Goal: Information Seeking & Learning: Learn about a topic

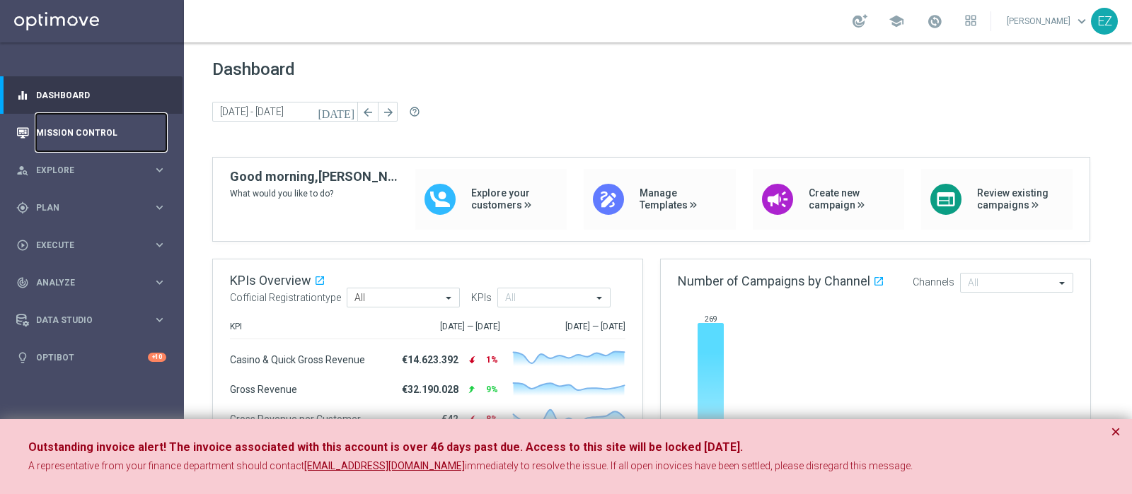
click at [92, 134] on link "Mission Control" at bounding box center [101, 132] width 130 height 37
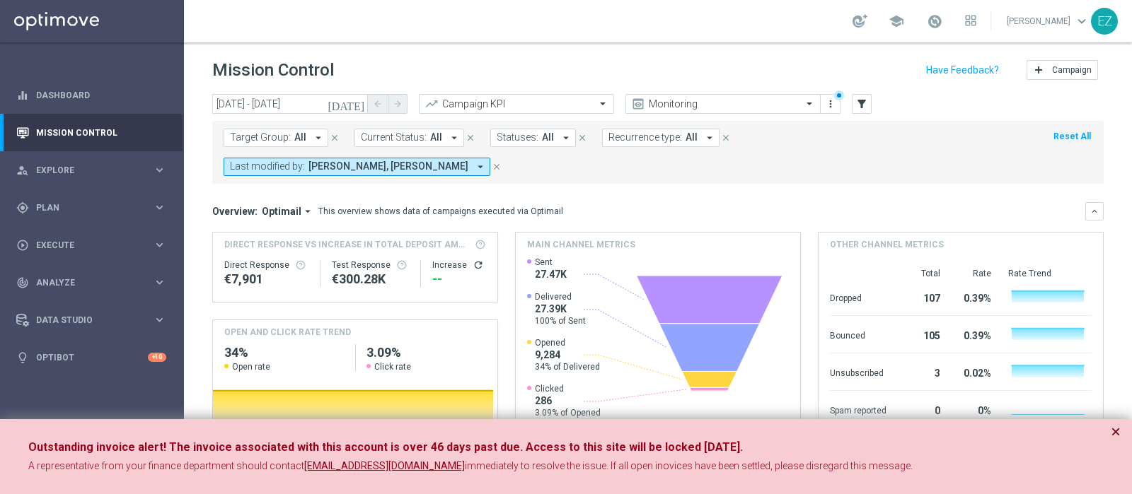
click at [1113, 431] on button "×" at bounding box center [1115, 432] width 10 height 17
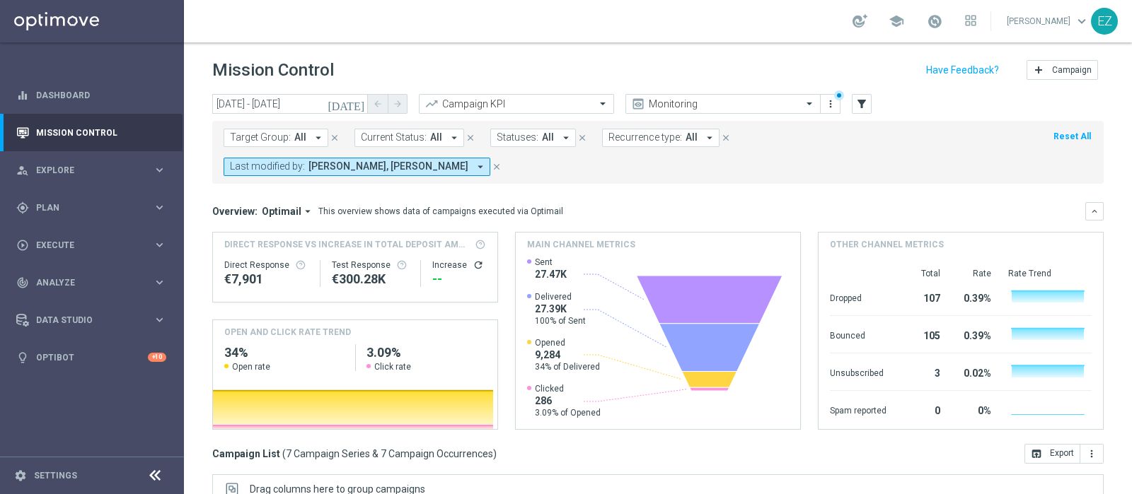
click at [357, 107] on icon "[DATE]" at bounding box center [346, 104] width 38 height 13
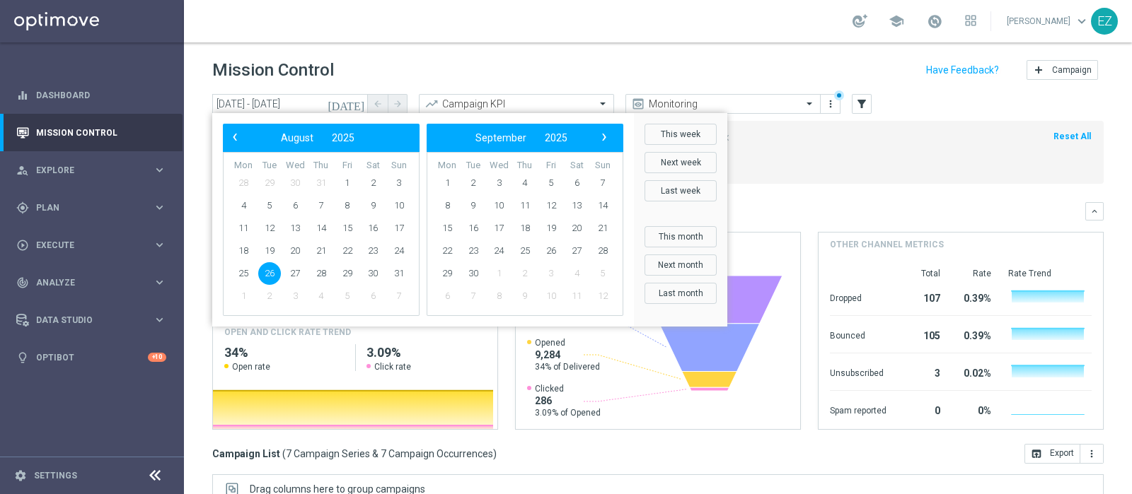
click at [275, 272] on span "26" at bounding box center [269, 273] width 23 height 23
click at [272, 274] on span "26" at bounding box center [269, 273] width 23 height 23
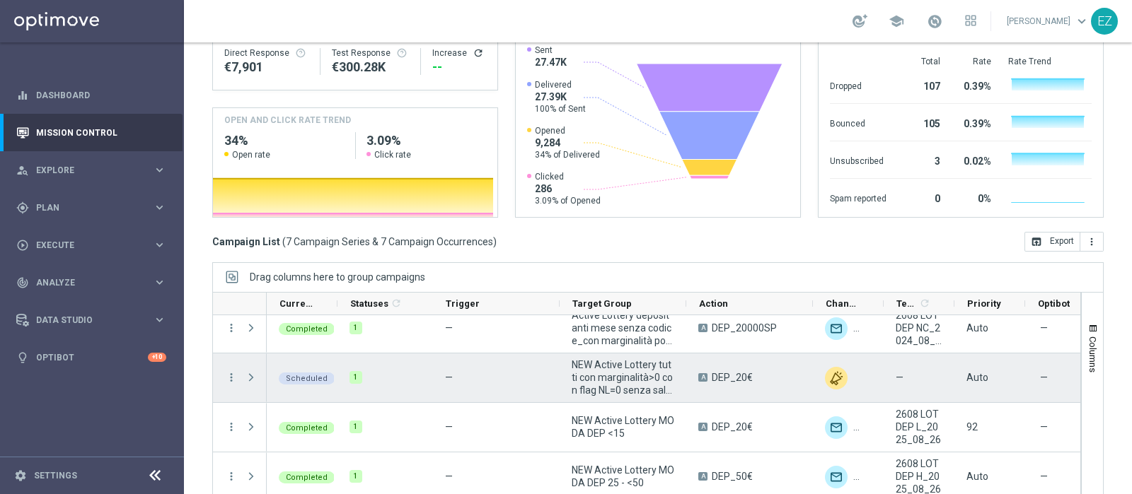
scroll to position [12, 0]
click at [231, 371] on icon "more_vert" at bounding box center [231, 377] width 13 height 13
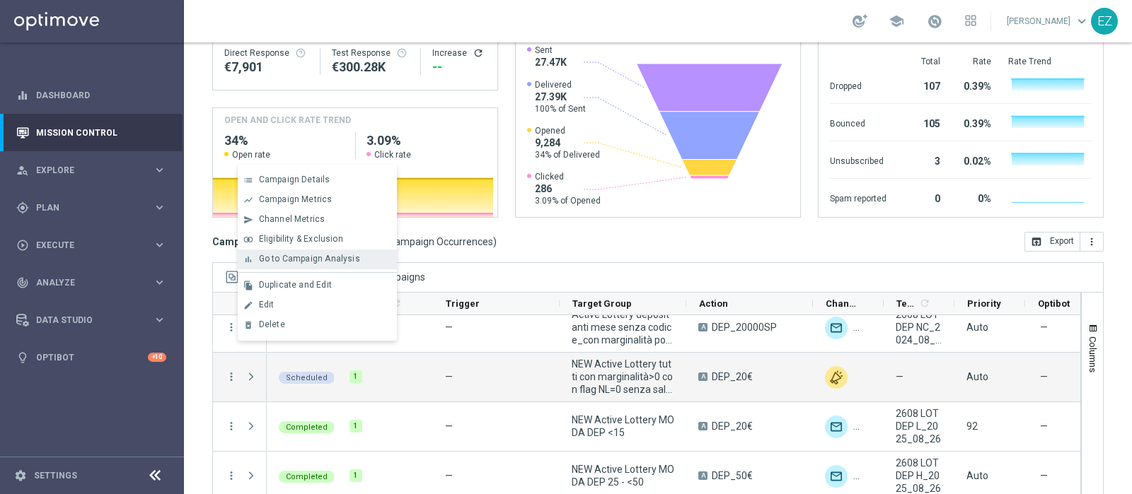
click at [283, 263] on span "Go to Campaign Analysis" at bounding box center [309, 259] width 101 height 10
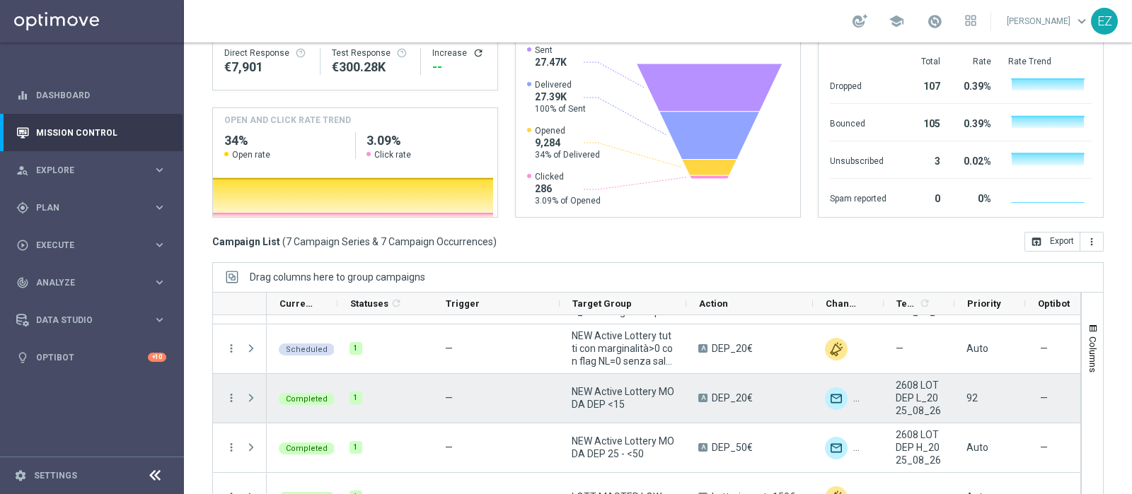
scroll to position [166, 0]
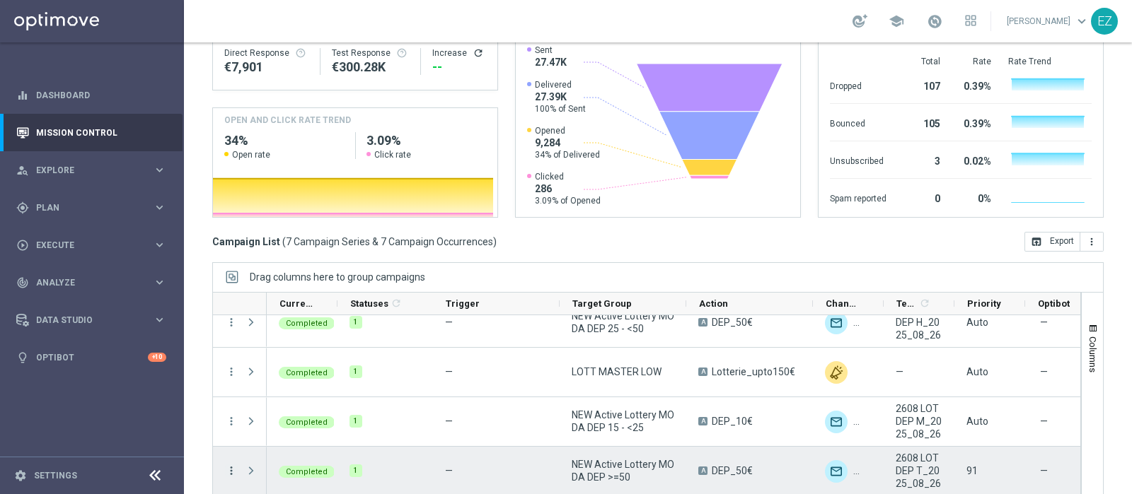
click at [233, 465] on icon "more_vert" at bounding box center [231, 471] width 13 height 13
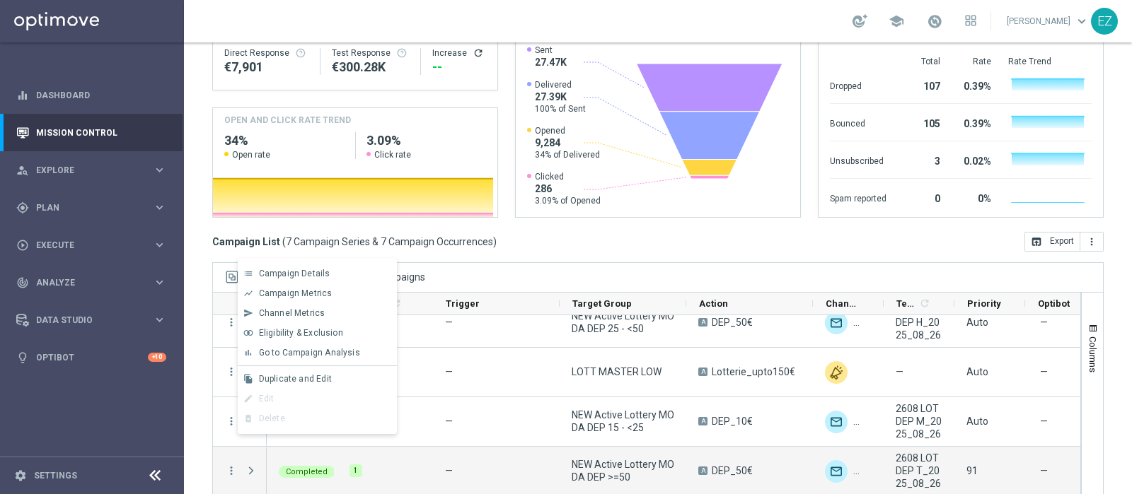
click at [288, 354] on span "Go to Campaign Analysis" at bounding box center [309, 353] width 101 height 10
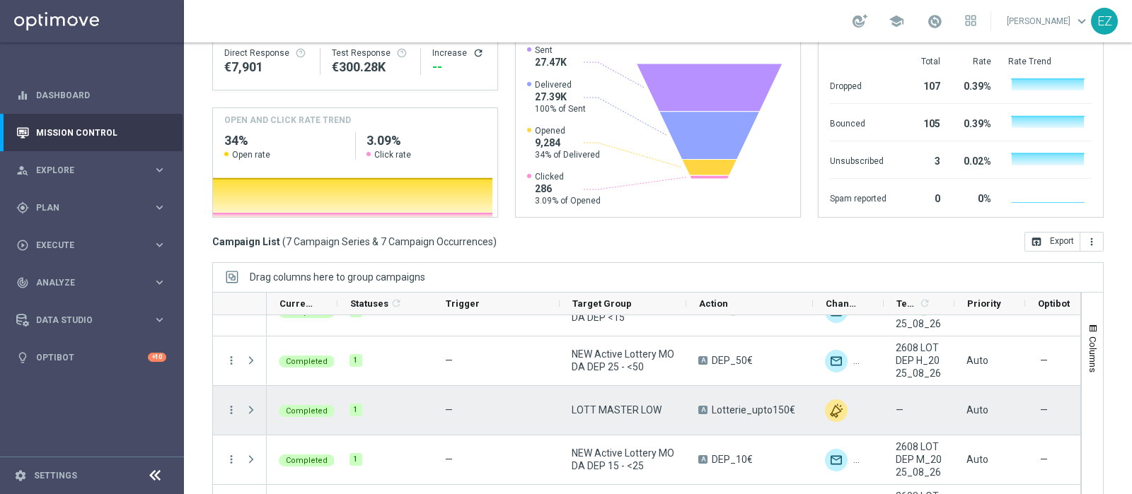
scroll to position [127, 0]
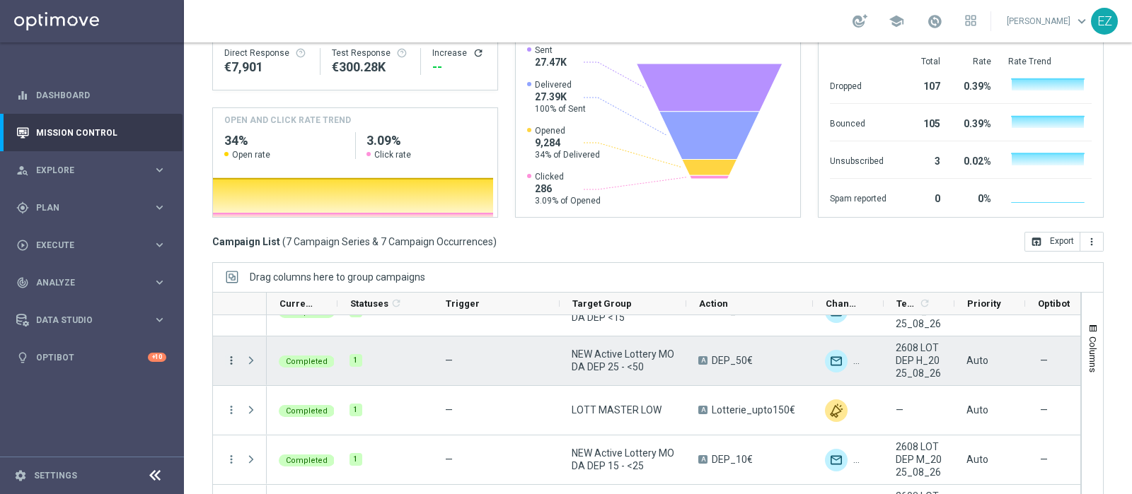
click at [232, 354] on icon "more_vert" at bounding box center [231, 360] width 13 height 13
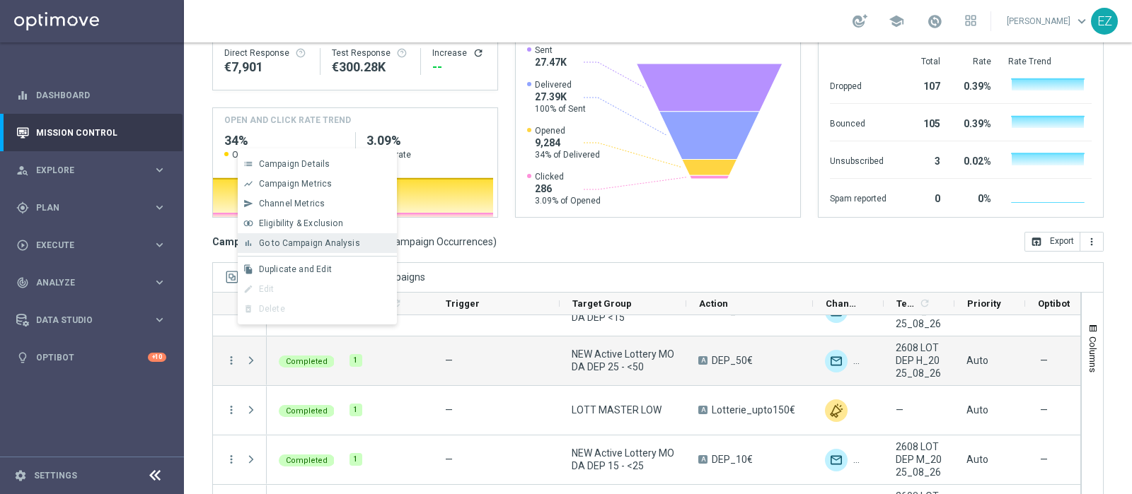
click at [277, 245] on span "Go to Campaign Analysis" at bounding box center [309, 243] width 101 height 10
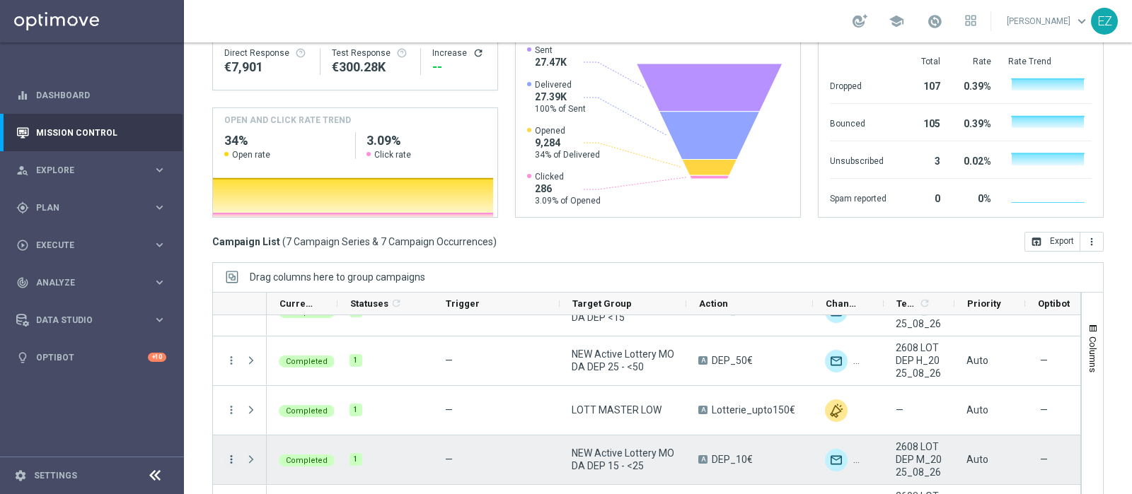
click at [233, 453] on icon "more_vert" at bounding box center [231, 459] width 13 height 13
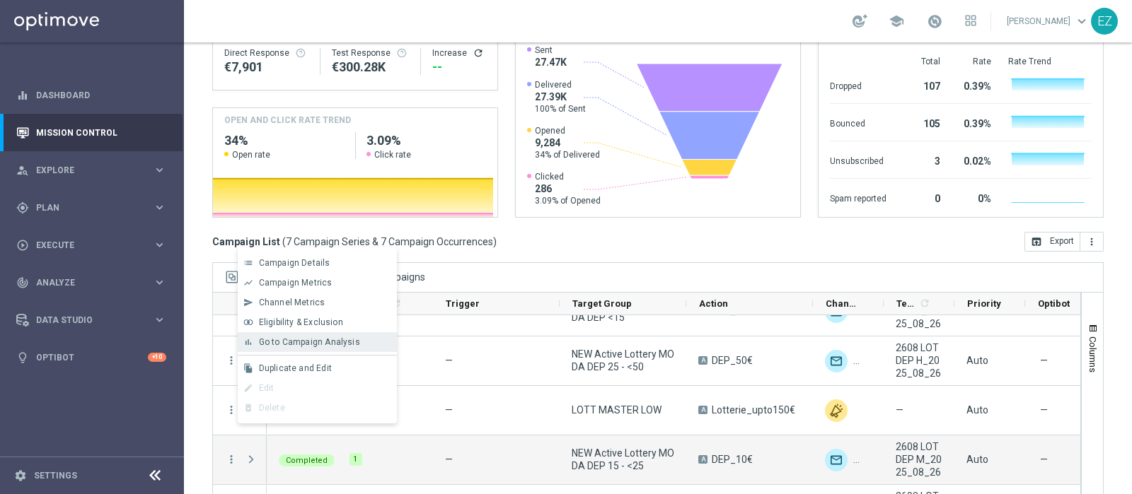
click at [306, 344] on span "Go to Campaign Analysis" at bounding box center [309, 342] width 101 height 10
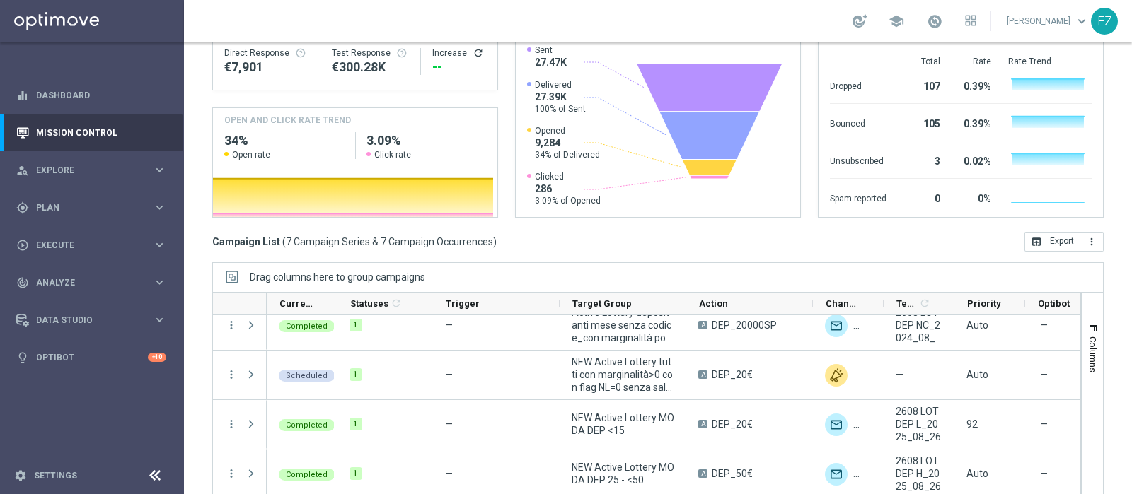
scroll to position [8, 0]
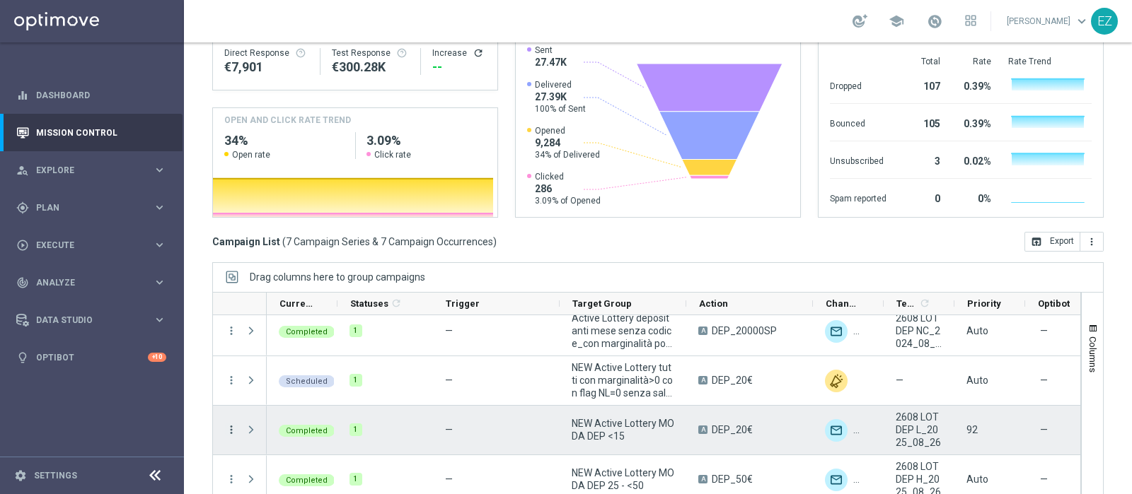
click at [232, 424] on icon "more_vert" at bounding box center [231, 430] width 13 height 13
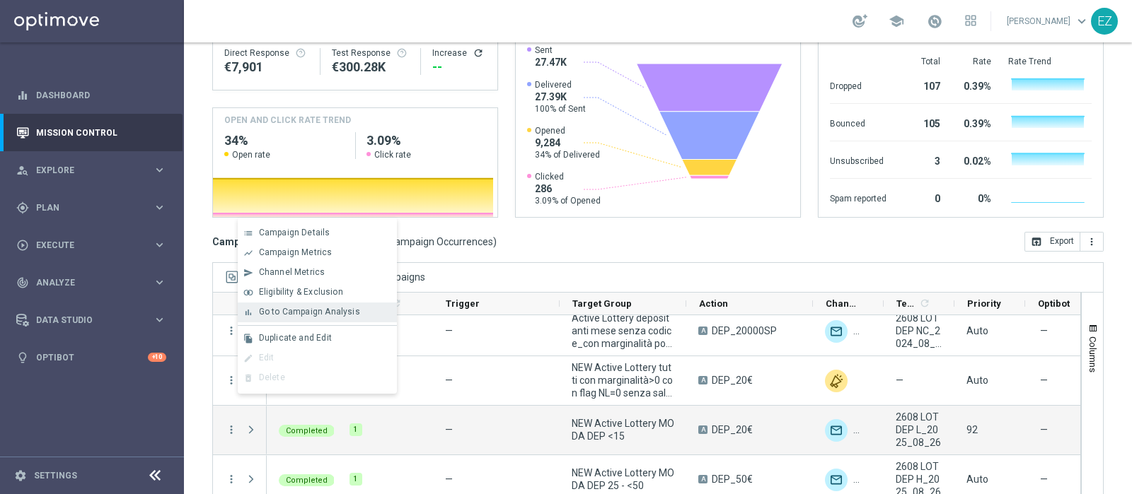
click at [318, 313] on span "Go to Campaign Analysis" at bounding box center [309, 312] width 101 height 10
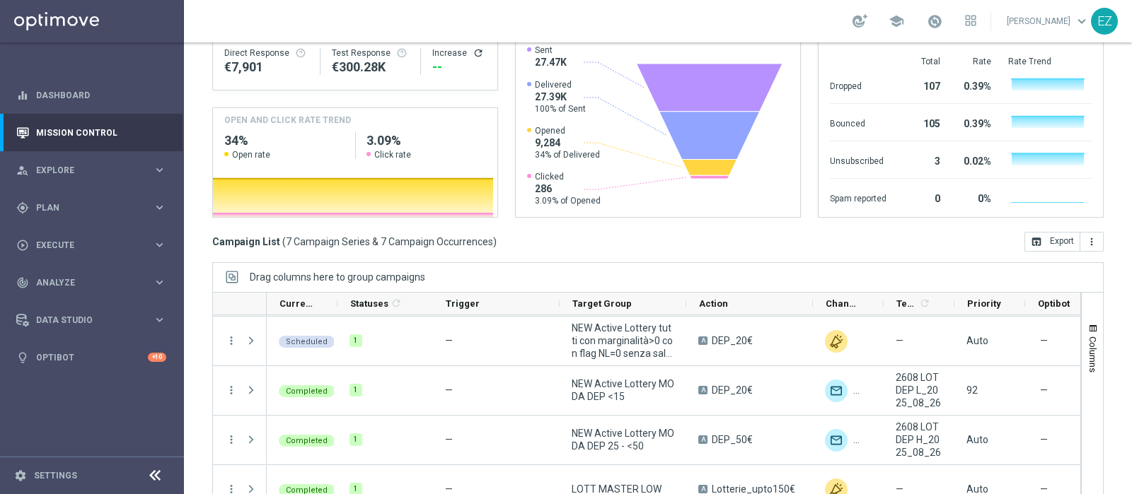
scroll to position [0, 0]
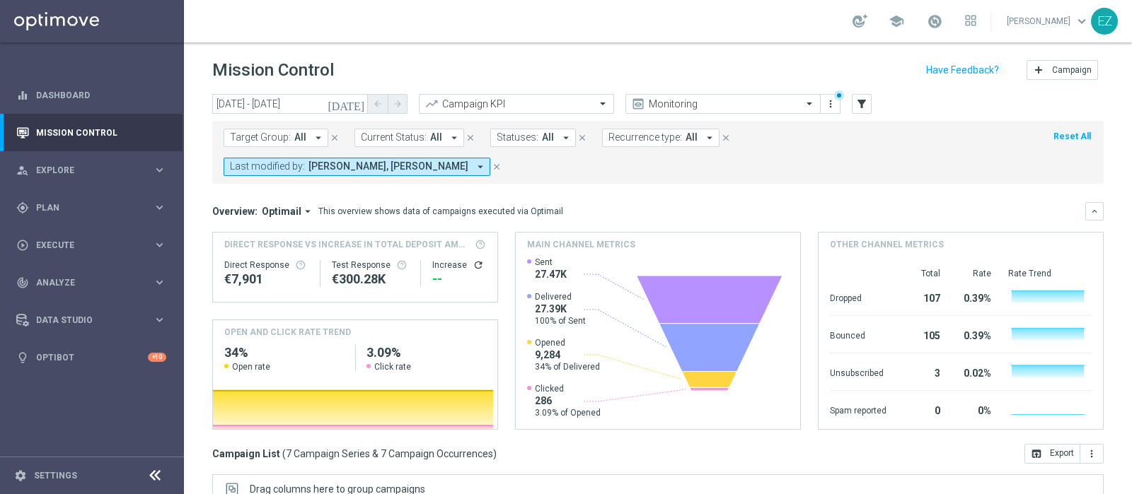
click at [361, 101] on icon "[DATE]" at bounding box center [346, 104] width 38 height 13
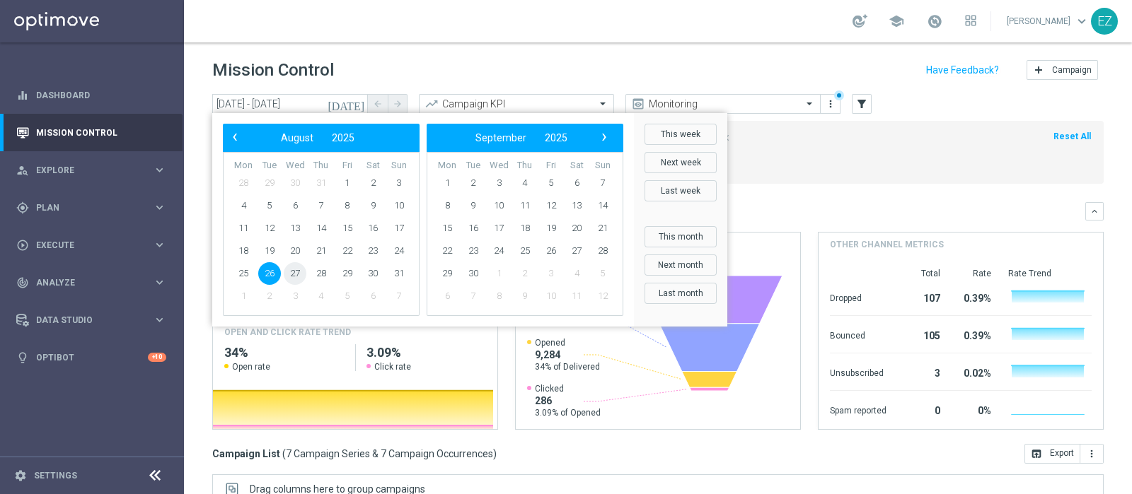
click at [297, 279] on span "27" at bounding box center [295, 273] width 23 height 23
click at [298, 279] on span "27" at bounding box center [295, 273] width 23 height 23
type input "27 Aug 2025 - 27 Aug 2025"
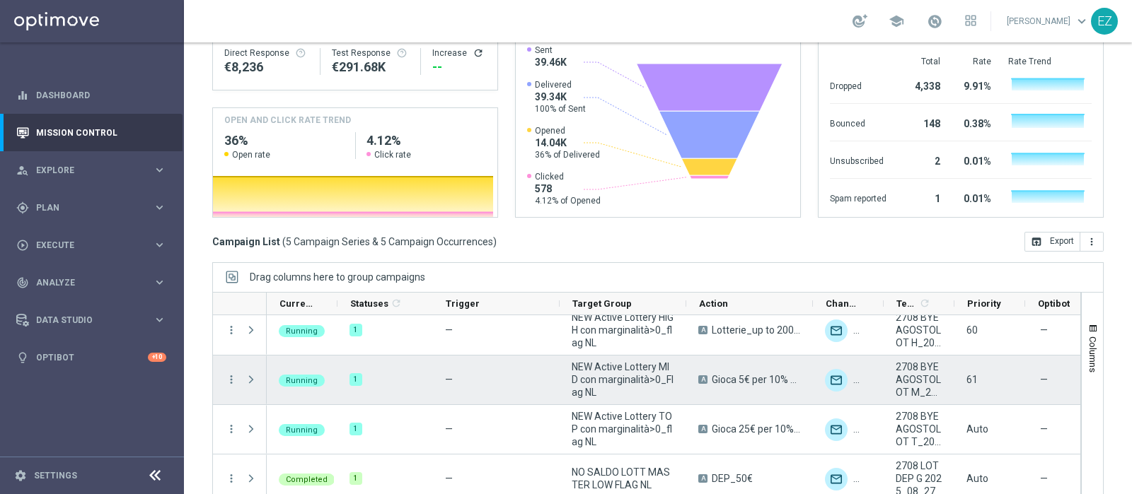
scroll to position [67, 0]
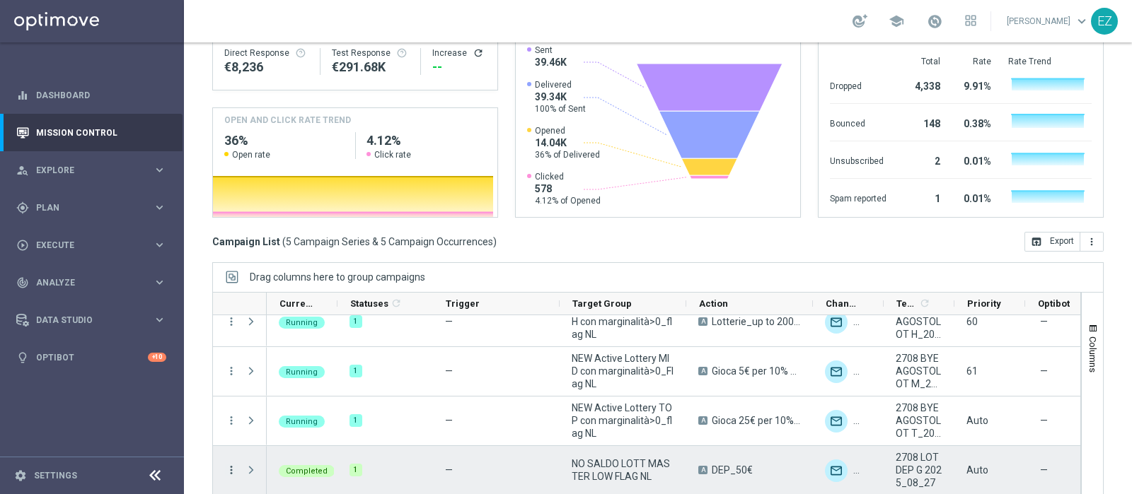
click at [233, 464] on icon "more_vert" at bounding box center [231, 470] width 13 height 13
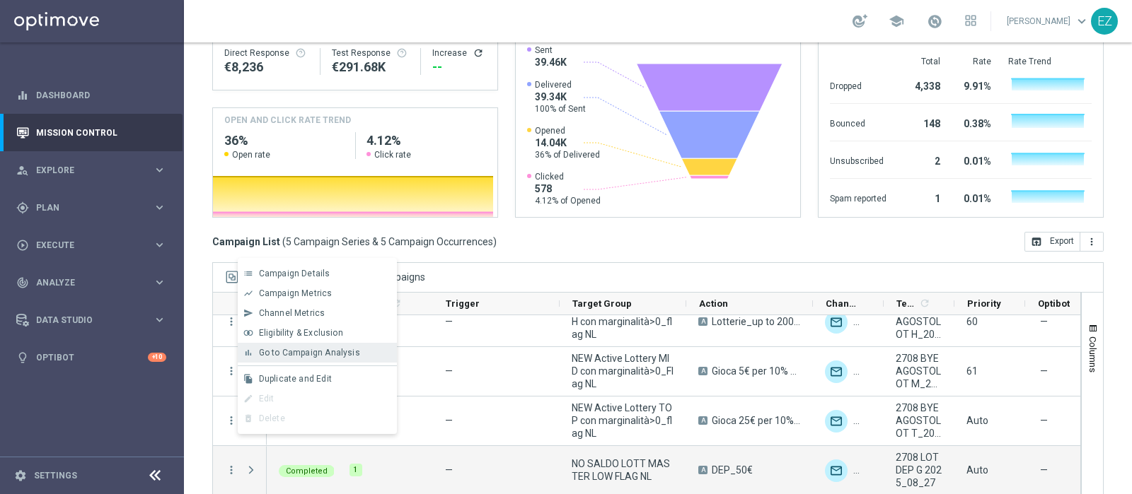
click at [311, 358] on span "Go to Campaign Analysis" at bounding box center [309, 353] width 101 height 10
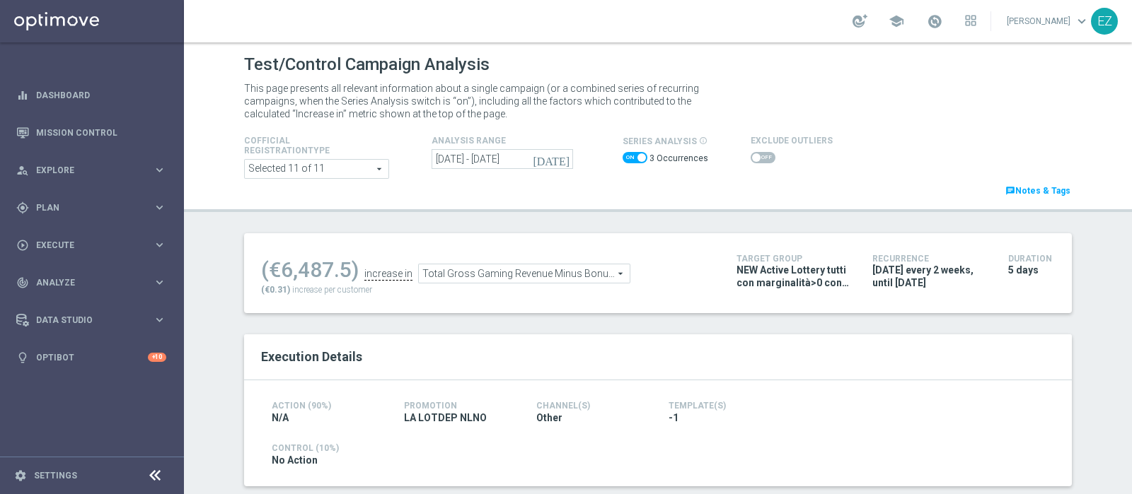
click at [632, 161] on span at bounding box center [634, 157] width 25 height 11
click at [632, 161] on input "checkbox" at bounding box center [634, 157] width 25 height 11
checkbox input "false"
click at [751, 158] on span at bounding box center [755, 157] width 8 height 8
click at [750, 158] on input "checkbox" at bounding box center [762, 157] width 25 height 11
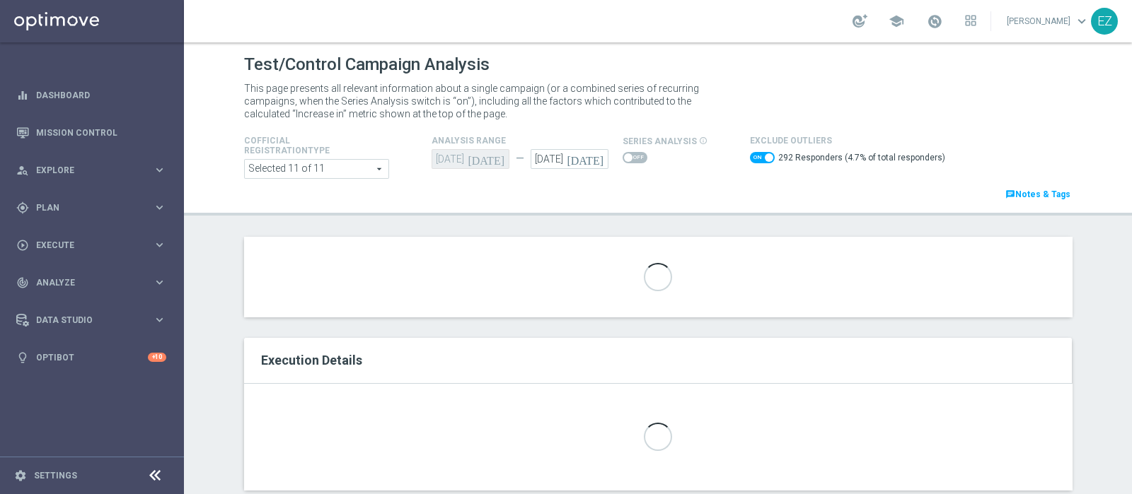
click at [581, 274] on div "Loading..." at bounding box center [658, 277] width 828 height 80
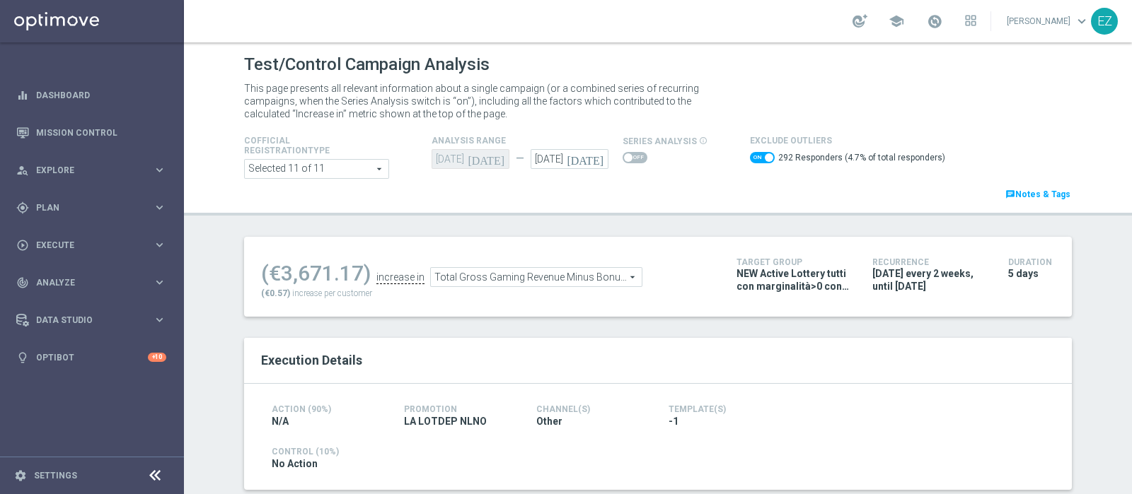
click at [463, 274] on span "Total Gross Gaming Revenue Minus Bonus Wagared" at bounding box center [536, 277] width 211 height 18
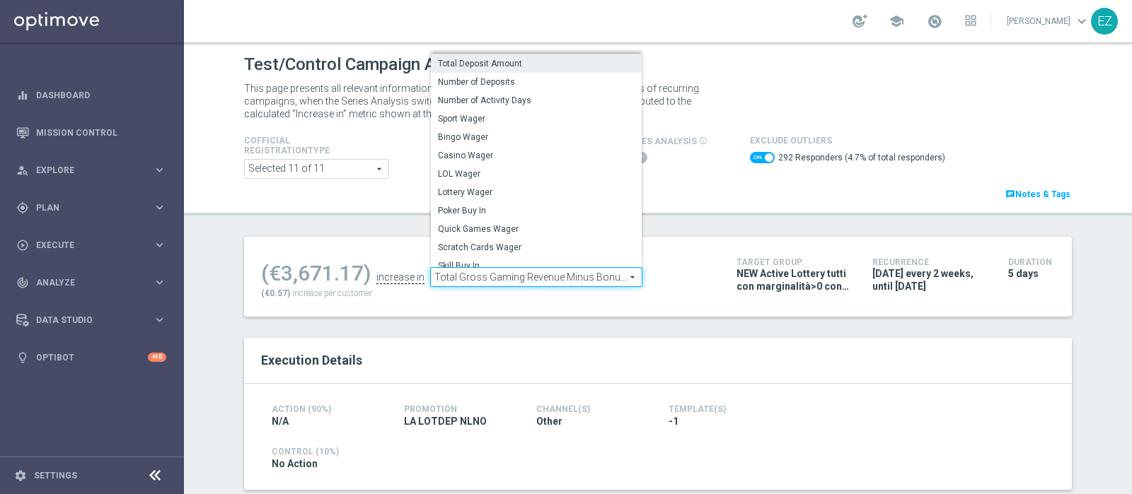
click at [497, 69] on span "Total Deposit Amount" at bounding box center [536, 63] width 197 height 11
checkbox input "false"
type input "Total Deposit Amount"
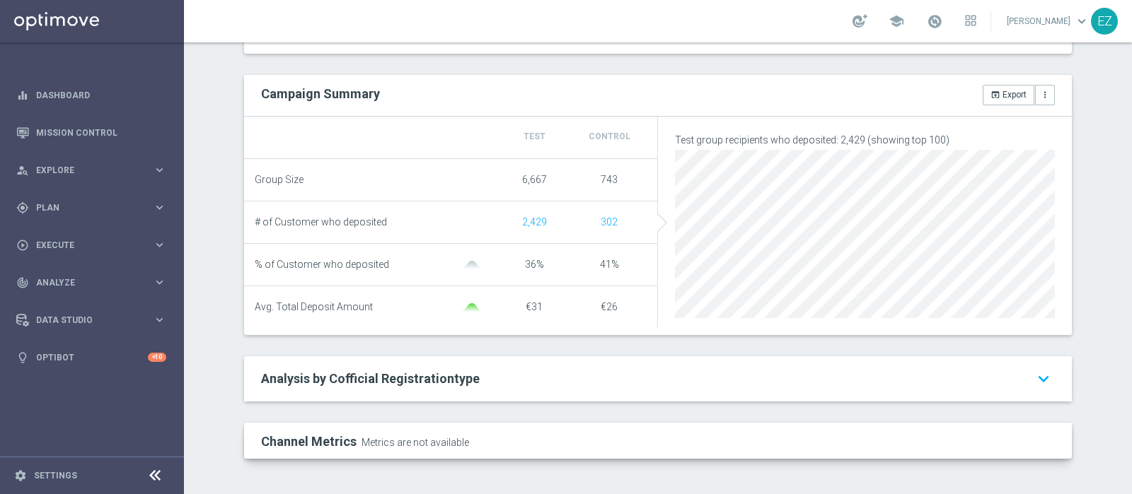
scroll to position [93, 0]
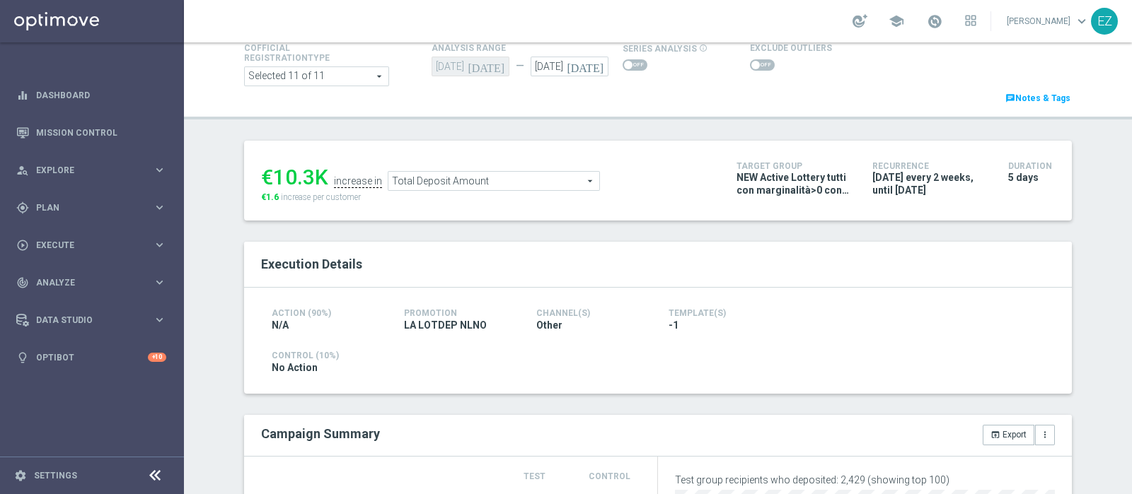
click at [756, 66] on span at bounding box center [762, 64] width 25 height 11
click at [756, 66] on input "checkbox" at bounding box center [762, 64] width 25 height 11
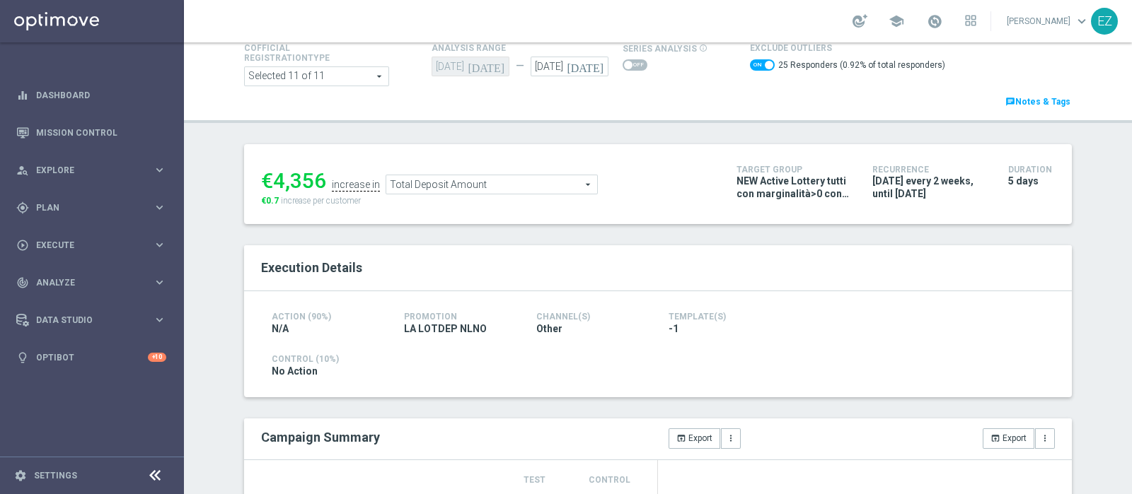
click at [477, 189] on span "Total Deposit Amount" at bounding box center [491, 184] width 211 height 18
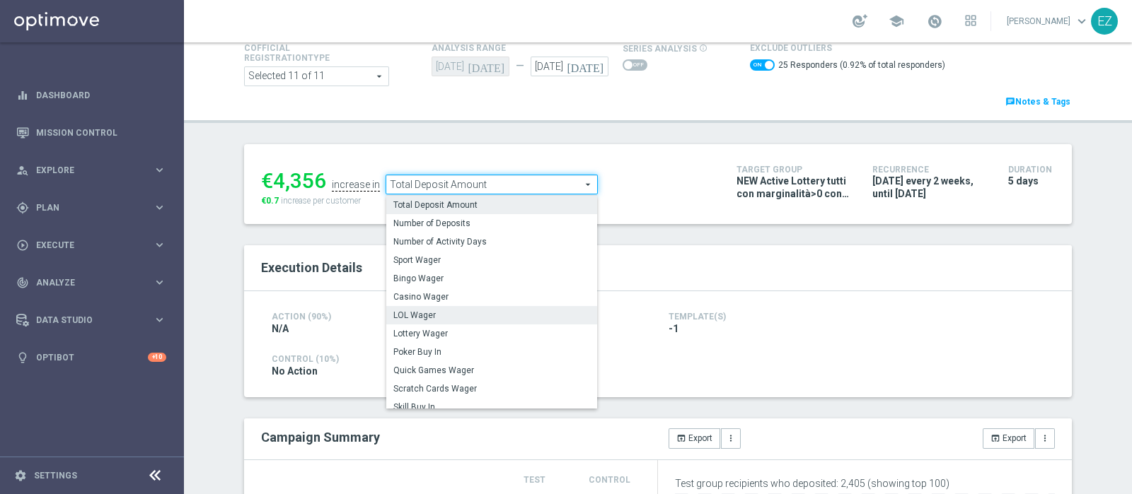
click at [424, 313] on span "LOL Wager" at bounding box center [491, 315] width 197 height 11
checkbox input "false"
type input "LOL Wager"
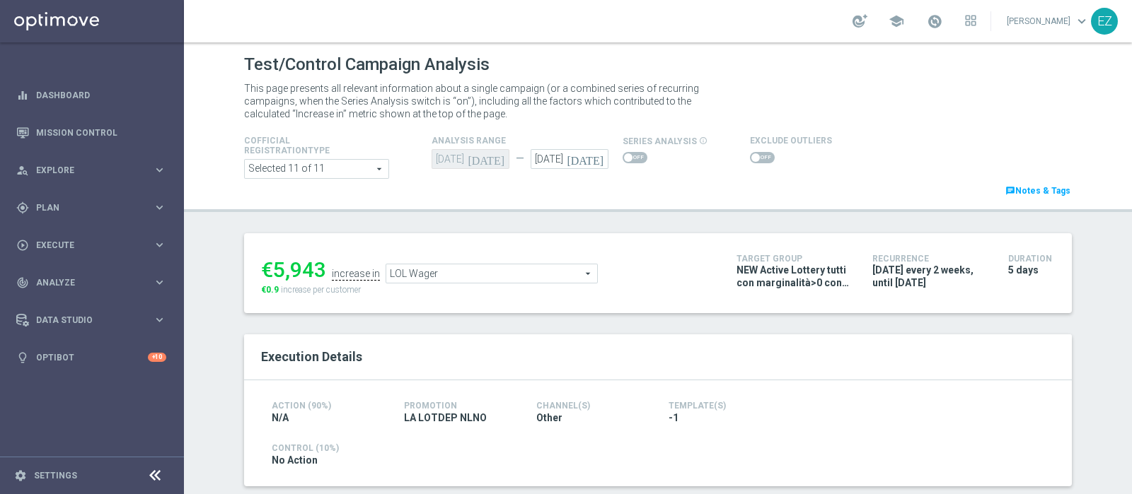
click at [753, 161] on span at bounding box center [762, 157] width 25 height 11
click at [753, 161] on input "checkbox" at bounding box center [762, 157] width 25 height 11
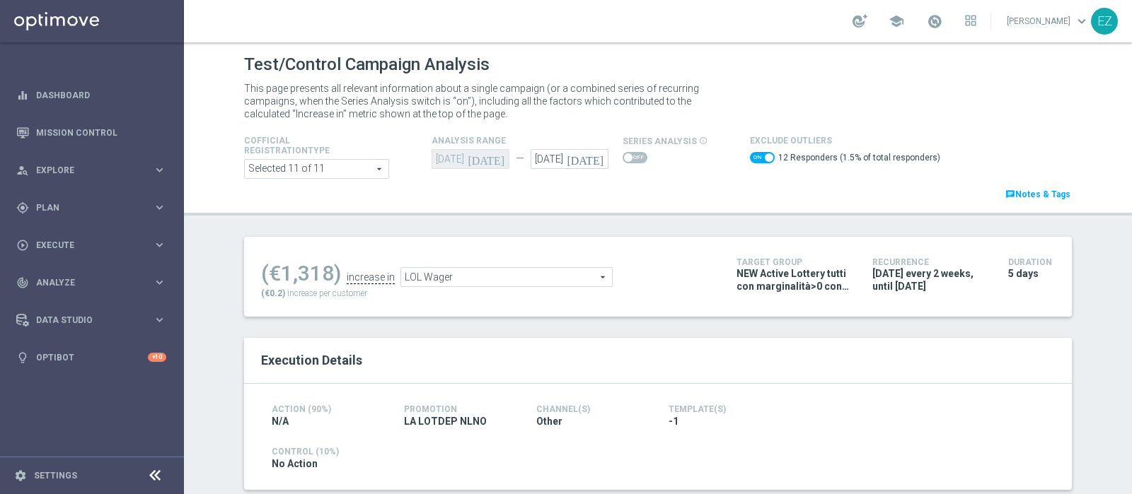
scroll to position [59, 0]
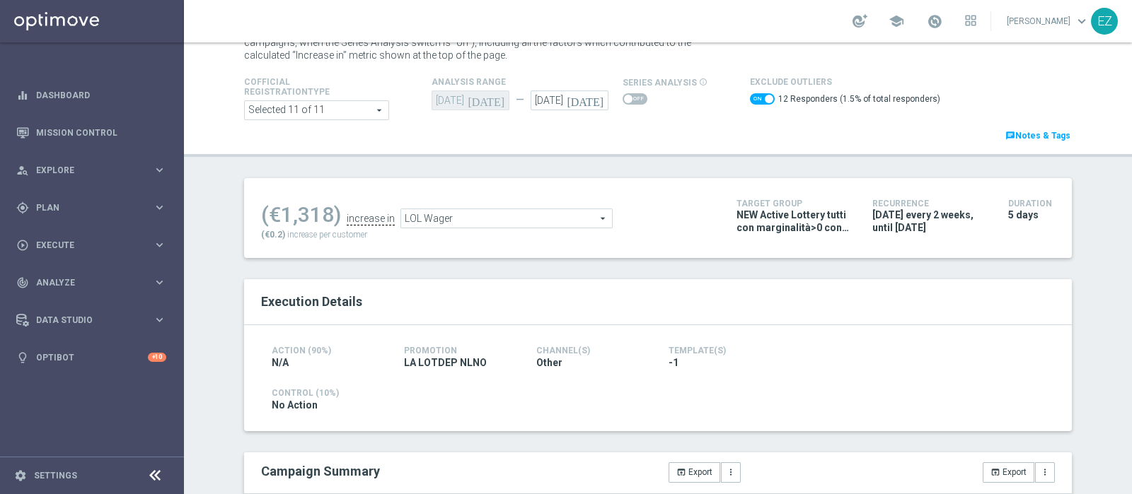
click at [557, 216] on span "LOL Wager" at bounding box center [506, 218] width 211 height 18
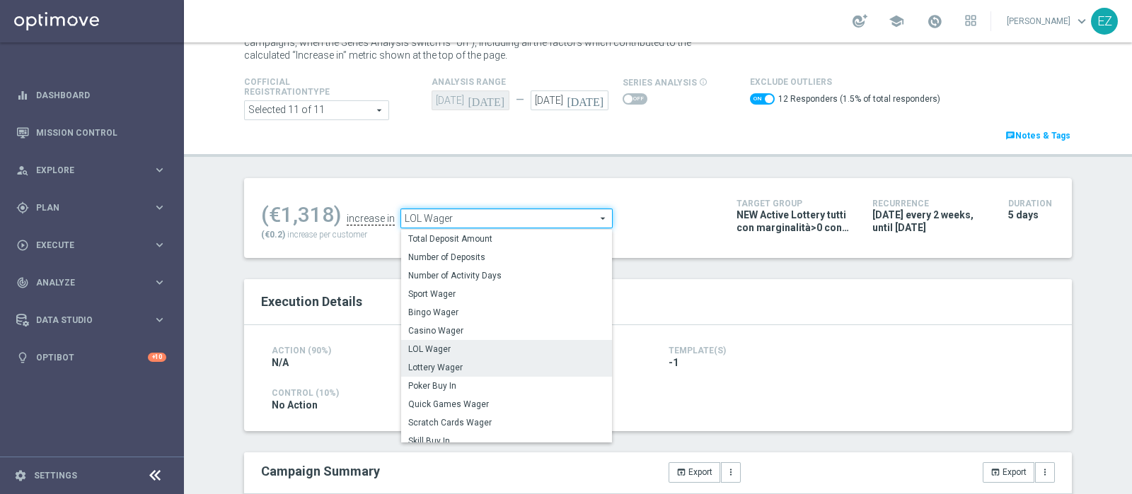
click at [458, 364] on span "Lottery Wager" at bounding box center [506, 367] width 197 height 11
checkbox input "false"
type input "Lottery Wager"
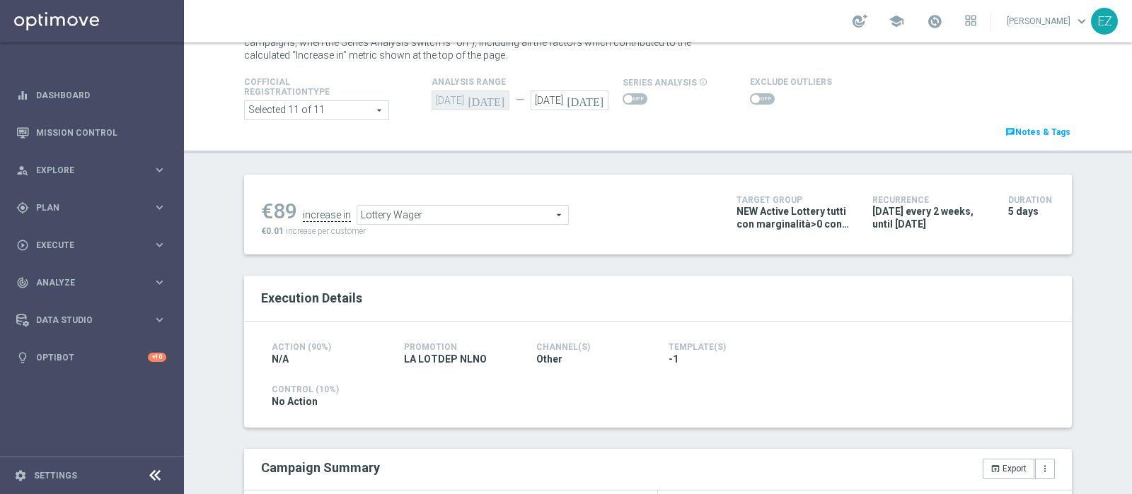
click at [750, 97] on span at bounding box center [762, 98] width 25 height 11
click at [750, 97] on input "checkbox" at bounding box center [762, 98] width 25 height 11
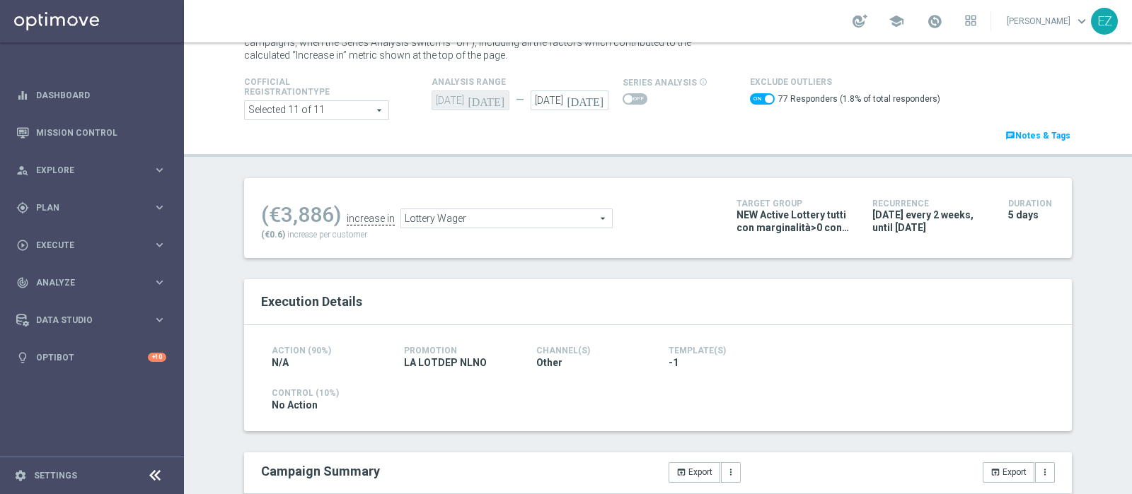
click at [513, 217] on span "Lottery Wager" at bounding box center [506, 218] width 211 height 18
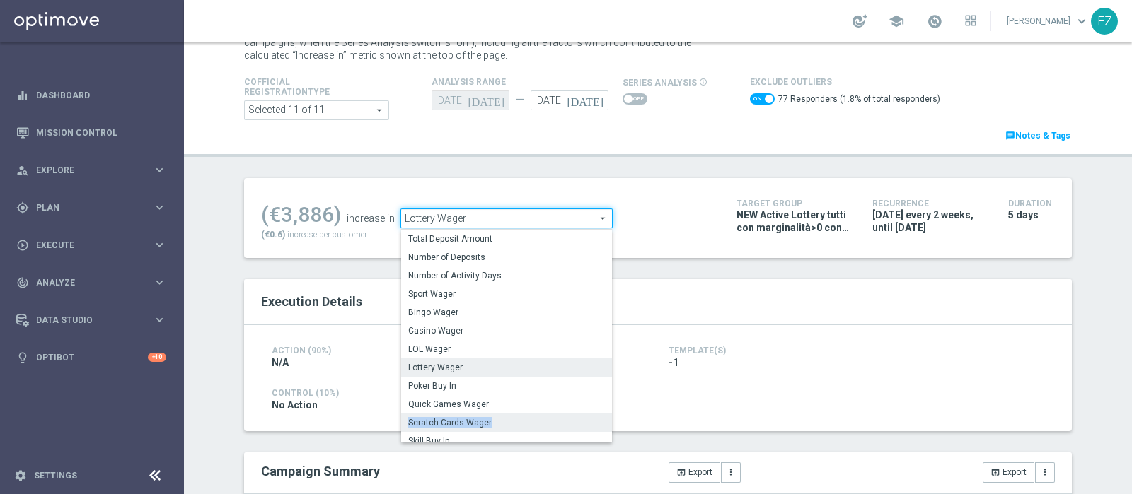
click at [497, 419] on div "Total Deposit Amount Number of Deposits Number of Activity Days Sport Wager Bin…" at bounding box center [506, 336] width 211 height 212
click at [497, 419] on span "Scratch Cards Wager" at bounding box center [506, 422] width 197 height 11
checkbox input "false"
type input "Scratch Cards Wager"
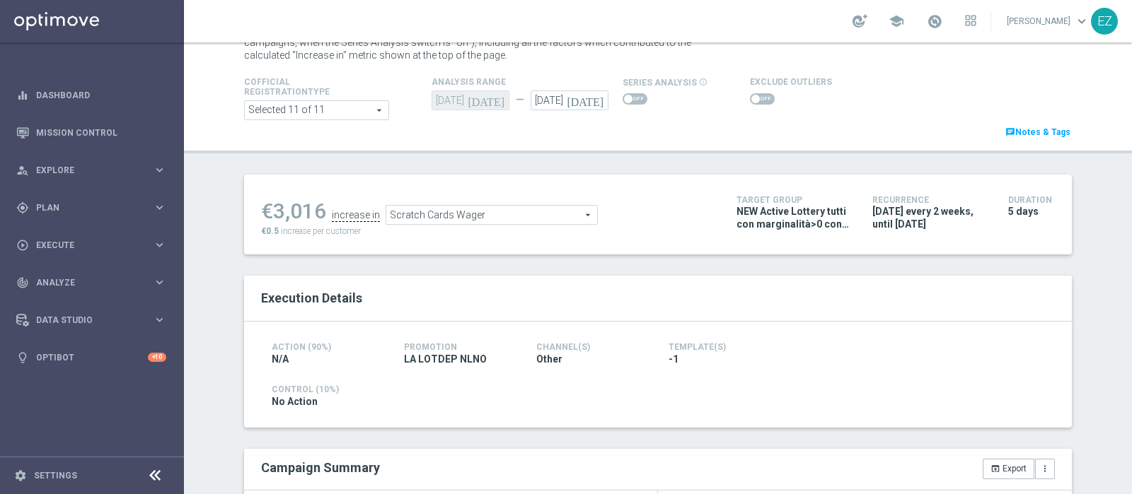
click at [753, 96] on span at bounding box center [762, 98] width 25 height 11
click at [753, 96] on input "checkbox" at bounding box center [762, 98] width 25 height 11
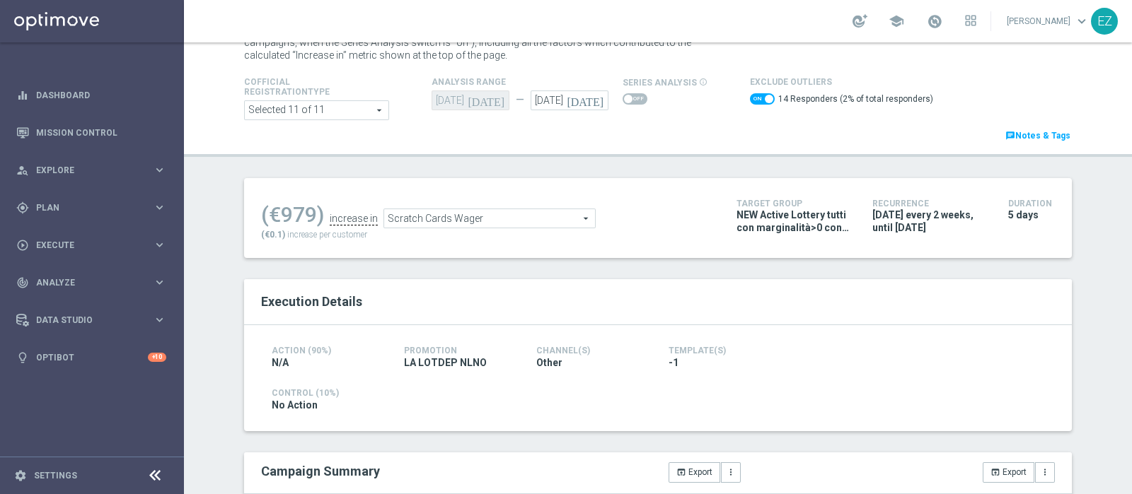
click at [513, 214] on span "Scratch Cards Wager" at bounding box center [489, 218] width 211 height 18
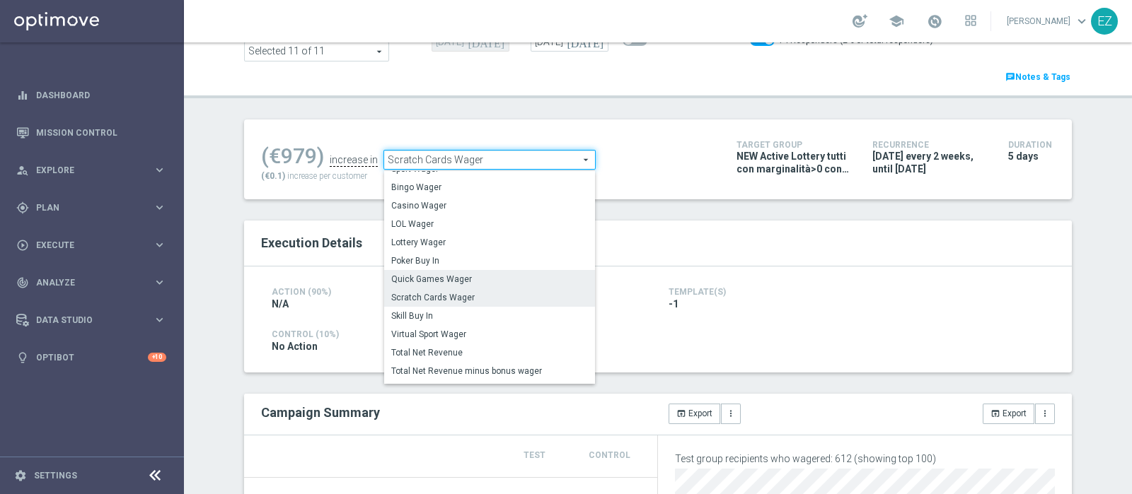
scroll to position [114, 0]
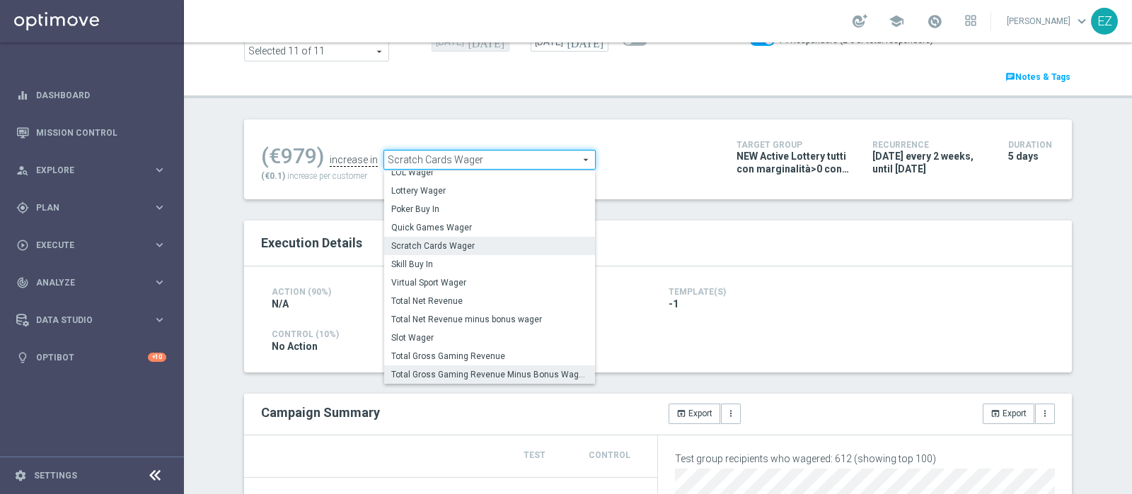
click at [498, 366] on label "Total Gross Gaming Revenue Minus Bonus Wagared" at bounding box center [489, 375] width 211 height 18
checkbox input "false"
type input "Total Gross Gaming Revenue Minus Bonus Wagared"
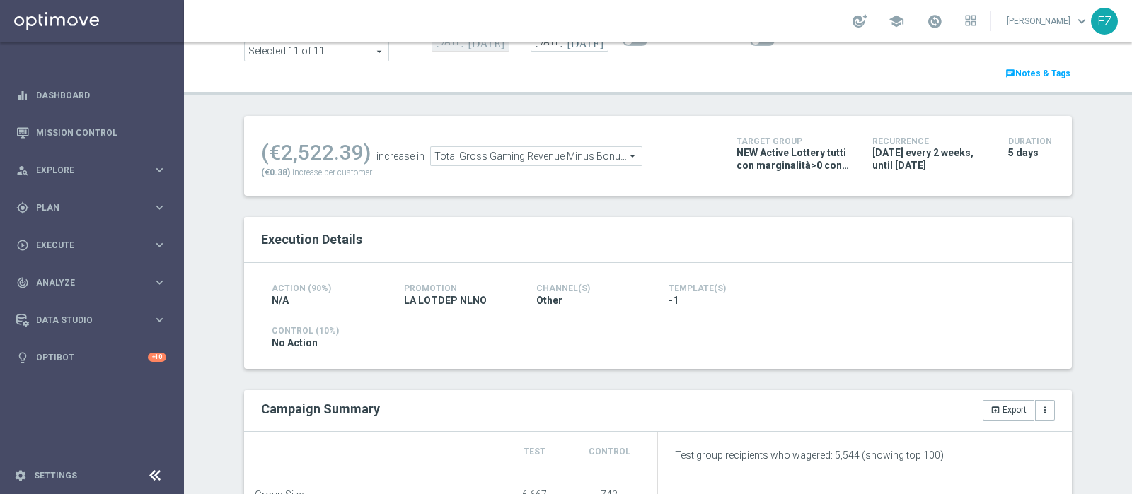
click at [750, 46] on span at bounding box center [762, 40] width 25 height 11
click at [750, 46] on input "checkbox" at bounding box center [762, 40] width 25 height 11
checkbox input "true"
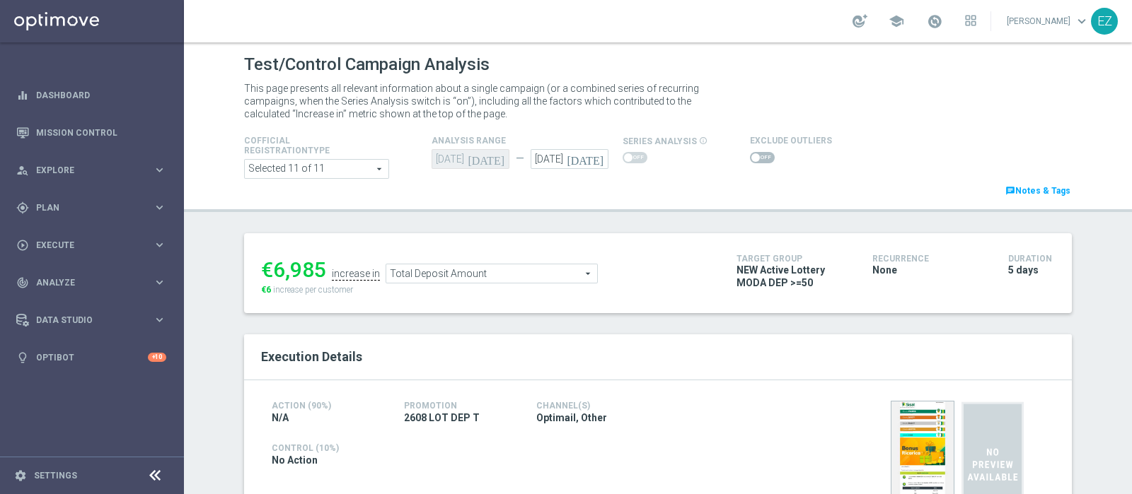
click at [751, 157] on span at bounding box center [755, 157] width 8 height 8
click at [750, 157] on input "checkbox" at bounding box center [762, 157] width 25 height 11
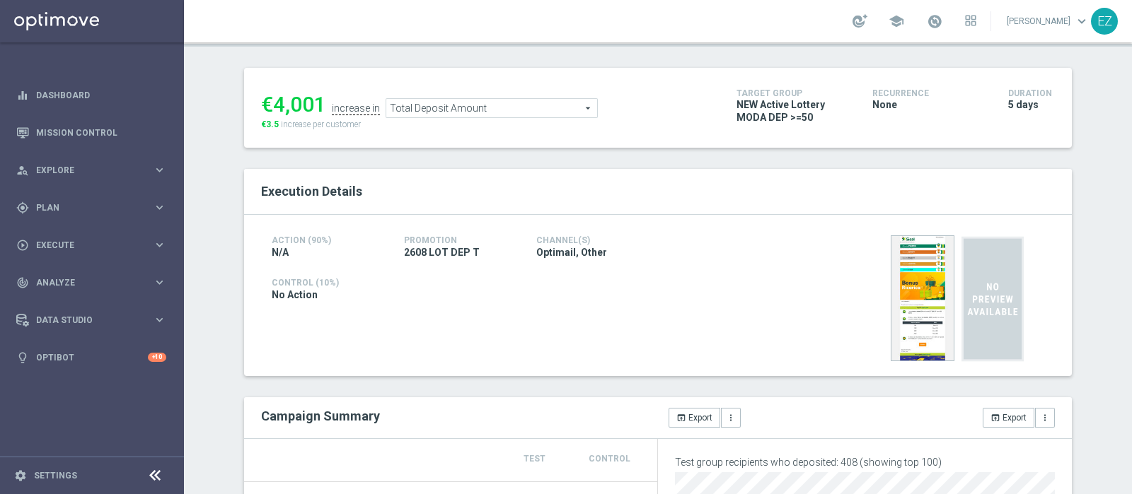
scroll to position [100, 0]
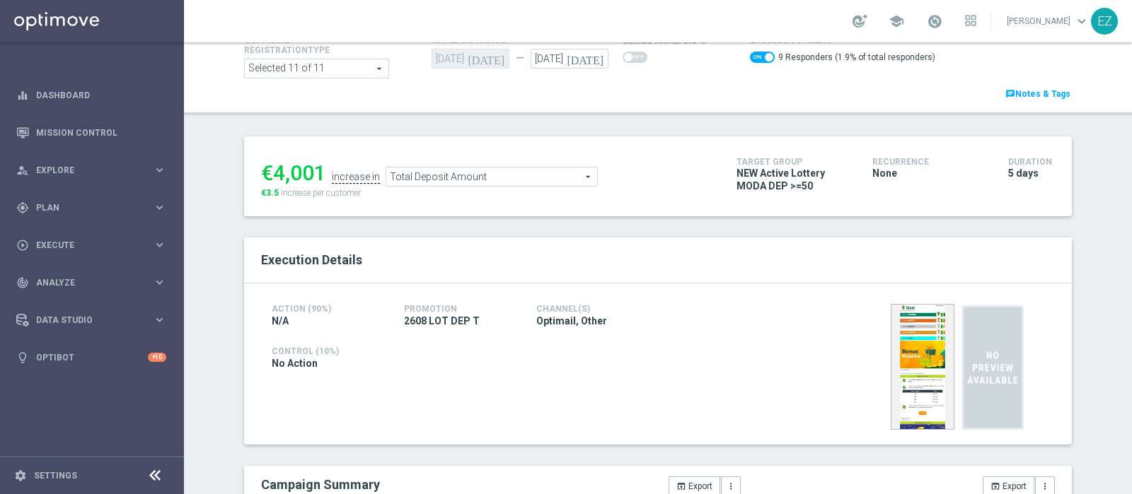
click at [512, 170] on span "Total Deposit Amount" at bounding box center [491, 177] width 211 height 18
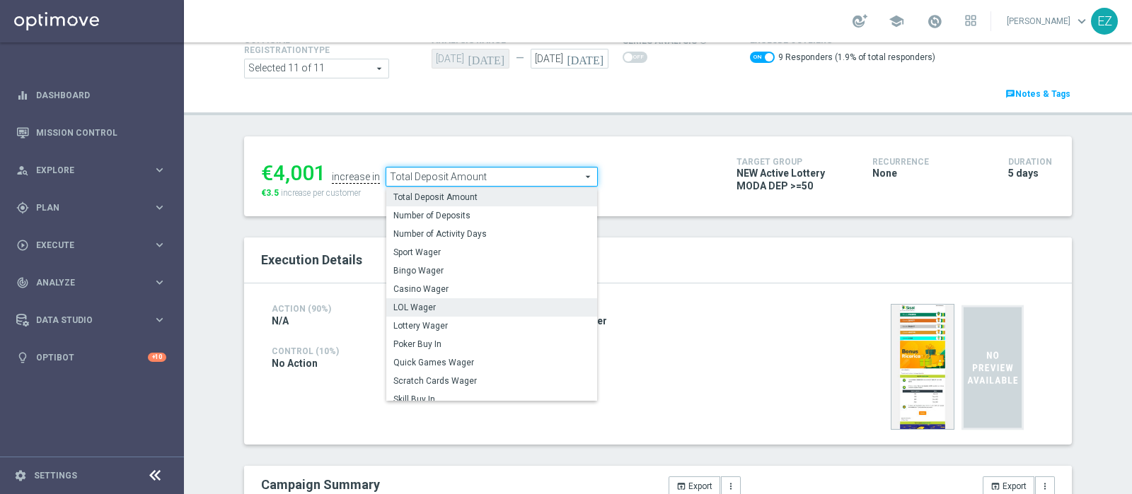
click at [453, 300] on label "LOL Wager" at bounding box center [491, 307] width 211 height 18
checkbox input "false"
type input "LOL Wager"
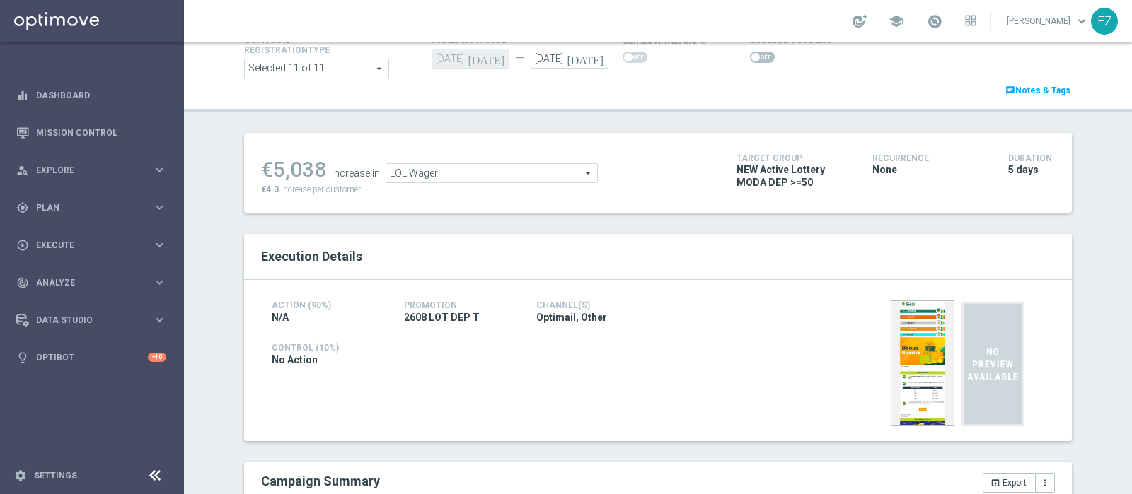
click at [752, 58] on span at bounding box center [762, 57] width 25 height 11
click at [752, 58] on input "checkbox" at bounding box center [762, 57] width 25 height 11
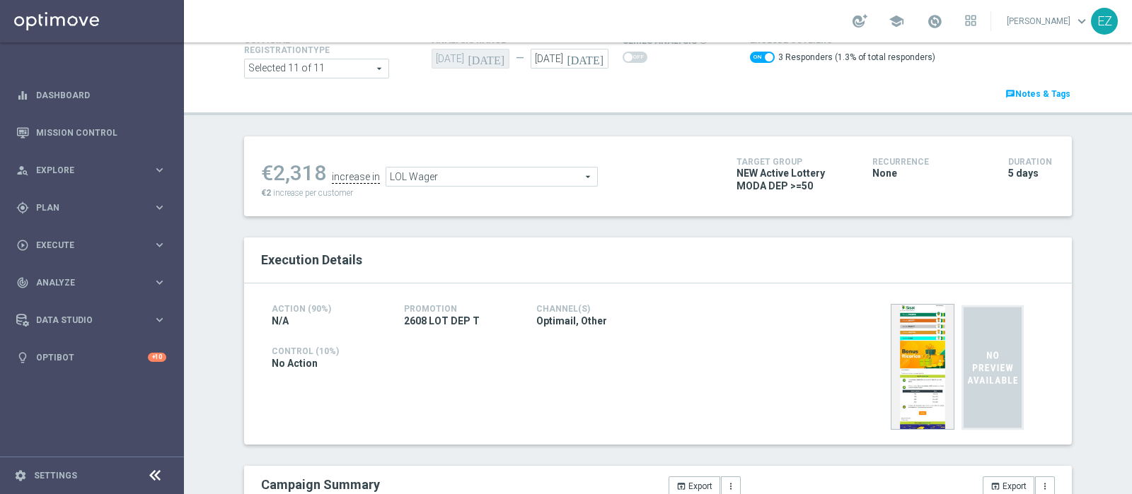
click at [518, 178] on span "LOL Wager" at bounding box center [491, 177] width 211 height 18
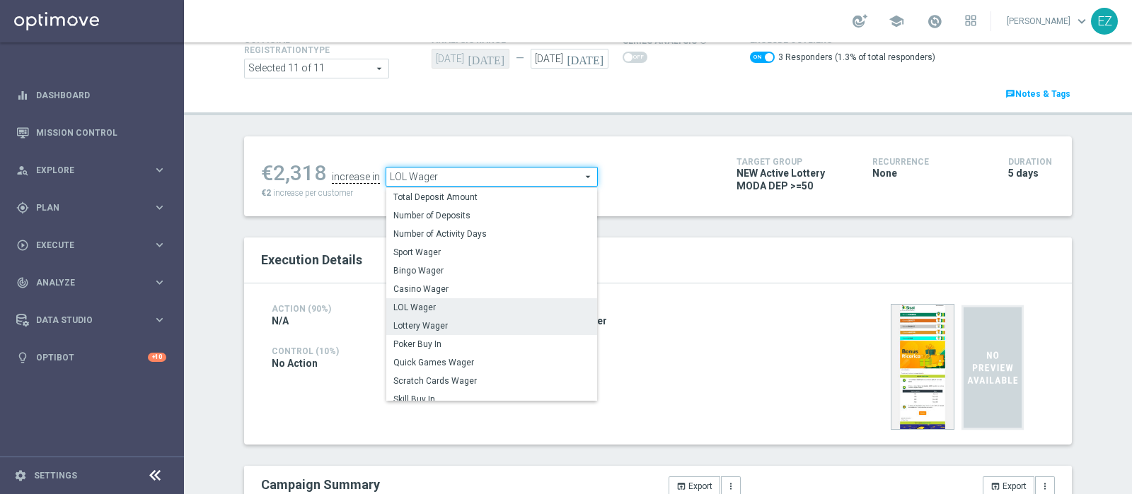
click at [460, 329] on span "Lottery Wager" at bounding box center [491, 325] width 197 height 11
checkbox input "false"
type input "Lottery Wager"
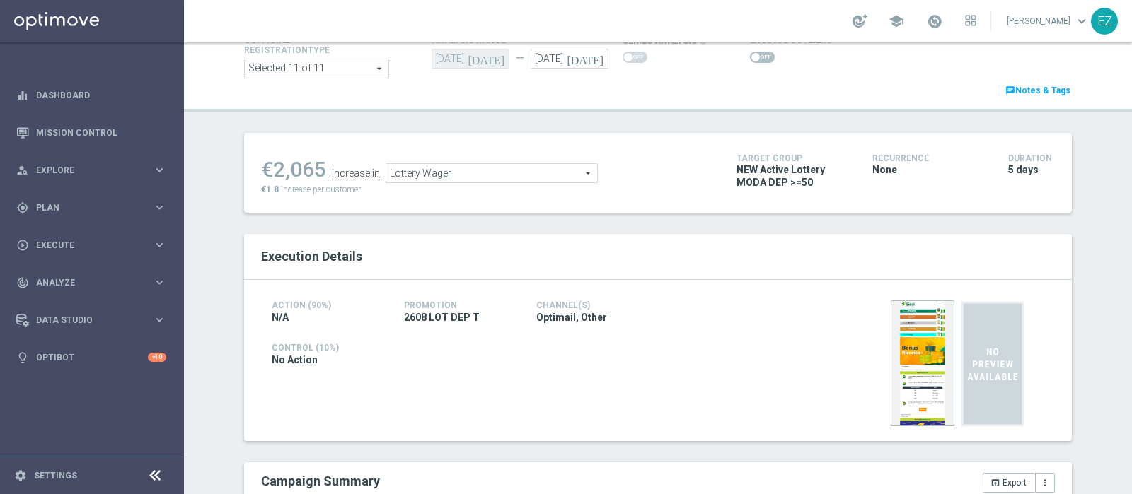
click at [751, 59] on span at bounding box center [755, 57] width 8 height 8
click at [750, 59] on input "checkbox" at bounding box center [762, 57] width 25 height 11
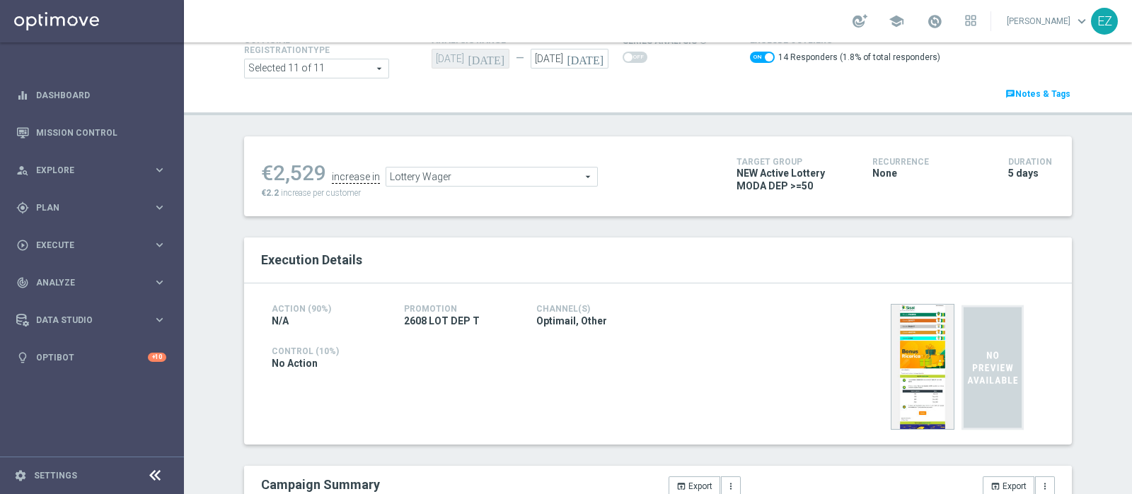
click at [527, 171] on span "Lottery Wager" at bounding box center [491, 177] width 211 height 18
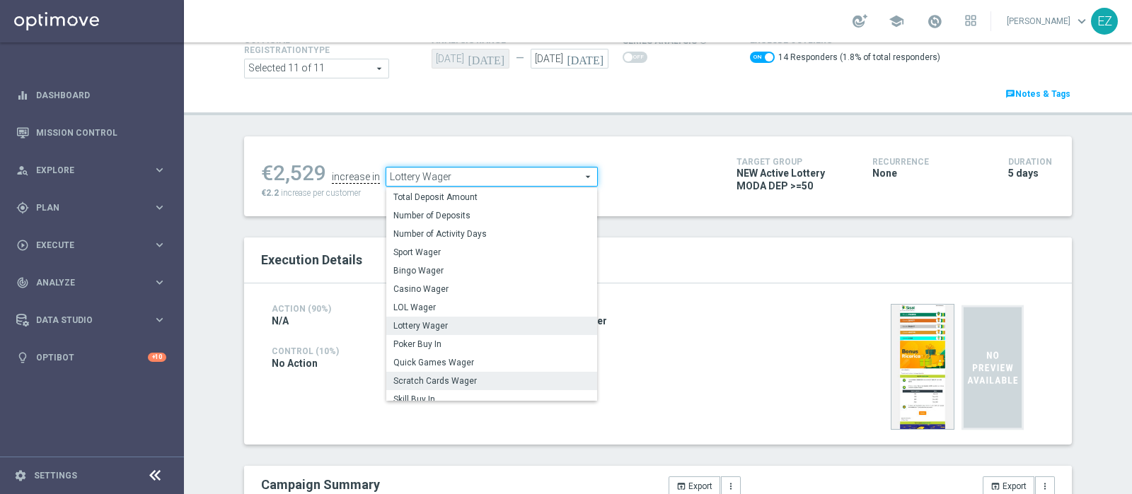
click at [444, 387] on label "Scratch Cards Wager" at bounding box center [491, 381] width 211 height 18
checkbox input "false"
type input "Scratch Cards Wager"
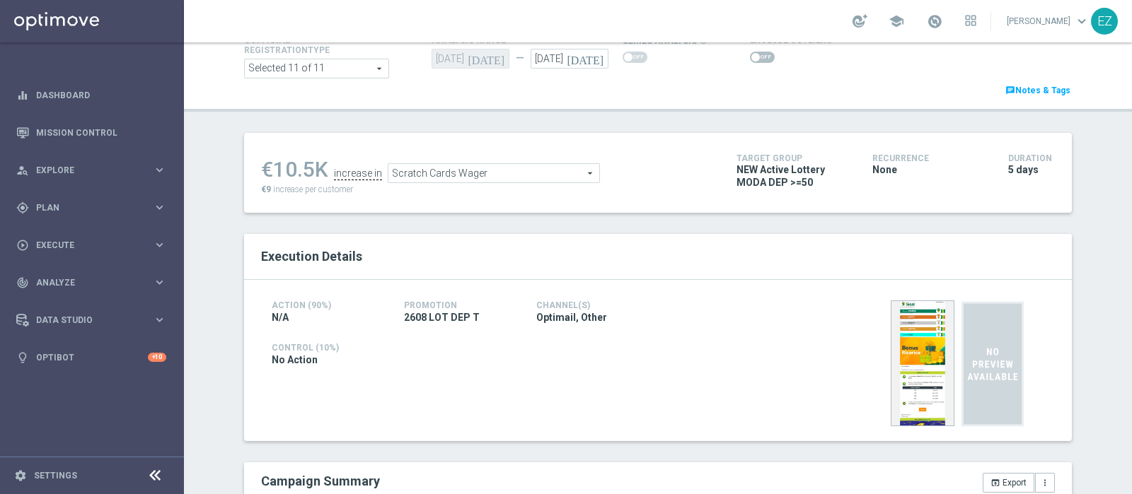
click at [750, 63] on div at bounding box center [791, 57] width 82 height 17
click at [750, 58] on span at bounding box center [762, 57] width 25 height 11
click at [750, 58] on input "checkbox" at bounding box center [762, 57] width 25 height 11
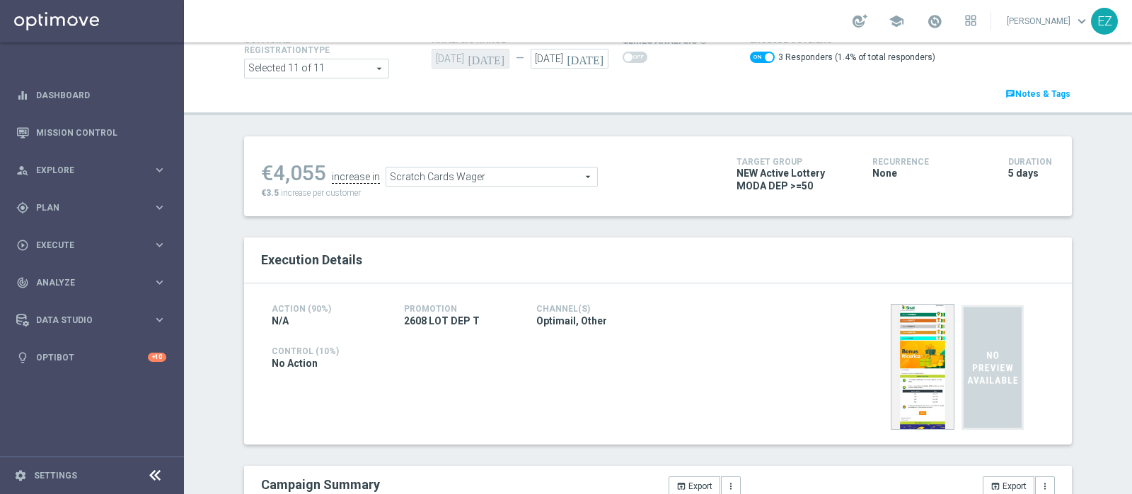
click at [537, 170] on span "Scratch Cards Wager" at bounding box center [491, 177] width 211 height 18
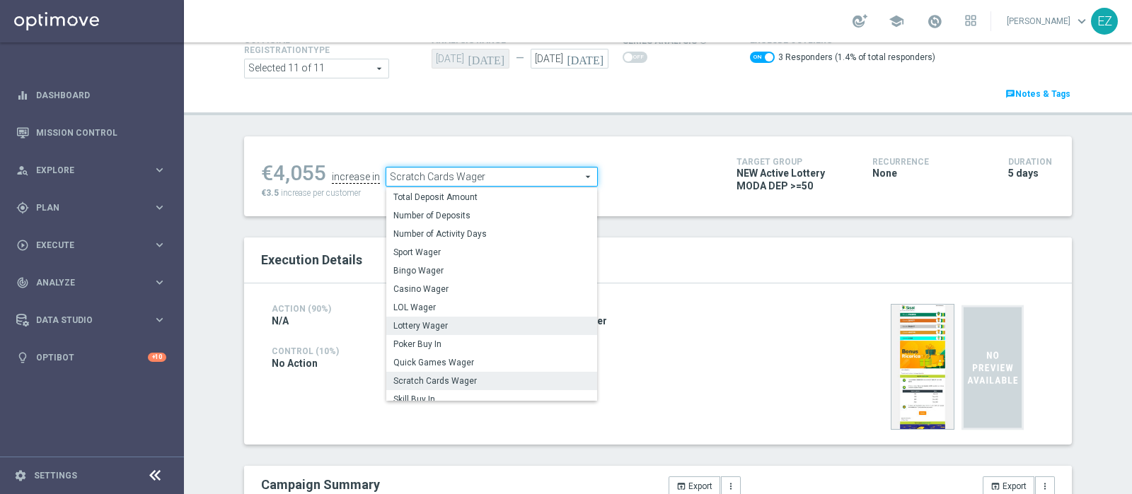
click at [439, 327] on span "Lottery Wager" at bounding box center [491, 325] width 197 height 11
checkbox input "false"
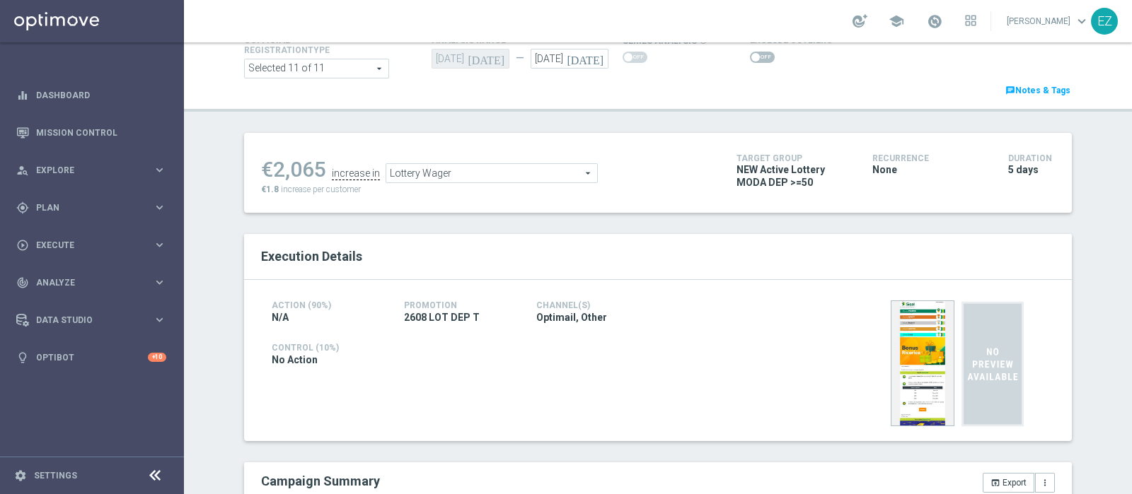
click at [503, 175] on span "Lottery Wager" at bounding box center [491, 173] width 211 height 18
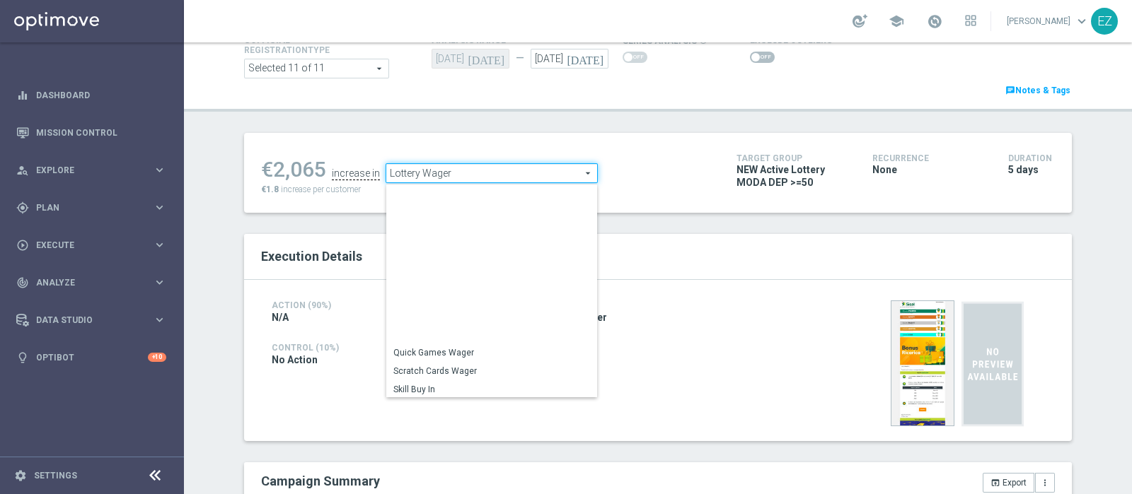
scroll to position [170, 0]
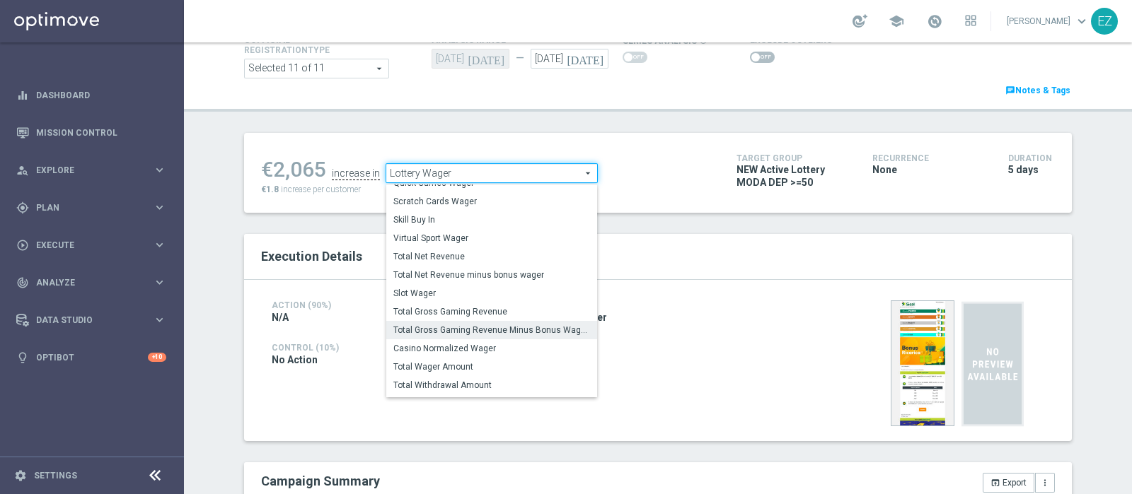
click at [465, 327] on span "Total Gross Gaming Revenue Minus Bonus Wagared" at bounding box center [491, 330] width 197 height 11
type input "Total Gross Gaming Revenue Minus Bonus Wagared"
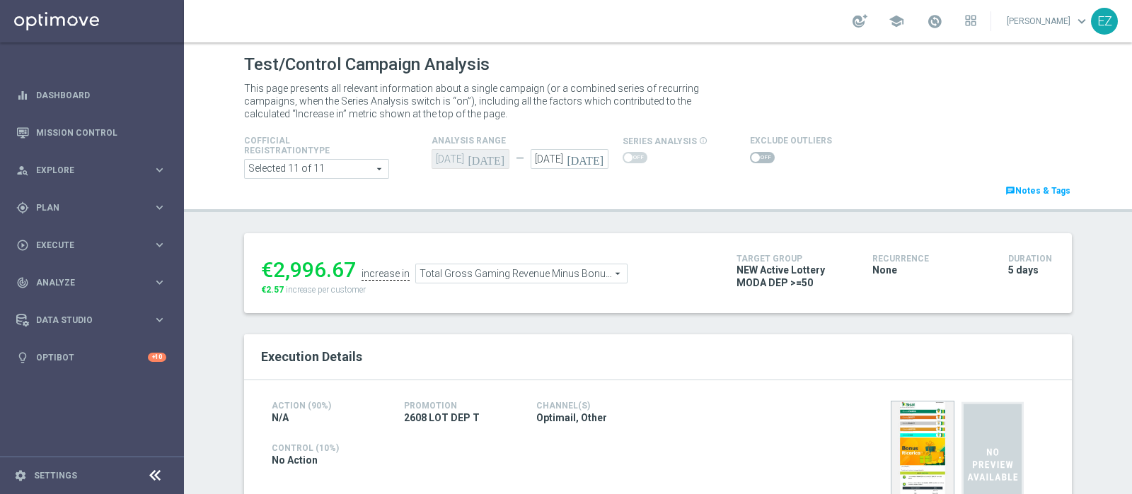
click at [750, 152] on span at bounding box center [762, 157] width 25 height 11
click at [750, 152] on input "checkbox" at bounding box center [762, 157] width 25 height 11
checkbox input "true"
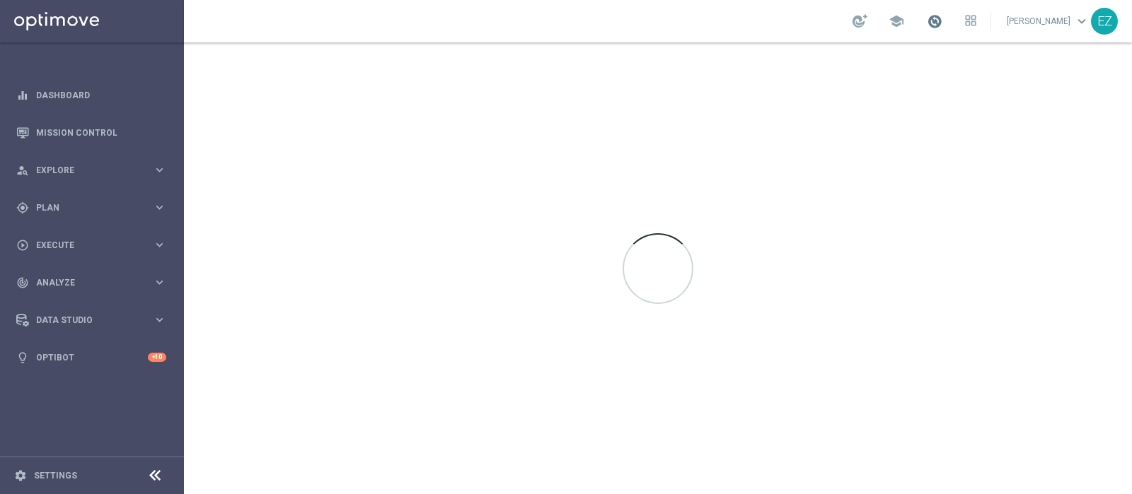
click at [942, 18] on span at bounding box center [935, 21] width 16 height 16
click at [566, 323] on div at bounding box center [658, 268] width 948 height 452
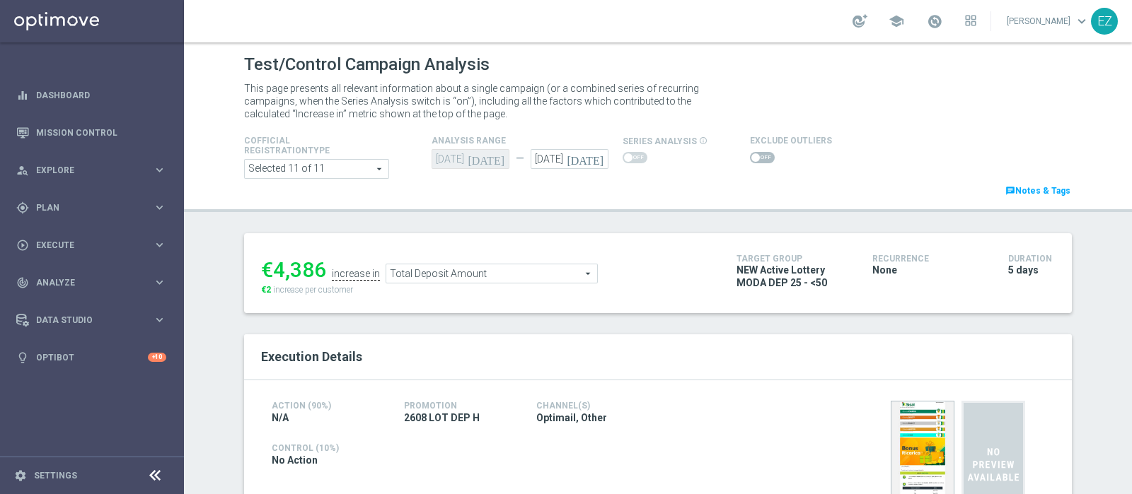
click at [751, 160] on span at bounding box center [755, 157] width 8 height 8
click at [750, 160] on input "checkbox" at bounding box center [762, 157] width 25 height 11
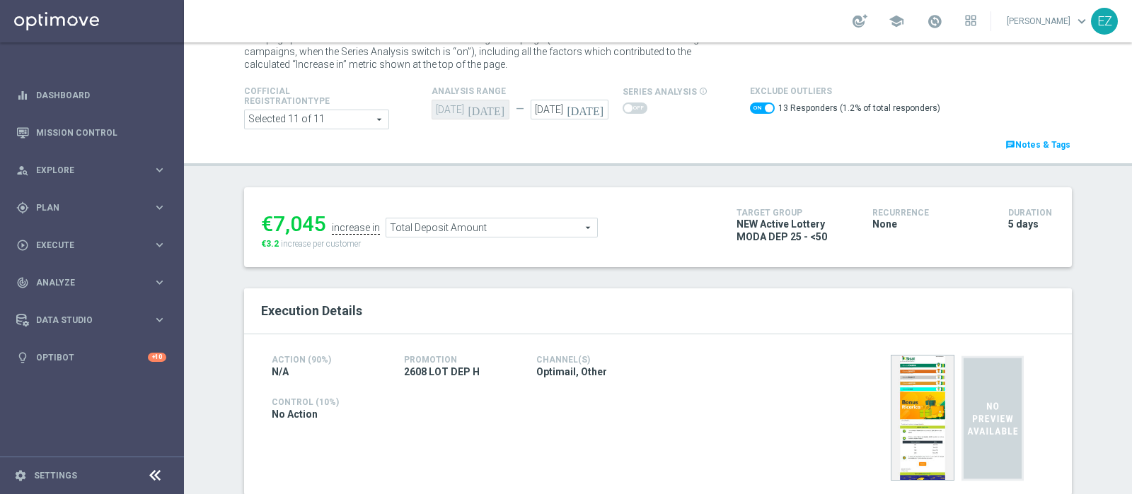
scroll to position [21, 0]
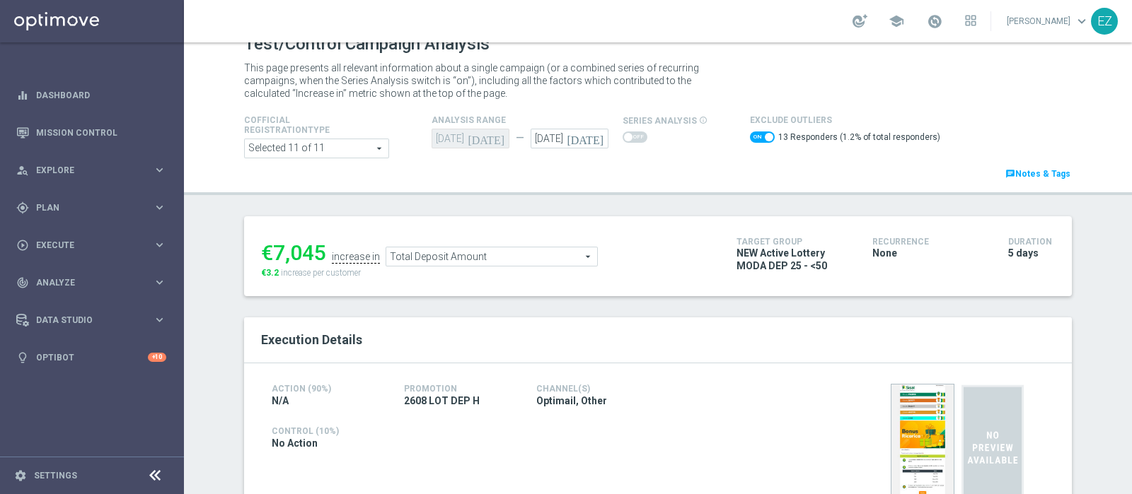
click at [534, 258] on span "Total Deposit Amount" at bounding box center [491, 257] width 211 height 18
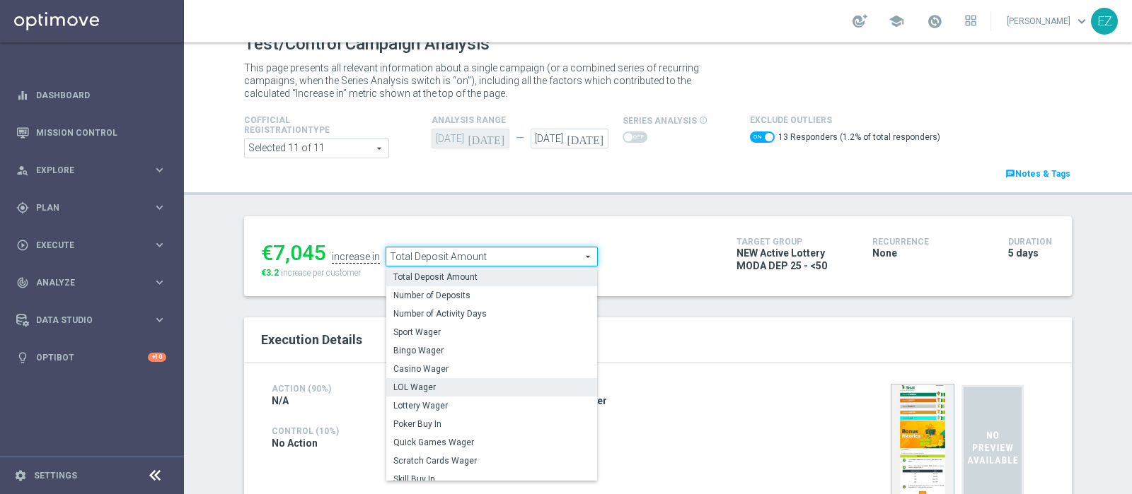
click at [402, 380] on label "LOL Wager" at bounding box center [491, 387] width 211 height 18
checkbox input "false"
type input "LOL Wager"
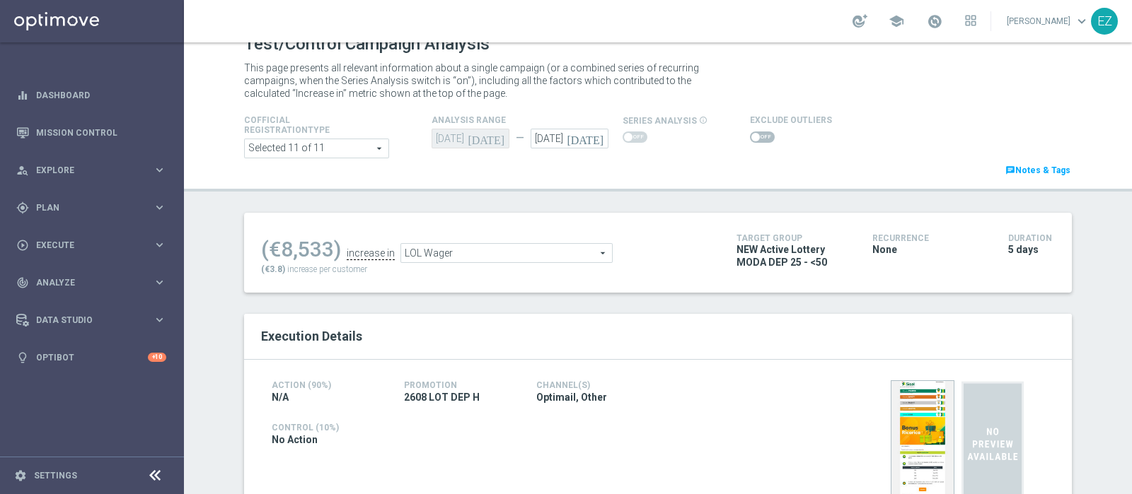
click at [750, 132] on span at bounding box center [762, 137] width 25 height 11
click at [750, 132] on input "checkbox" at bounding box center [762, 137] width 25 height 11
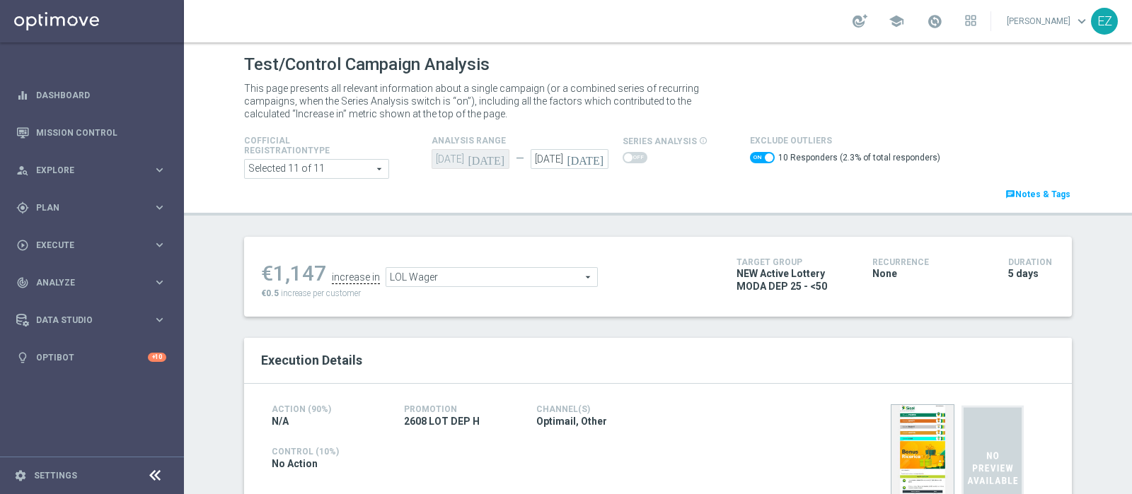
click at [562, 282] on span "LOL Wager" at bounding box center [491, 277] width 211 height 18
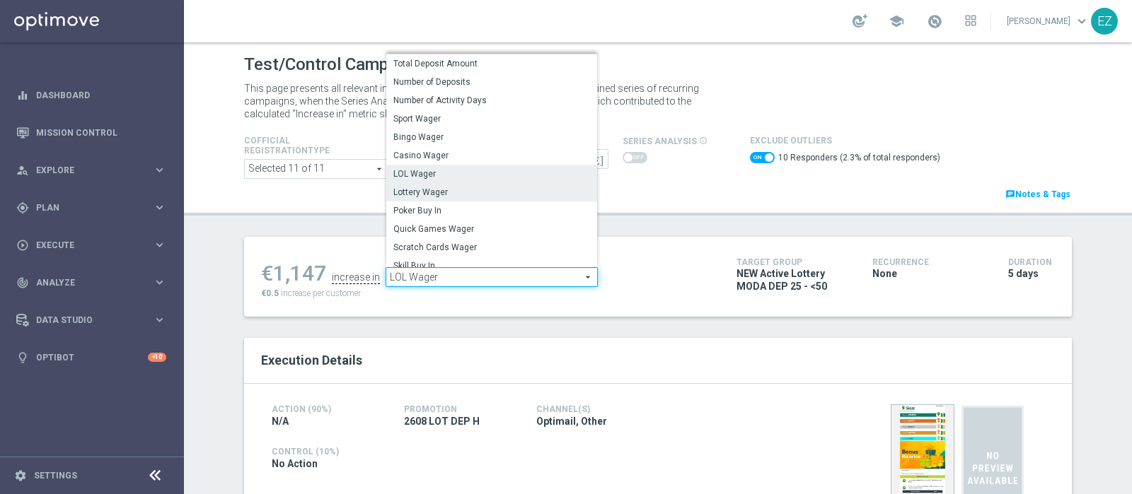
click at [463, 191] on span "Lottery Wager" at bounding box center [491, 192] width 197 height 11
checkbox input "false"
type input "Lottery Wager"
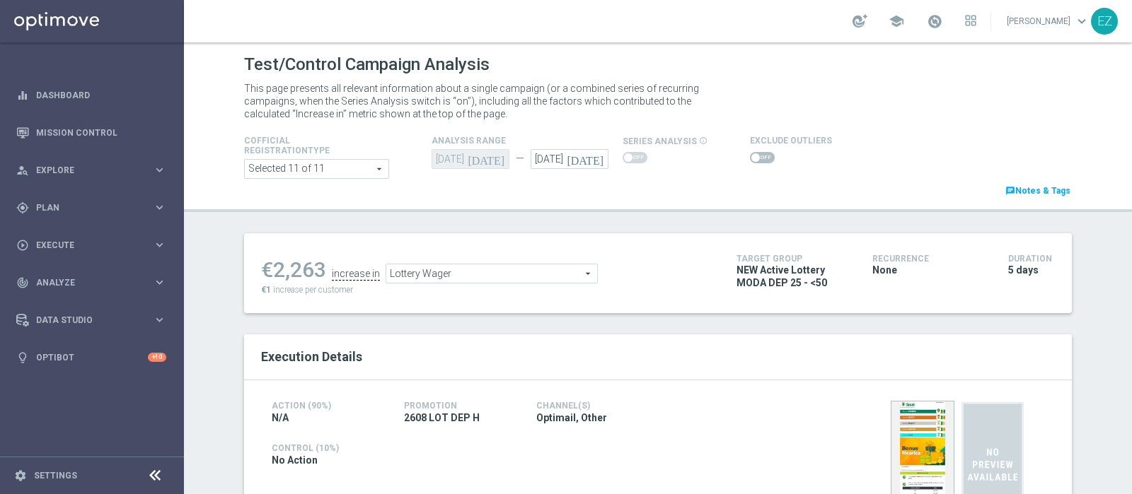
click at [751, 161] on span at bounding box center [755, 157] width 8 height 8
click at [750, 161] on input "checkbox" at bounding box center [762, 157] width 25 height 11
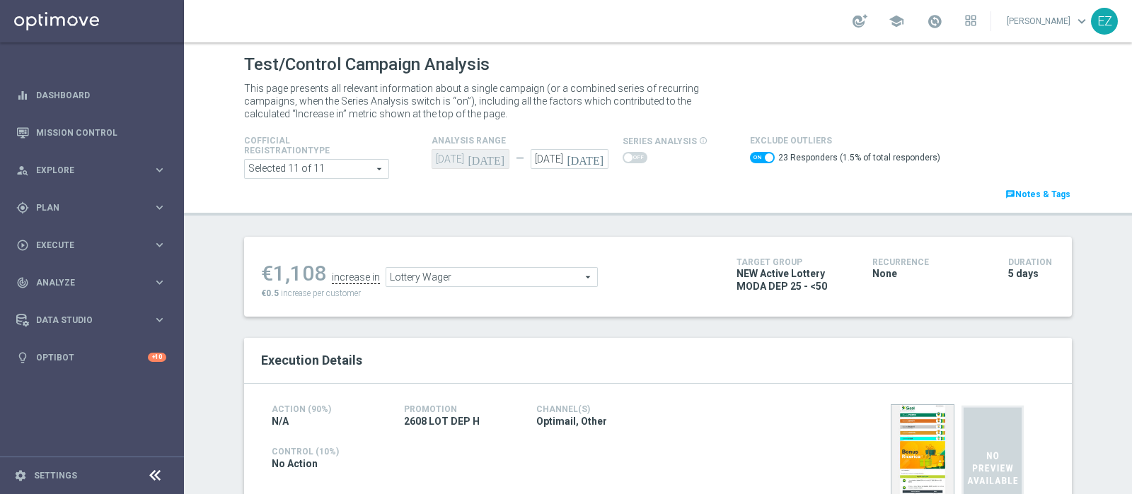
click at [563, 276] on span "Lottery Wager" at bounding box center [491, 277] width 211 height 18
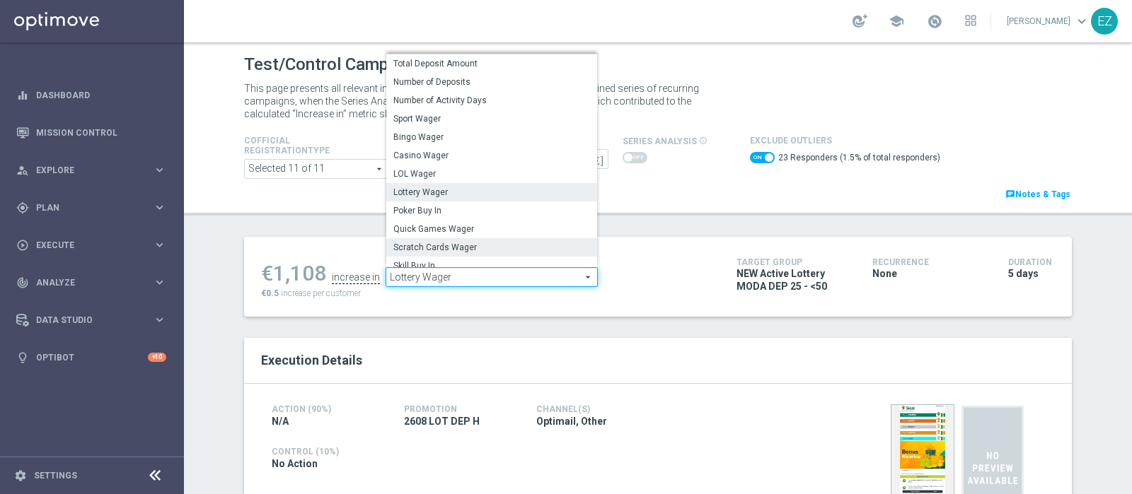
click at [551, 250] on span "Scratch Cards Wager" at bounding box center [491, 247] width 197 height 11
checkbox input "false"
type input "Scratch Cards Wager"
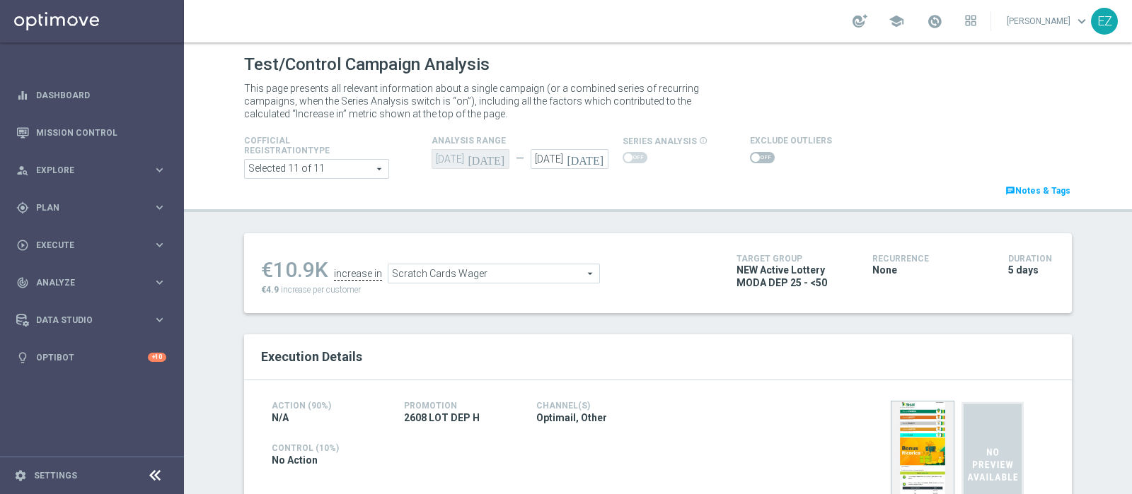
click at [751, 153] on span at bounding box center [755, 157] width 8 height 8
click at [750, 153] on input "checkbox" at bounding box center [762, 157] width 25 height 11
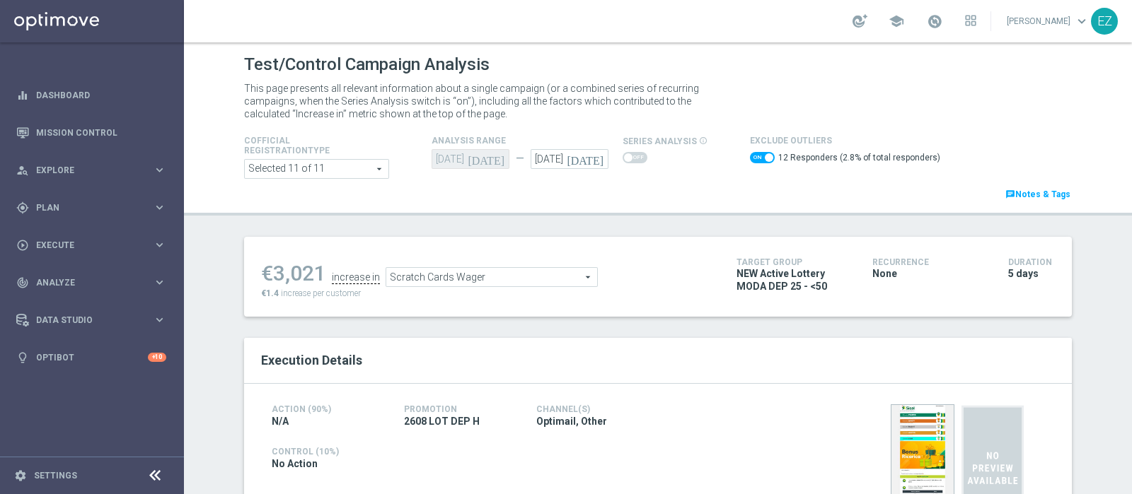
click at [564, 283] on span "Scratch Cards Wager" at bounding box center [491, 277] width 211 height 18
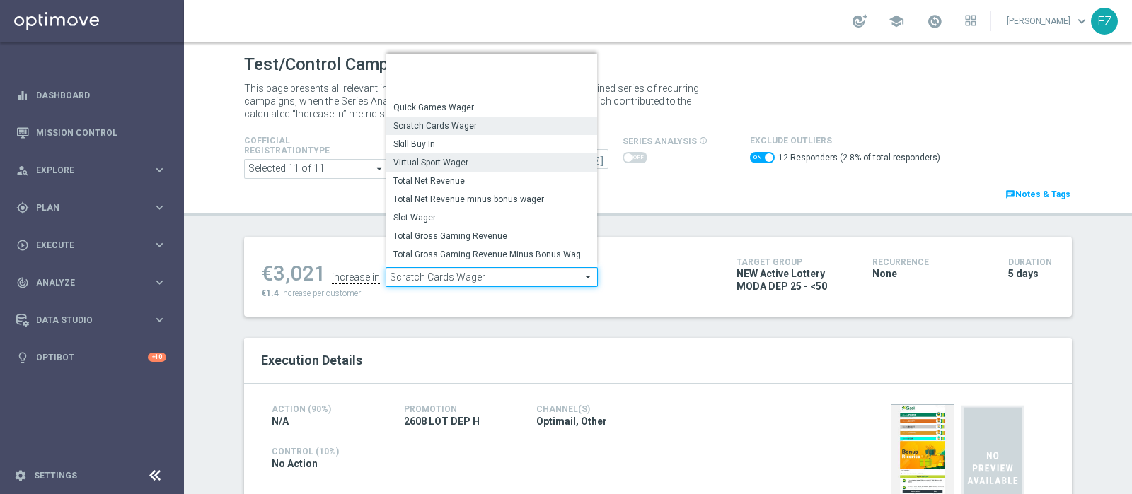
scroll to position [171, 0]
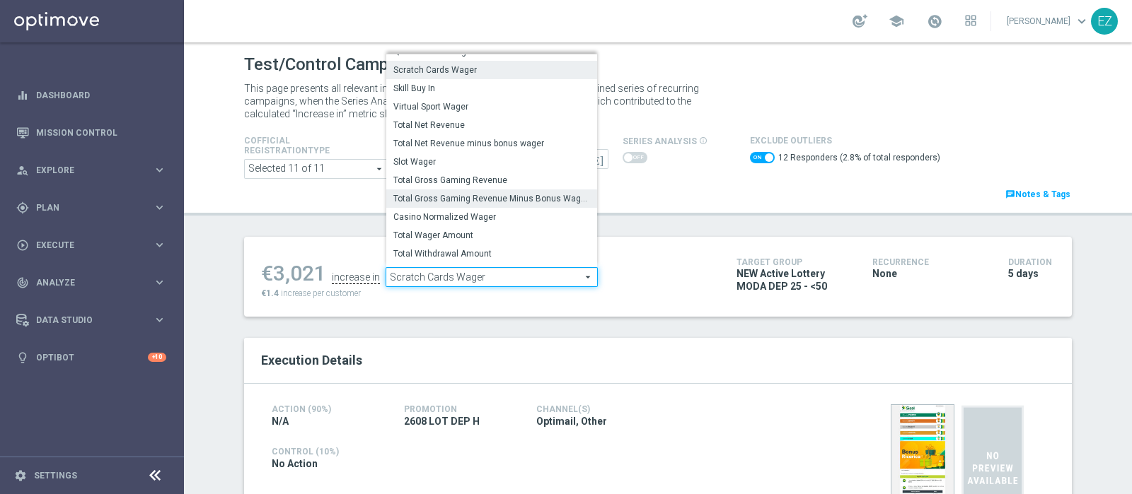
click at [506, 202] on span "Total Gross Gaming Revenue Minus Bonus Wagared" at bounding box center [491, 198] width 197 height 11
checkbox input "false"
type input "Total Gross Gaming Revenue Minus Bonus Wagared"
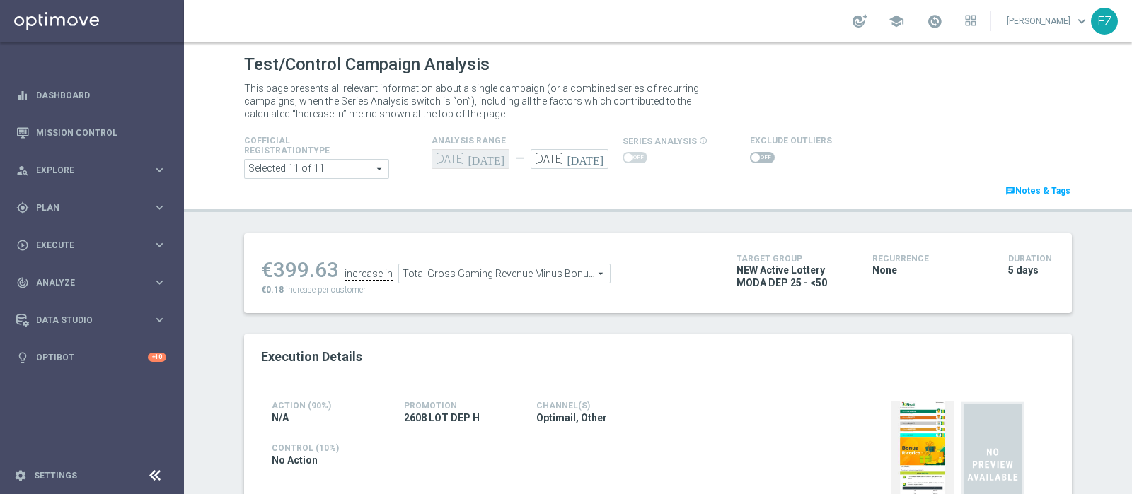
click at [750, 161] on span at bounding box center [762, 157] width 25 height 11
click at [750, 161] on input "checkbox" at bounding box center [762, 157] width 25 height 11
checkbox input "true"
click at [750, 158] on span at bounding box center [762, 157] width 25 height 11
click at [750, 158] on input "checkbox" at bounding box center [762, 157] width 25 height 11
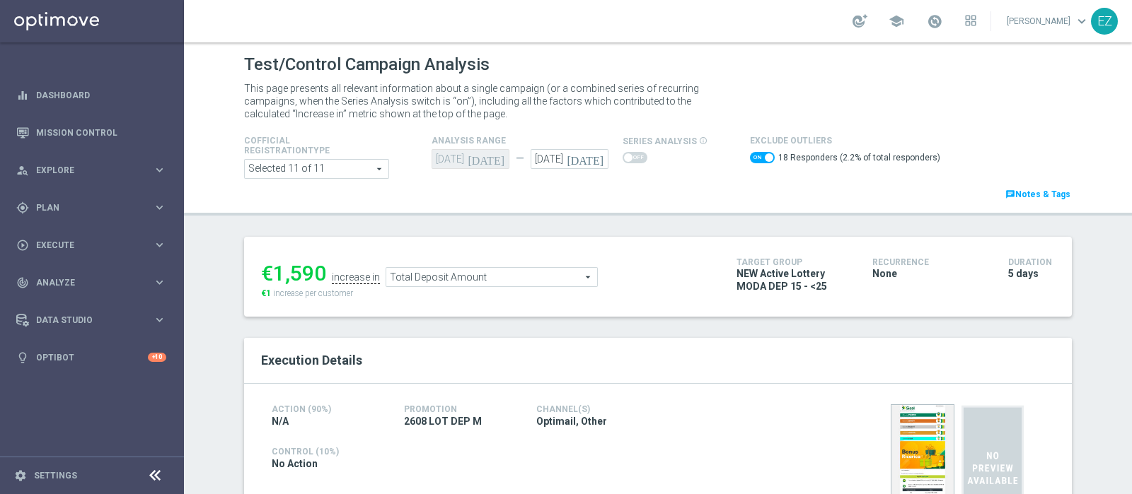
click at [765, 158] on span at bounding box center [769, 157] width 8 height 8
click at [754, 158] on input "checkbox" at bounding box center [762, 157] width 25 height 11
checkbox input "false"
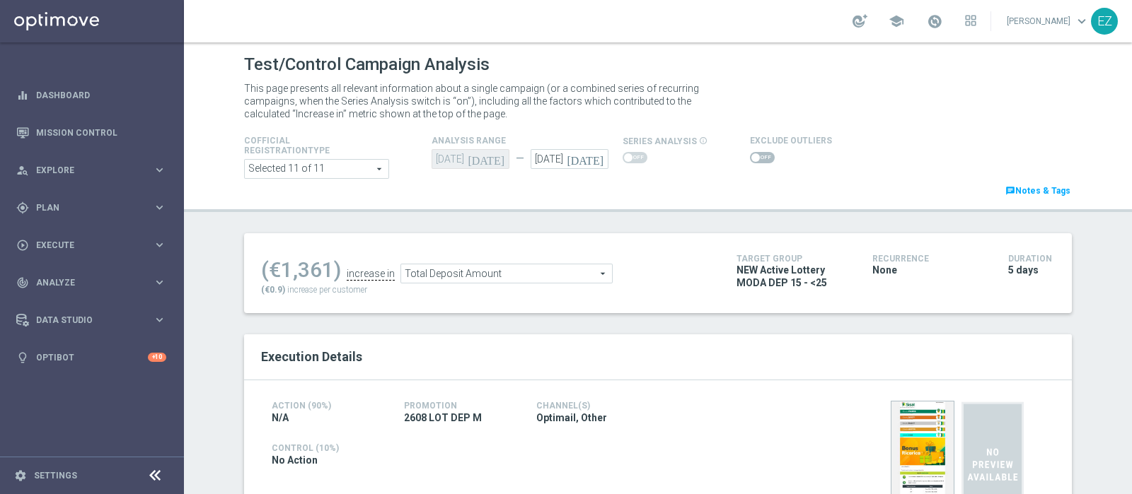
click at [492, 271] on span "Total Deposit Amount" at bounding box center [506, 274] width 211 height 18
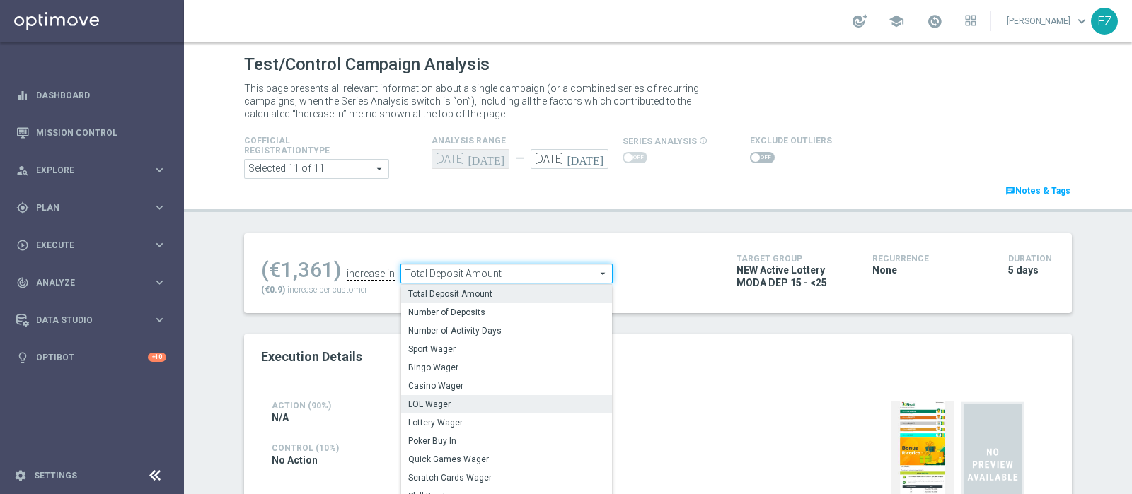
click at [472, 398] on label "LOL Wager" at bounding box center [506, 404] width 211 height 18
type input "LOL Wager"
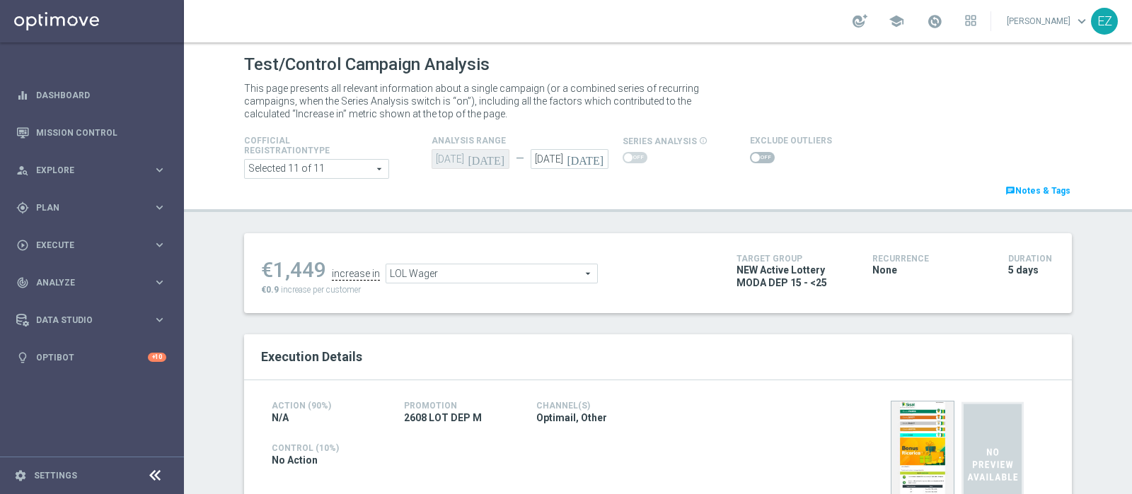
click at [751, 159] on span at bounding box center [755, 157] width 8 height 8
click at [750, 159] on input "checkbox" at bounding box center [762, 157] width 25 height 11
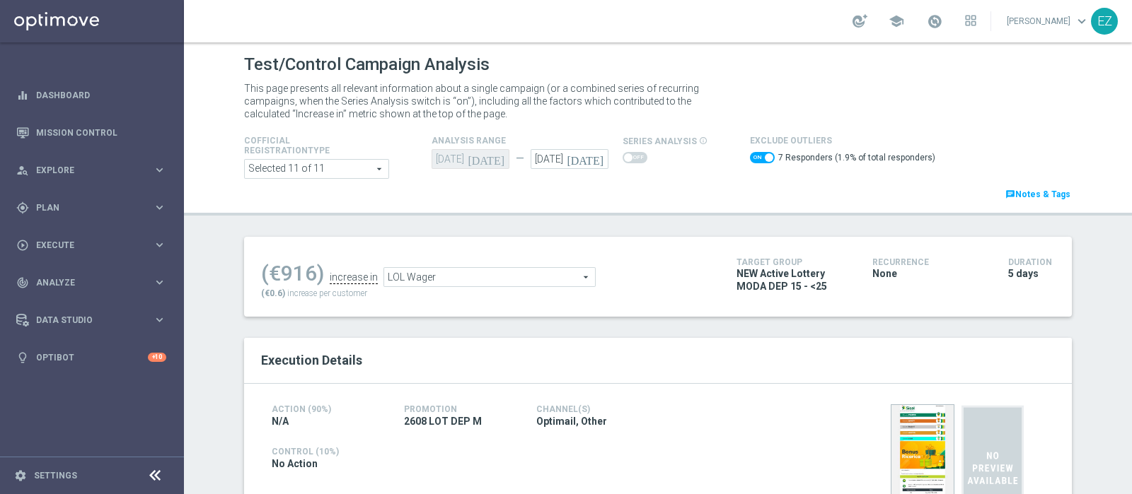
click at [527, 274] on span "LOL Wager" at bounding box center [489, 277] width 211 height 18
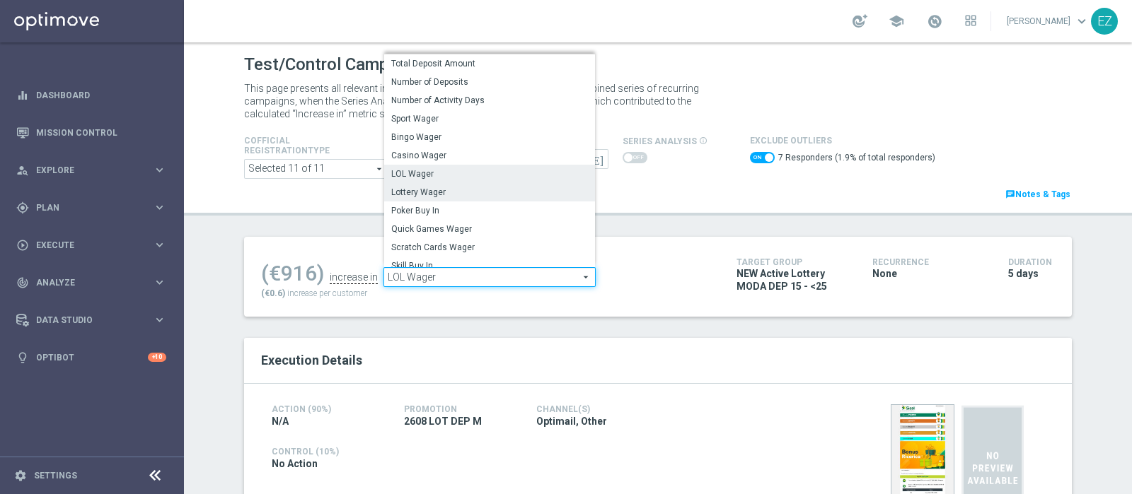
click at [492, 199] on label "Lottery Wager" at bounding box center [489, 192] width 211 height 18
checkbox input "false"
type input "Lottery Wager"
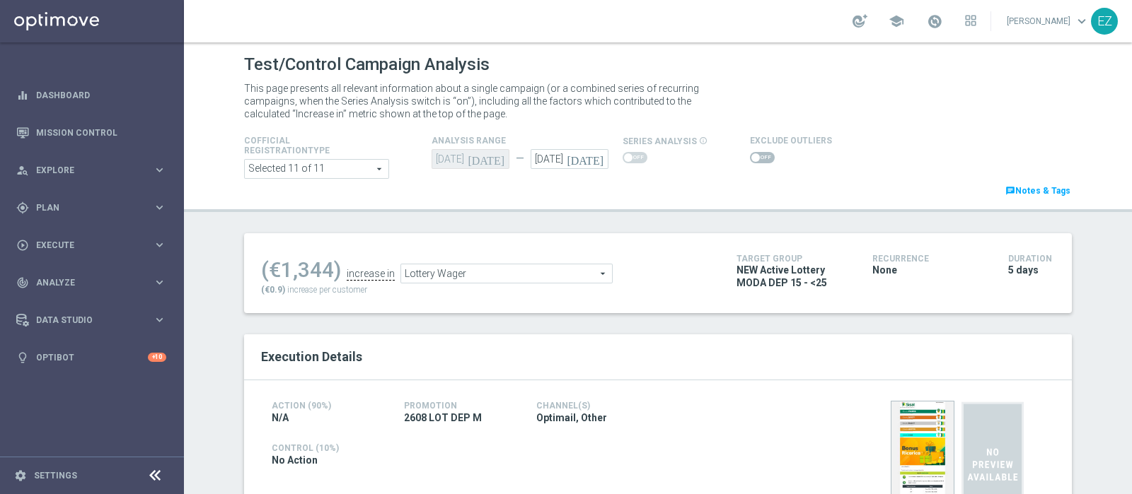
click at [751, 160] on span at bounding box center [755, 157] width 8 height 8
click at [750, 160] on input "checkbox" at bounding box center [762, 157] width 25 height 11
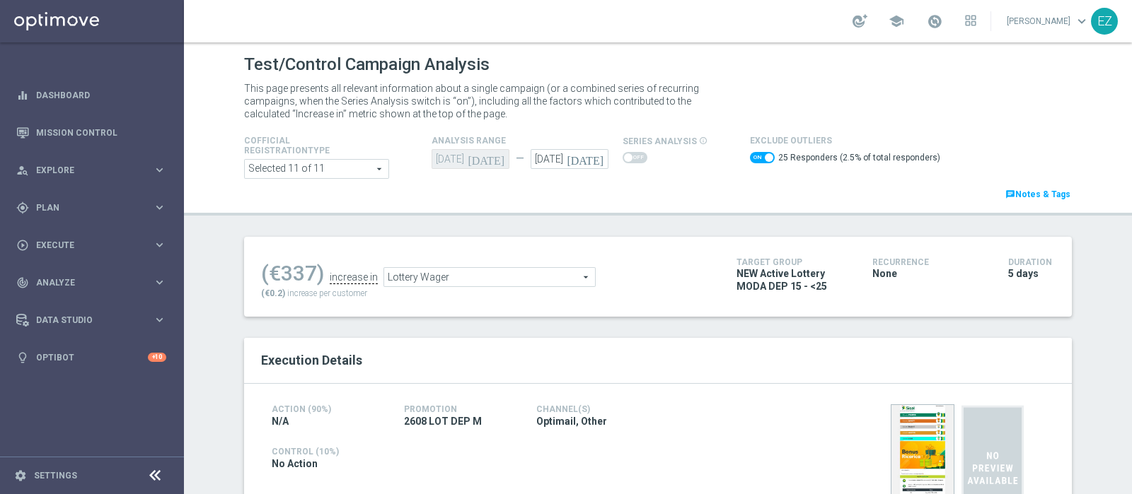
click at [545, 284] on span "Lottery Wager" at bounding box center [489, 277] width 211 height 18
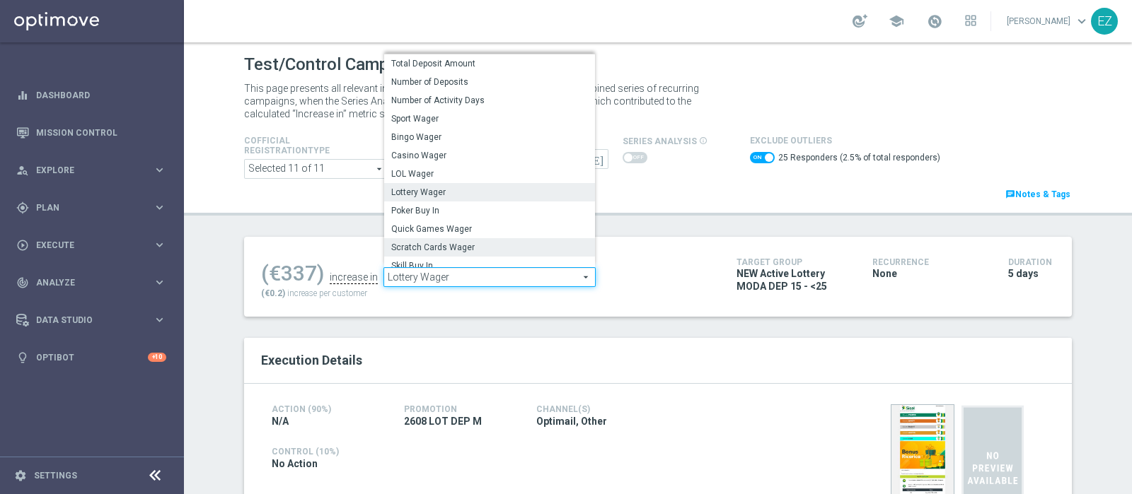
click at [512, 245] on span "Scratch Cards Wager" at bounding box center [489, 247] width 197 height 11
checkbox input "false"
type input "Scratch Cards Wager"
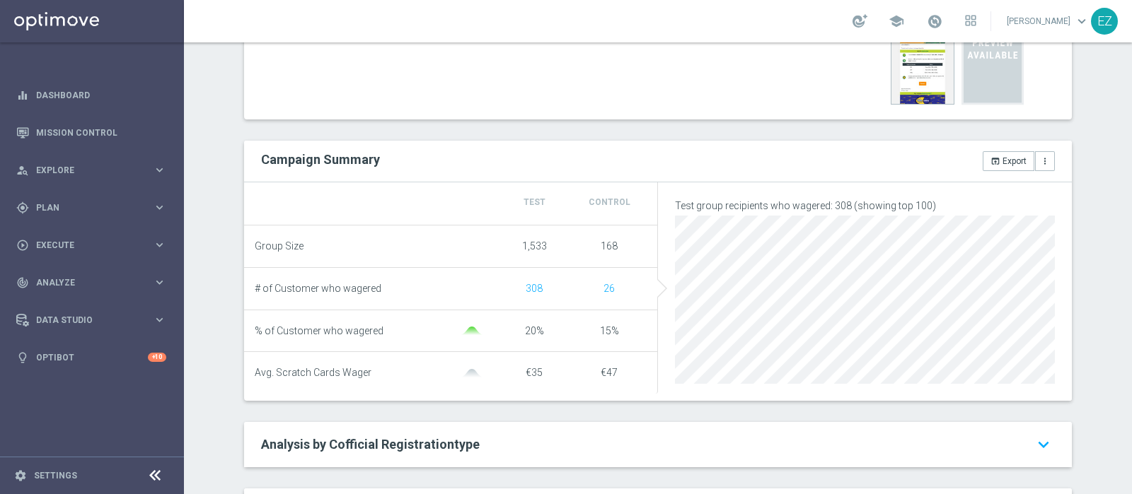
scroll to position [1, 0]
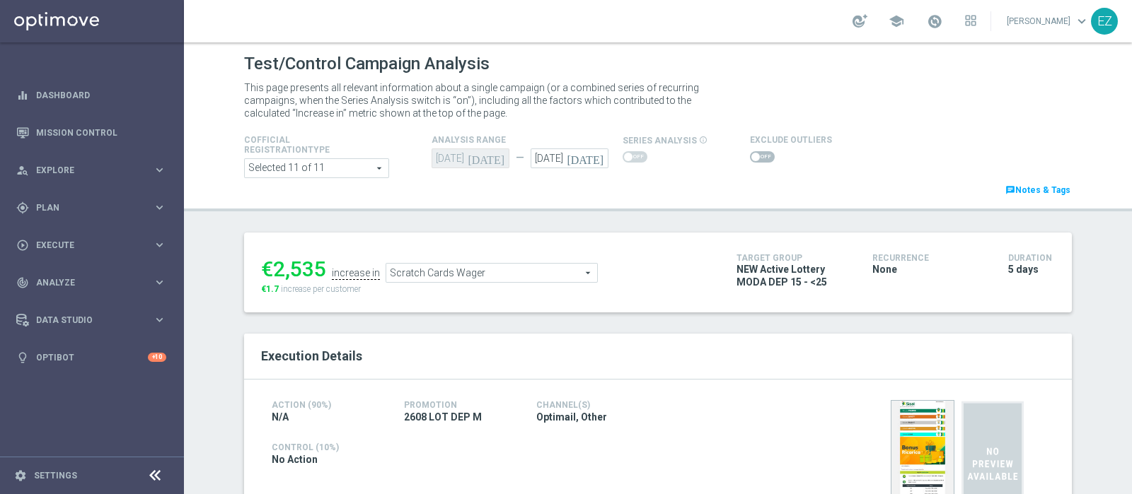
click at [750, 157] on span at bounding box center [762, 156] width 25 height 11
click at [750, 157] on input "checkbox" at bounding box center [762, 156] width 25 height 11
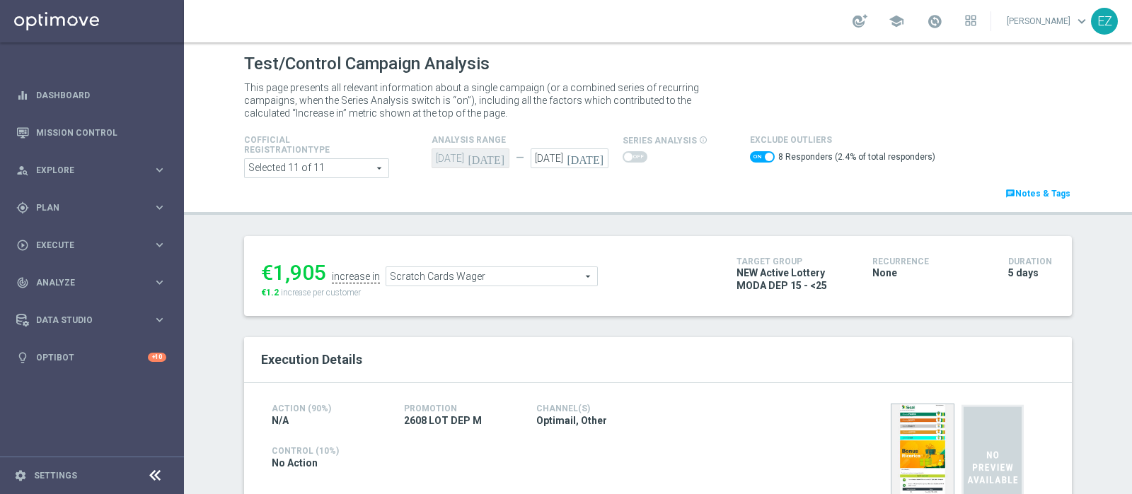
click at [517, 274] on span "Scratch Cards Wager" at bounding box center [491, 276] width 211 height 18
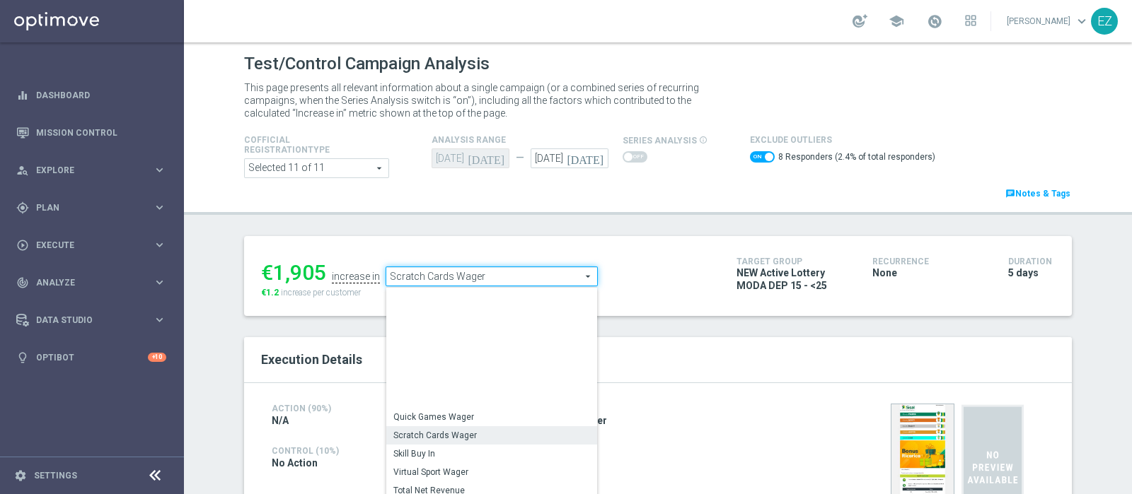
scroll to position [170, 0]
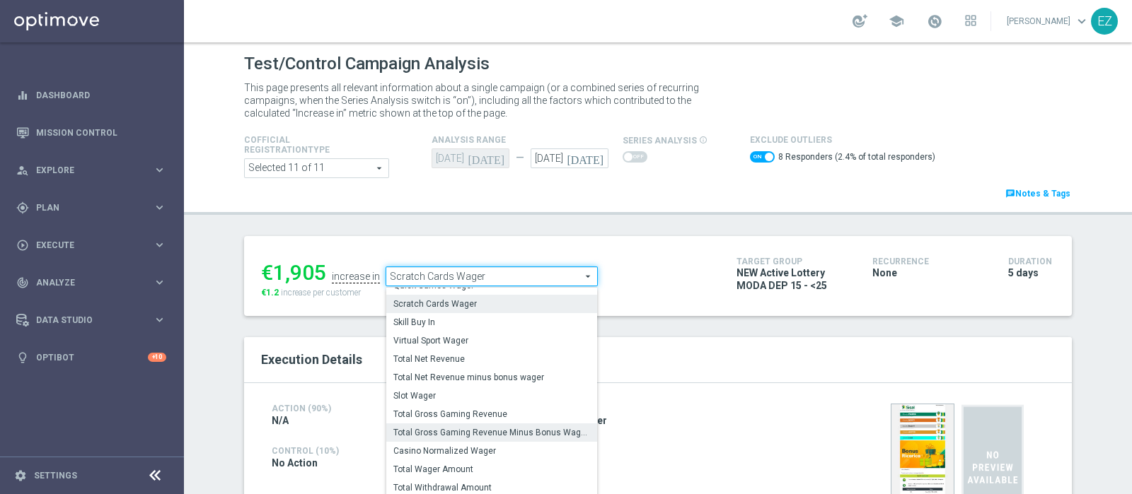
click at [504, 433] on span "Total Gross Gaming Revenue Minus Bonus Wagared" at bounding box center [491, 432] width 197 height 11
checkbox input "false"
type input "Total Gross Gaming Revenue Minus Bonus Wagared"
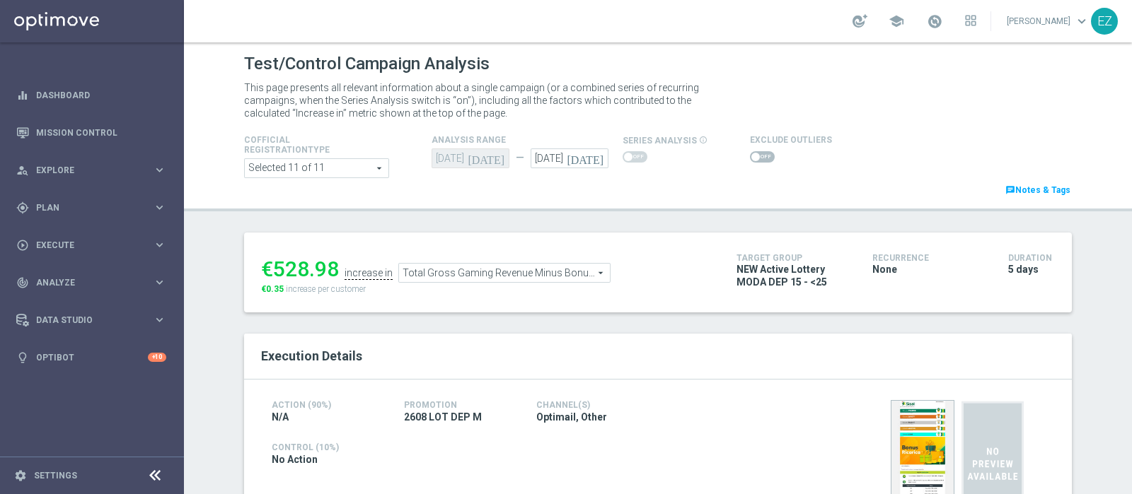
click at [753, 163] on div at bounding box center [791, 157] width 82 height 17
click at [751, 157] on span at bounding box center [762, 156] width 25 height 11
click at [751, 157] on input "checkbox" at bounding box center [762, 156] width 25 height 11
checkbox input "true"
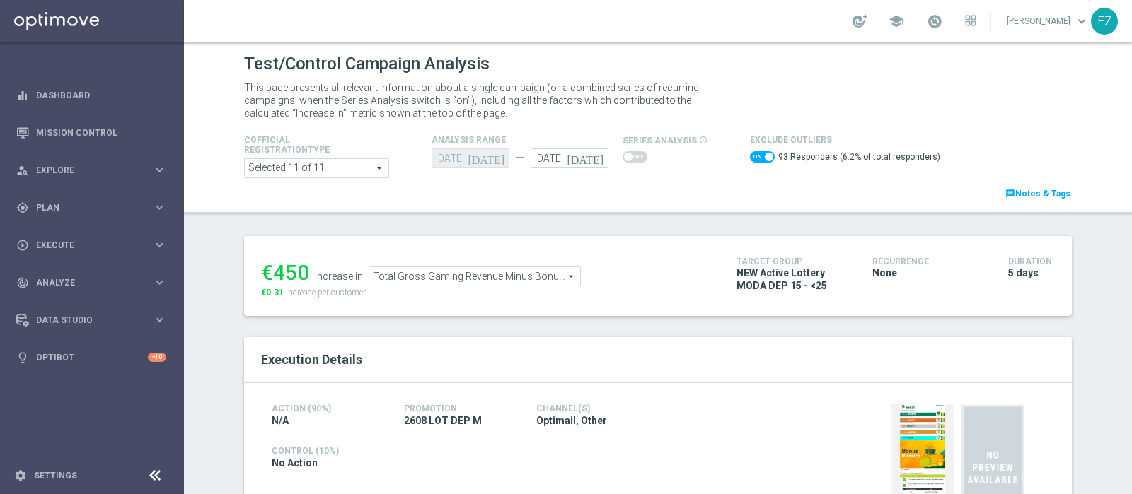
click at [471, 274] on span "Total Gross Gaming Revenue Minus Bonus Wagared" at bounding box center [474, 276] width 211 height 18
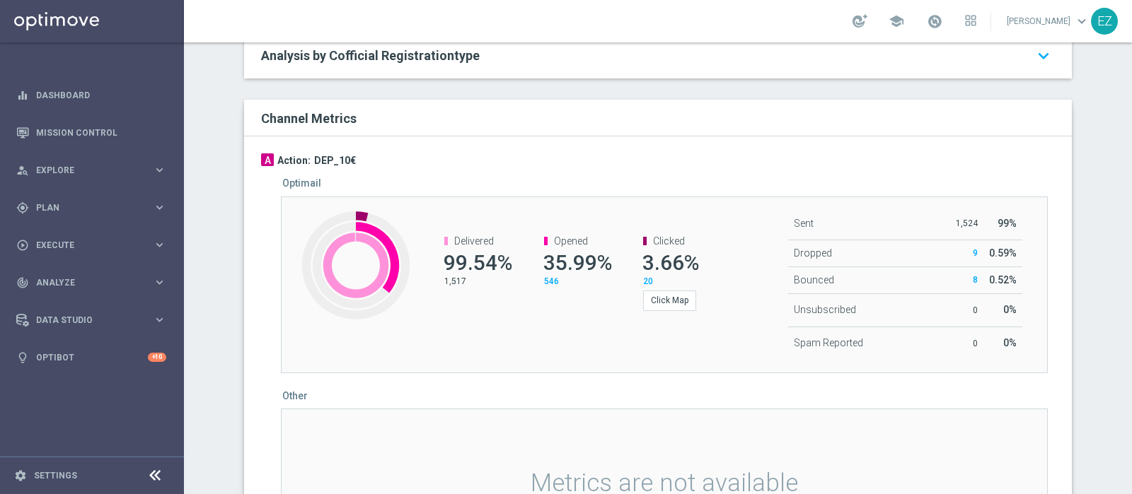
scroll to position [535, 0]
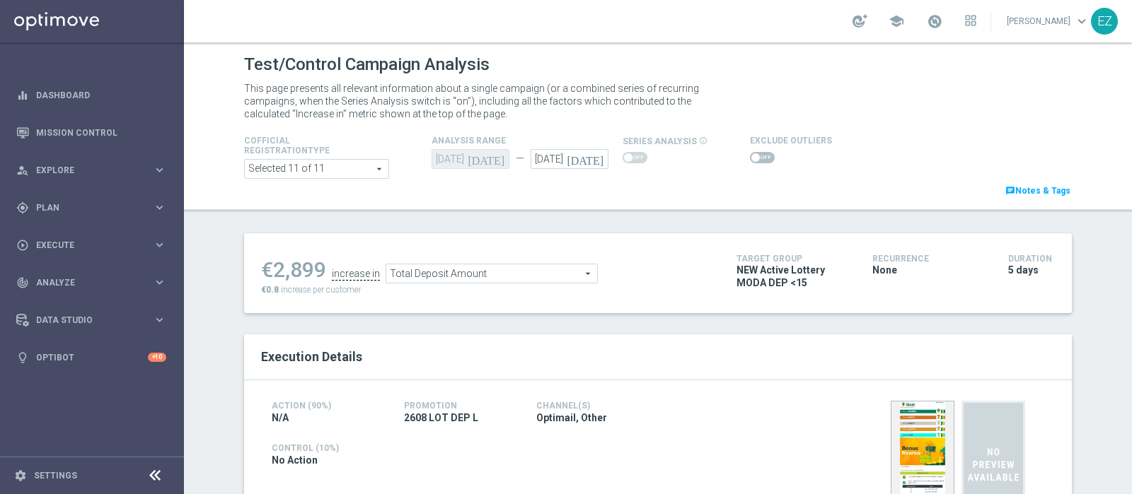
click at [751, 157] on span at bounding box center [755, 157] width 8 height 8
click at [750, 157] on input "checkbox" at bounding box center [762, 157] width 25 height 11
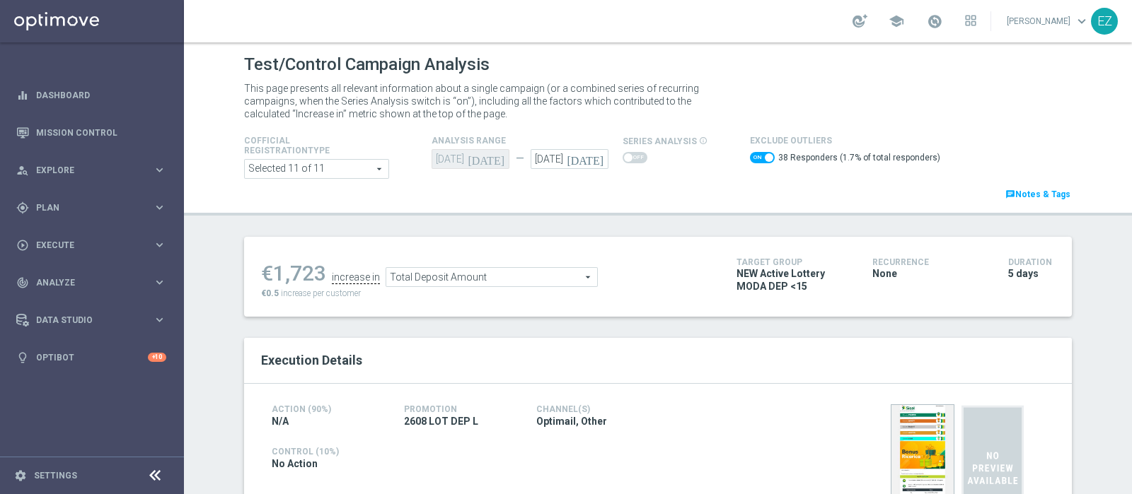
click at [557, 263] on ul "€1,723 increase in Total Deposit Amount Total Deposit Amount arrow_drop_down se…" at bounding box center [487, 270] width 461 height 33
click at [569, 284] on span "Total Deposit Amount" at bounding box center [491, 277] width 211 height 18
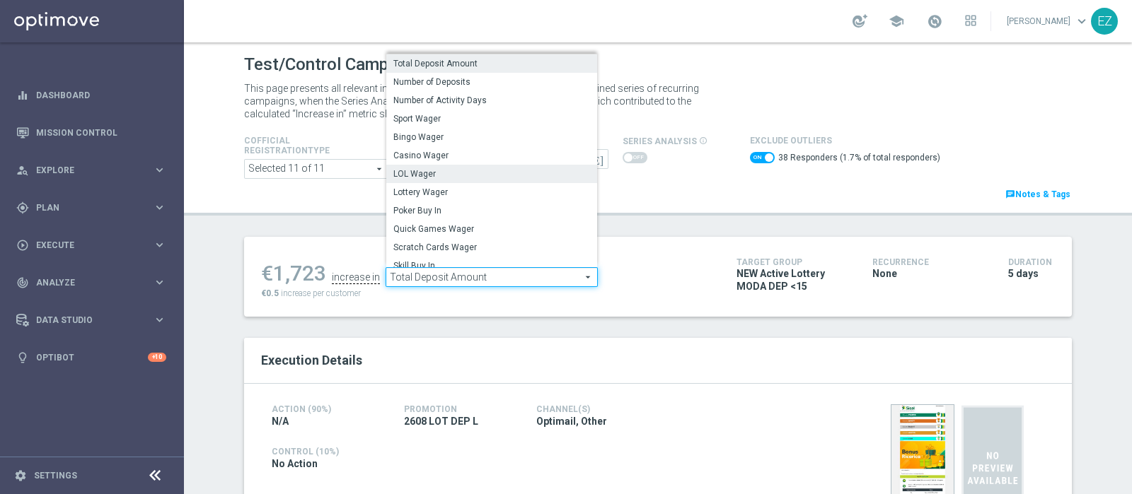
click at [453, 177] on span "LOL Wager" at bounding box center [491, 173] width 197 height 11
checkbox input "false"
type input "LOL Wager"
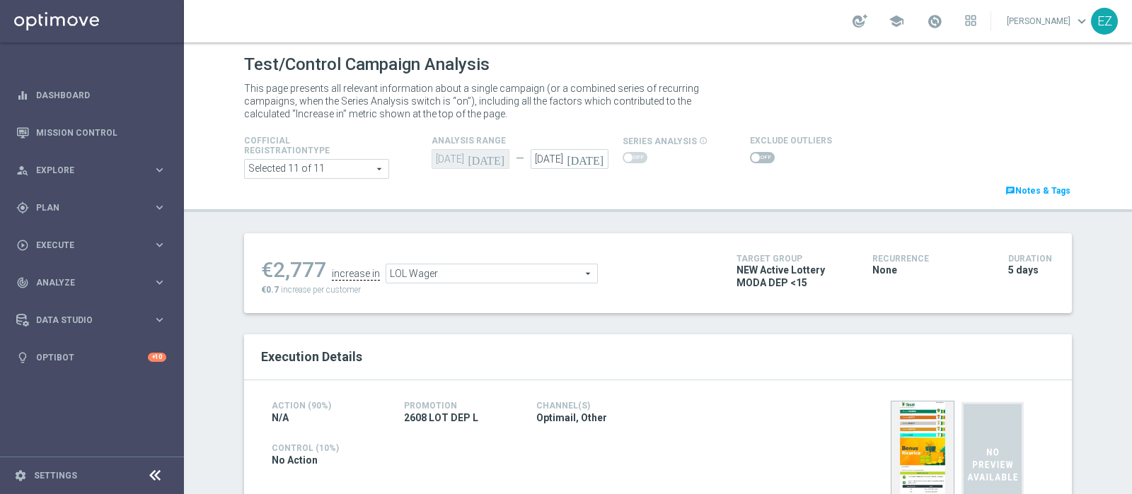
click at [750, 154] on span at bounding box center [762, 157] width 25 height 11
click at [750, 154] on input "checkbox" at bounding box center [762, 157] width 25 height 11
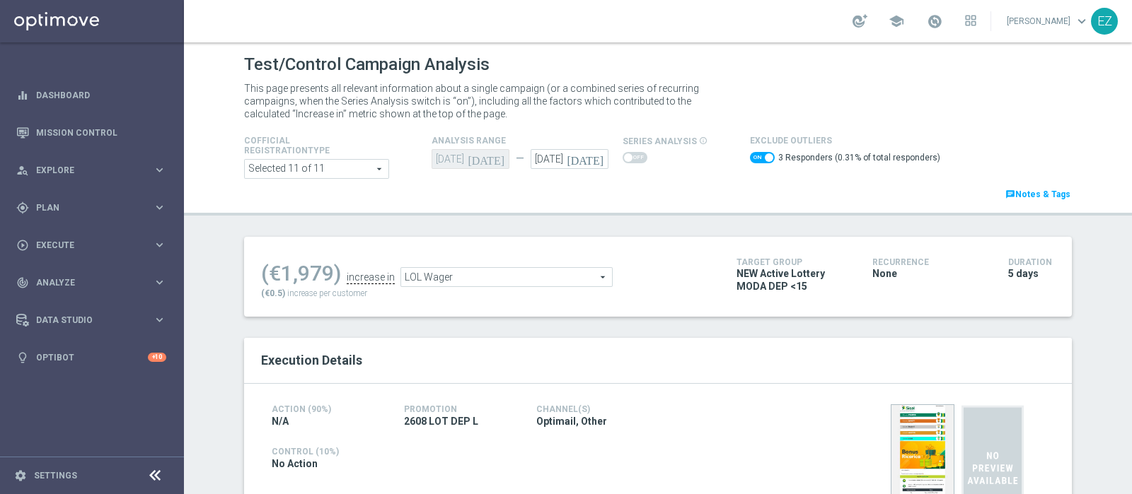
click at [576, 277] on span "LOL Wager" at bounding box center [506, 277] width 211 height 18
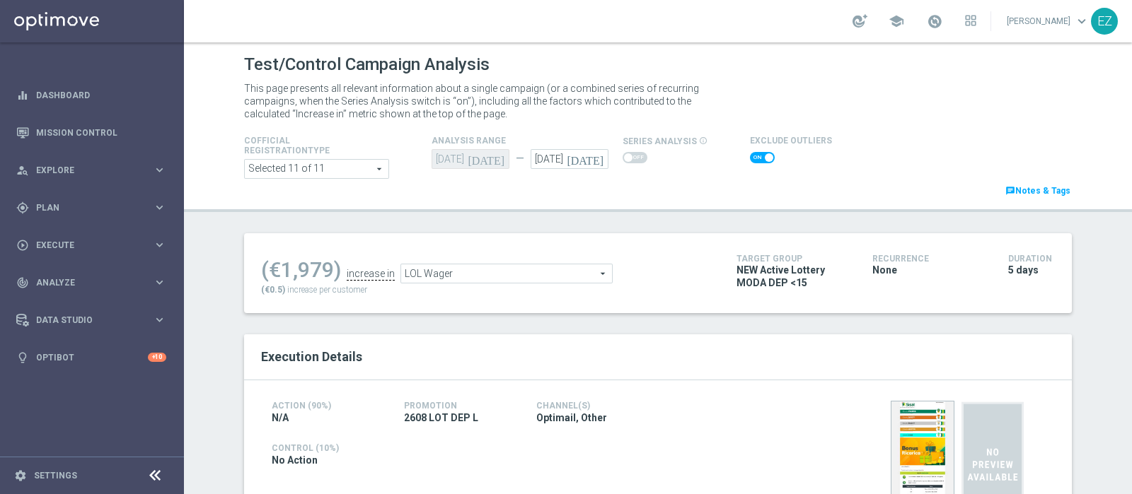
checkbox input "false"
type input "Lottery Wager"
click at [750, 161] on span at bounding box center [762, 157] width 25 height 11
click at [750, 161] on input "checkbox" at bounding box center [762, 157] width 25 height 11
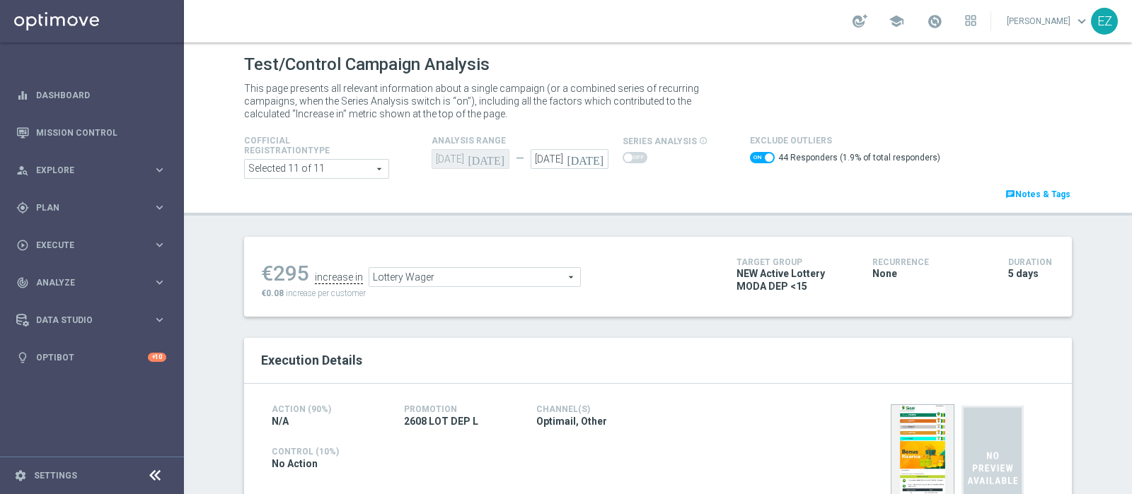
click at [476, 270] on span "Lottery Wager" at bounding box center [474, 277] width 211 height 18
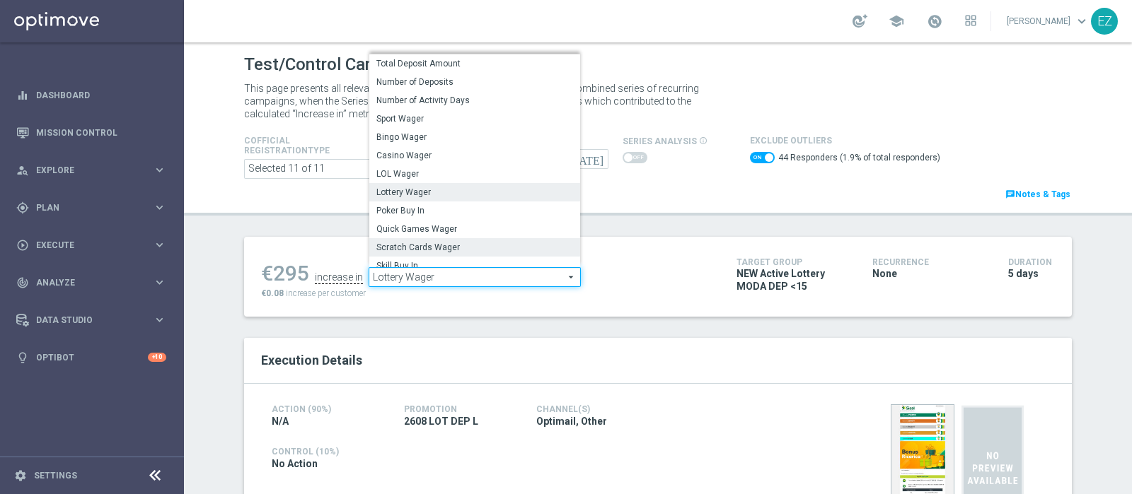
click at [456, 244] on span "Scratch Cards Wager" at bounding box center [474, 247] width 197 height 11
checkbox input "false"
type input "Scratch Cards Wager"
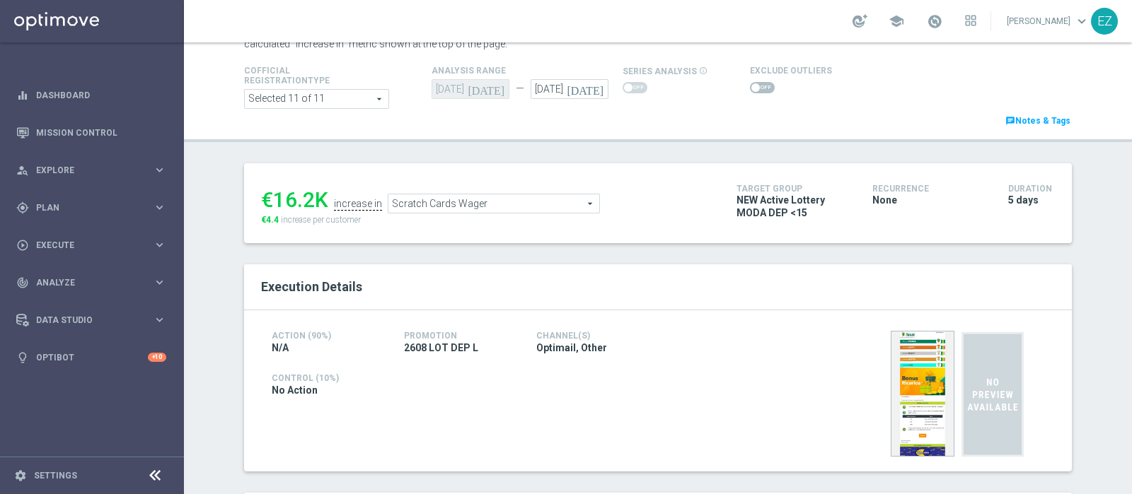
scroll to position [59, 0]
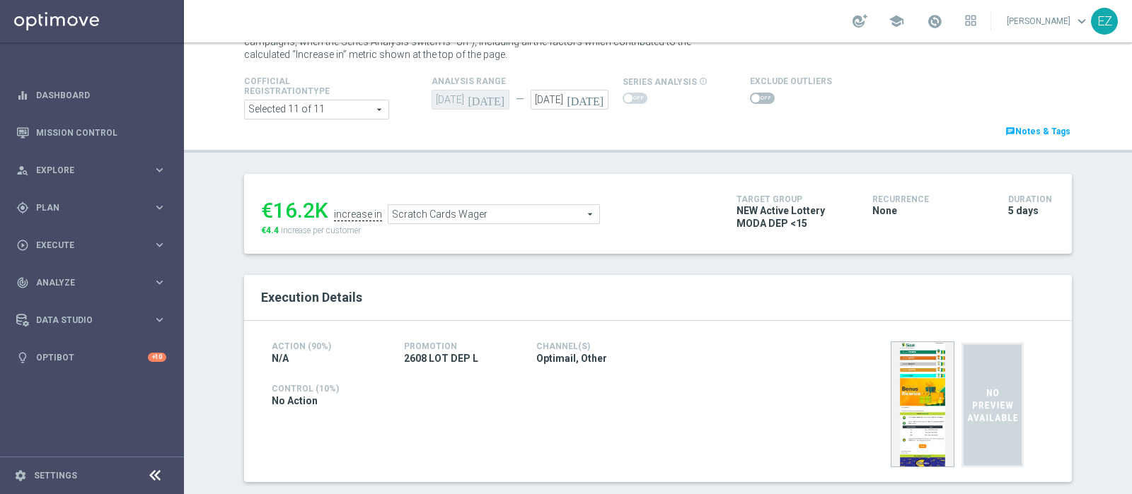
click at [751, 99] on span at bounding box center [755, 98] width 8 height 8
click at [750, 99] on input "checkbox" at bounding box center [762, 98] width 25 height 11
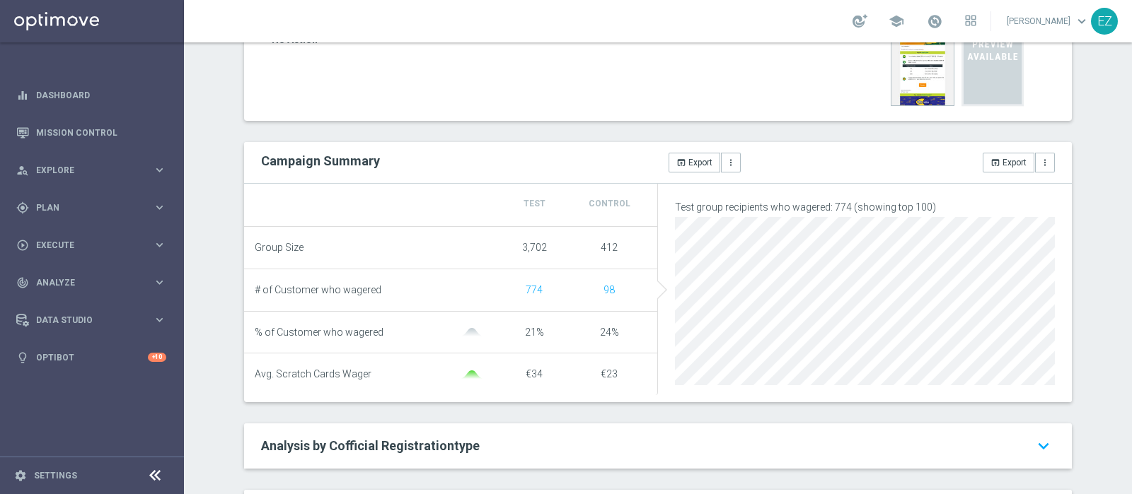
scroll to position [45, 0]
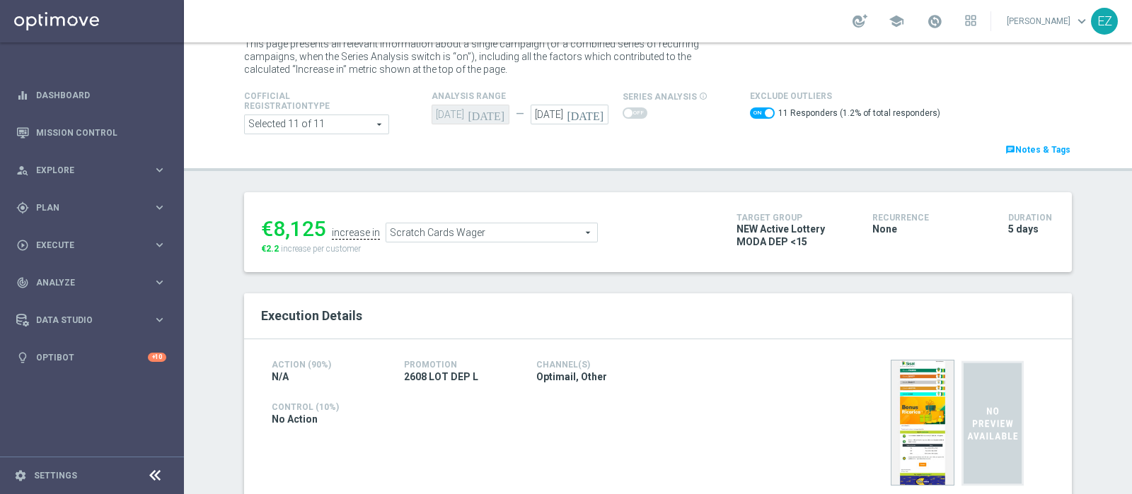
click at [477, 224] on span "Scratch Cards Wager" at bounding box center [491, 233] width 211 height 18
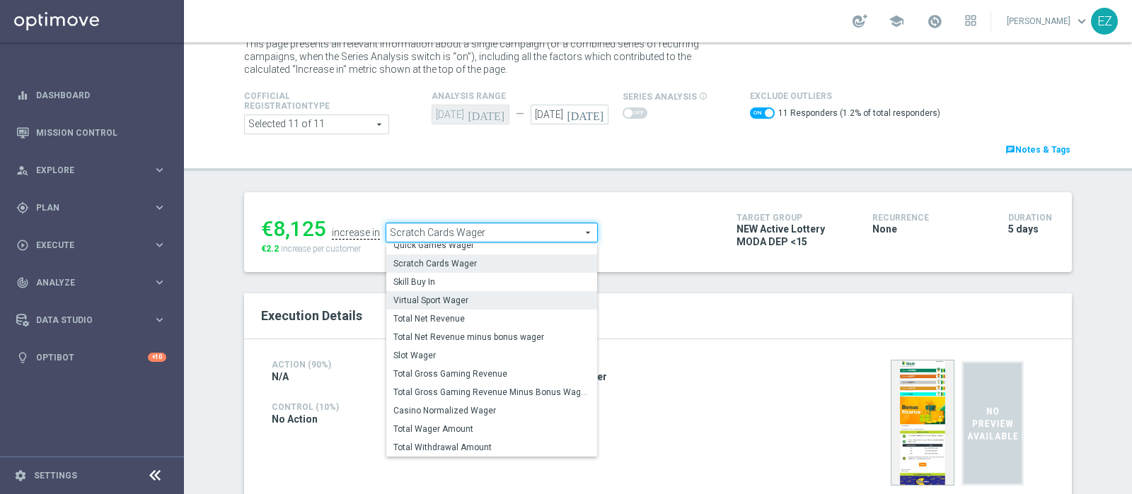
scroll to position [171, 0]
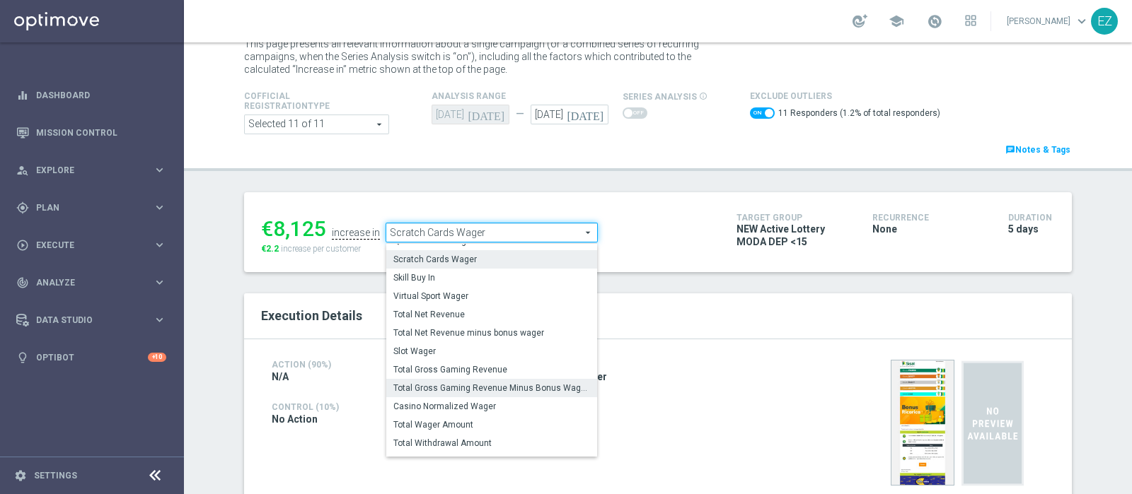
click at [473, 393] on label "Total Gross Gaming Revenue Minus Bonus Wagared" at bounding box center [491, 388] width 211 height 18
checkbox input "false"
type input "Total Gross Gaming Revenue Minus Bonus Wagared"
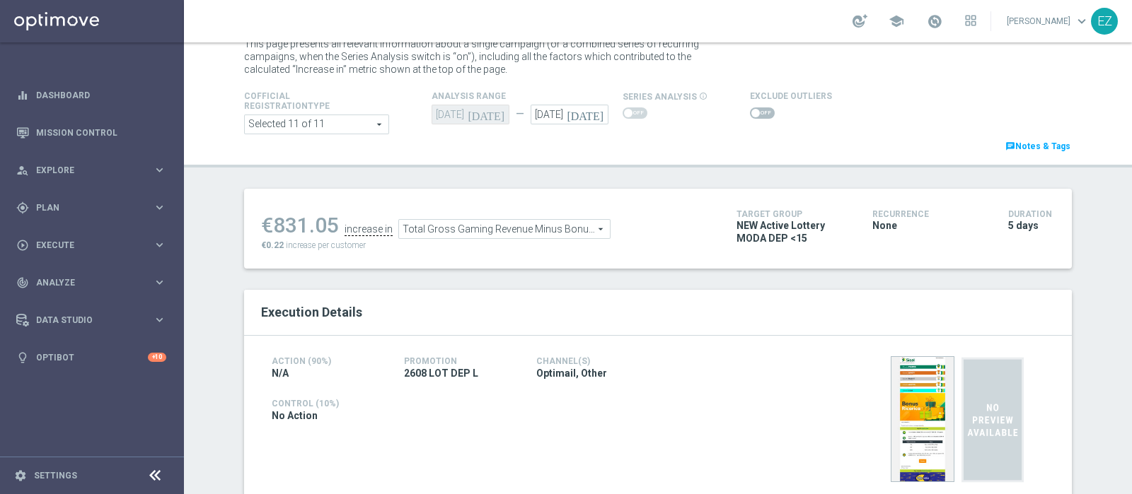
click at [750, 112] on span at bounding box center [762, 113] width 25 height 11
click at [750, 112] on input "checkbox" at bounding box center [762, 113] width 25 height 11
checkbox input "true"
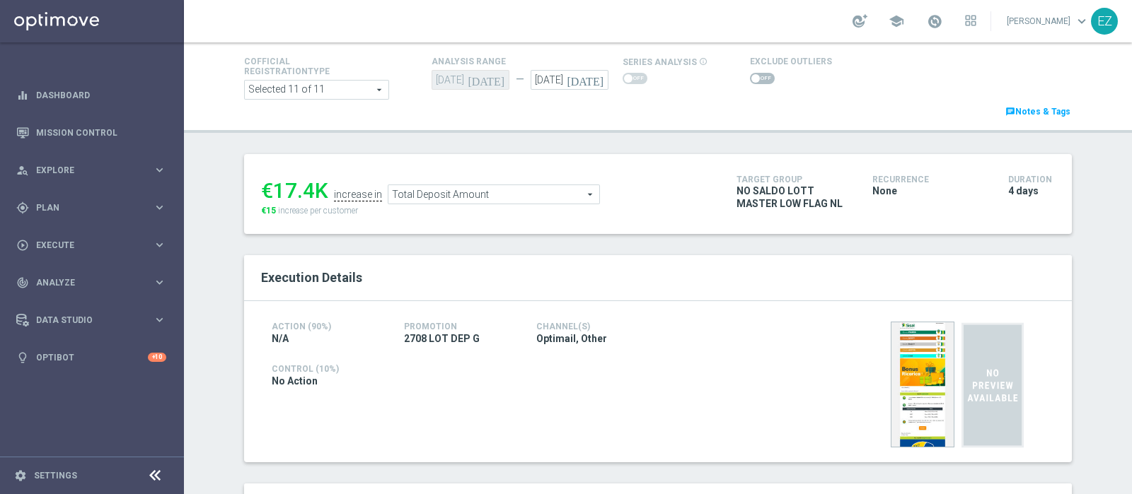
scroll to position [79, 0]
click at [753, 82] on span at bounding box center [762, 78] width 25 height 11
click at [753, 82] on input "checkbox" at bounding box center [762, 78] width 25 height 11
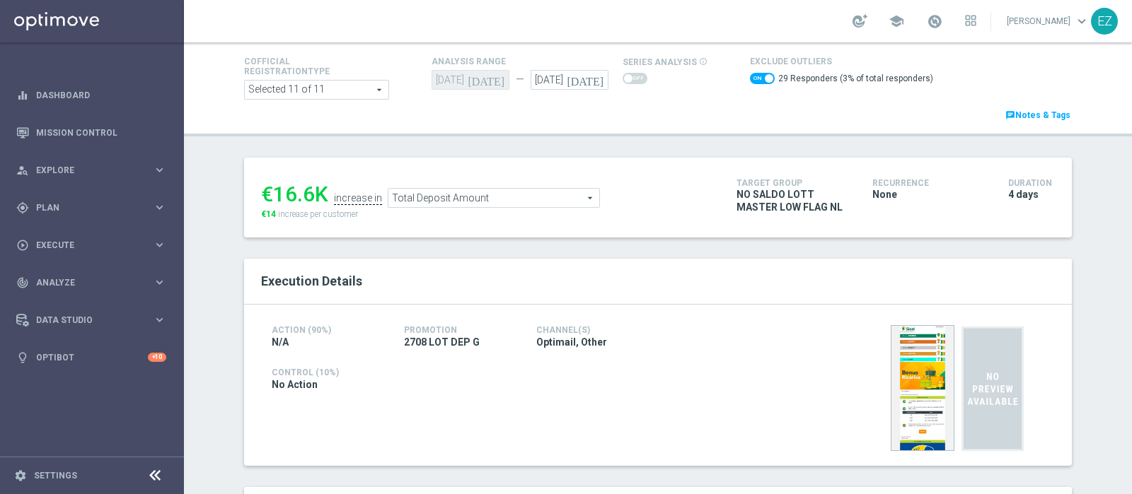
click at [466, 200] on span "Total Deposit Amount" at bounding box center [493, 198] width 211 height 18
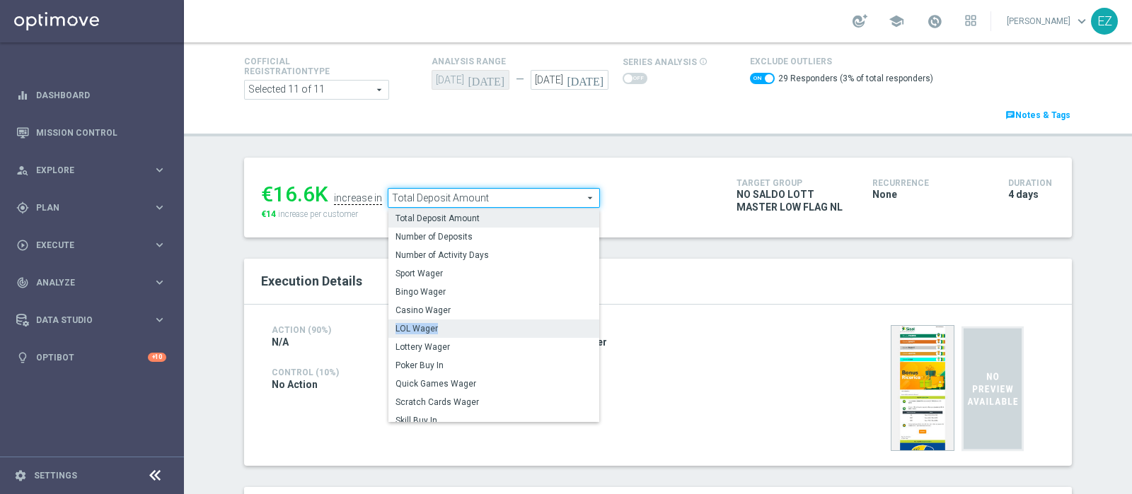
drag, startPoint x: 449, startPoint y: 311, endPoint x: 449, endPoint y: 323, distance: 12.0
click at [449, 323] on div "Total Deposit Amount Number of Deposits Number of Activity Days Sport Wager Bin…" at bounding box center [493, 315] width 211 height 212
click at [449, 323] on span "LOL Wager" at bounding box center [493, 328] width 197 height 11
checkbox input "false"
type input "LOL Wager"
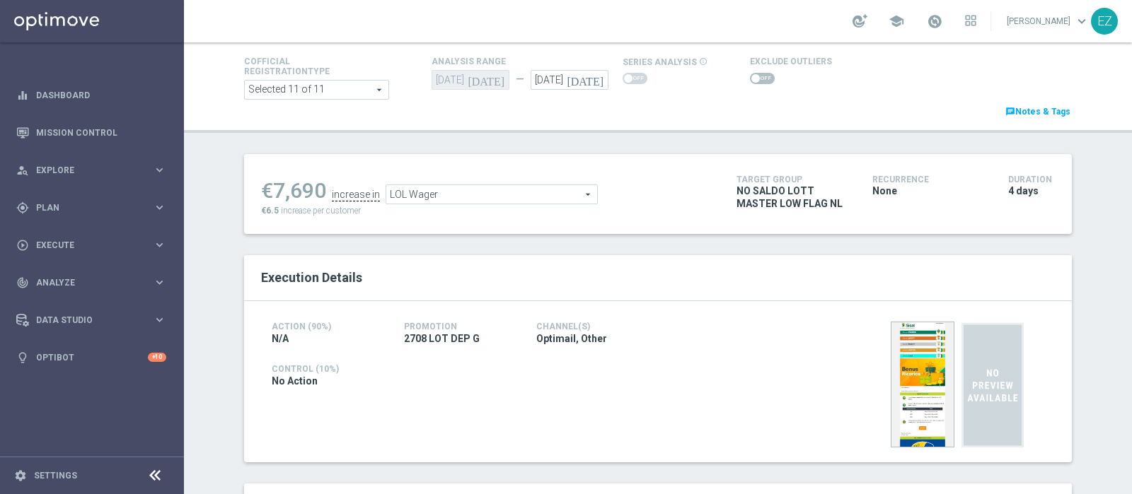
click at [750, 75] on span at bounding box center [762, 78] width 25 height 11
click at [750, 75] on input "checkbox" at bounding box center [762, 78] width 25 height 11
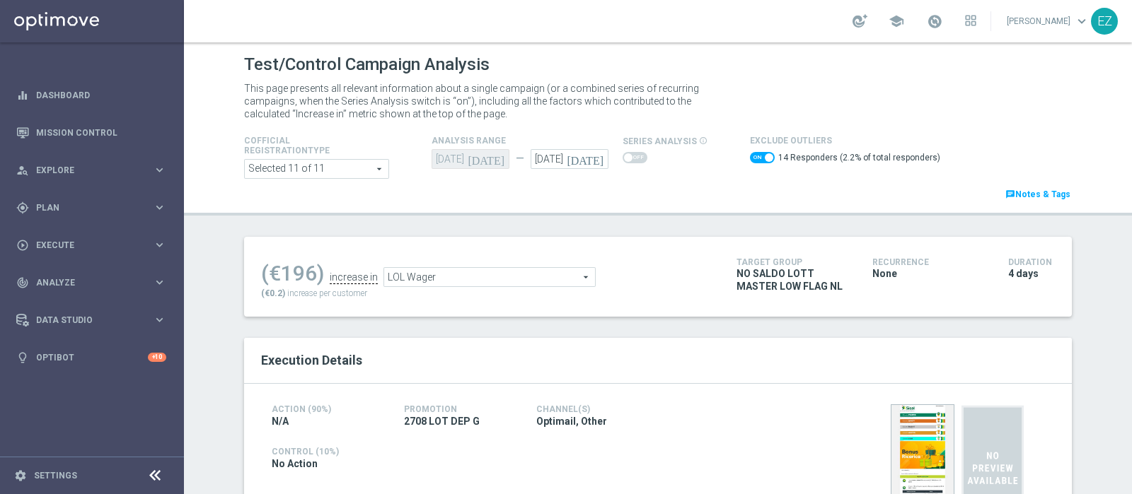
click at [462, 269] on span "LOL Wager" at bounding box center [489, 277] width 211 height 18
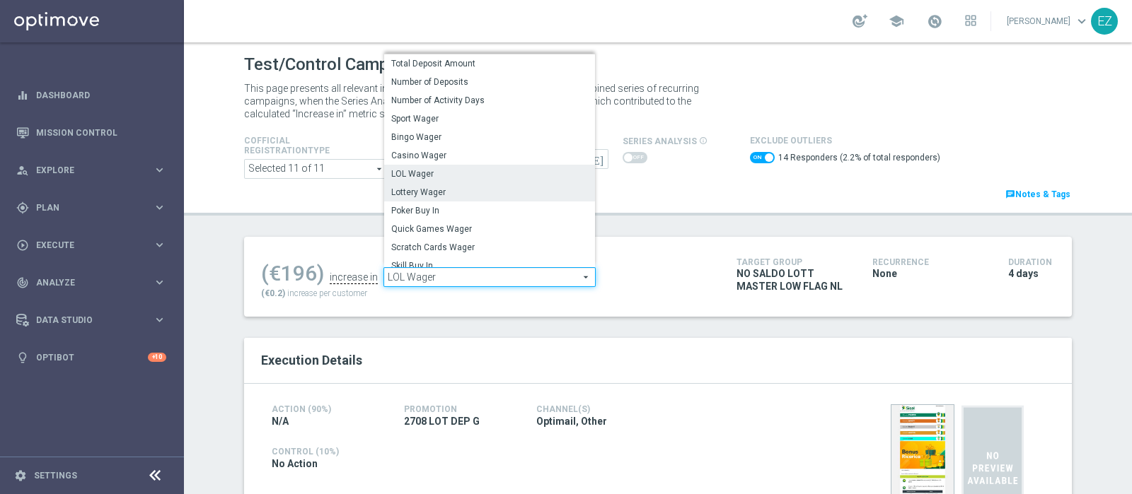
click at [456, 192] on span "Lottery Wager" at bounding box center [489, 192] width 197 height 11
checkbox input "false"
type input "Lottery Wager"
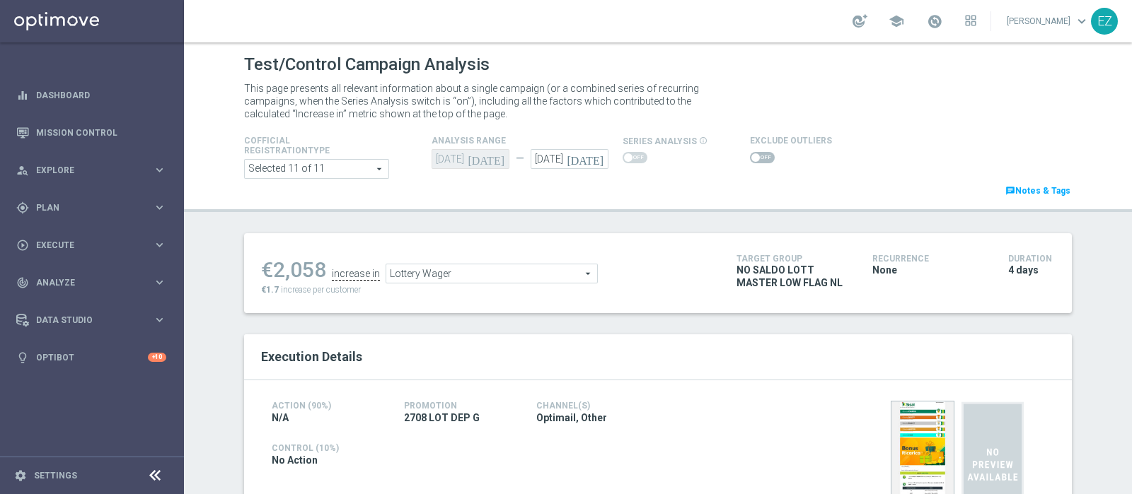
click at [751, 154] on span at bounding box center [755, 157] width 8 height 8
click at [750, 154] on input "checkbox" at bounding box center [762, 157] width 25 height 11
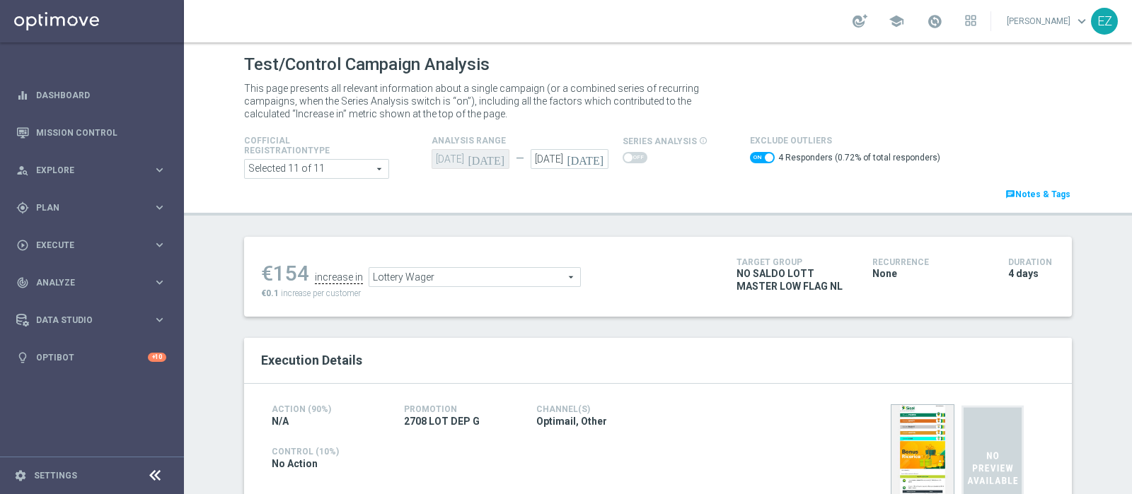
click at [482, 270] on span "Lottery Wager" at bounding box center [474, 277] width 211 height 18
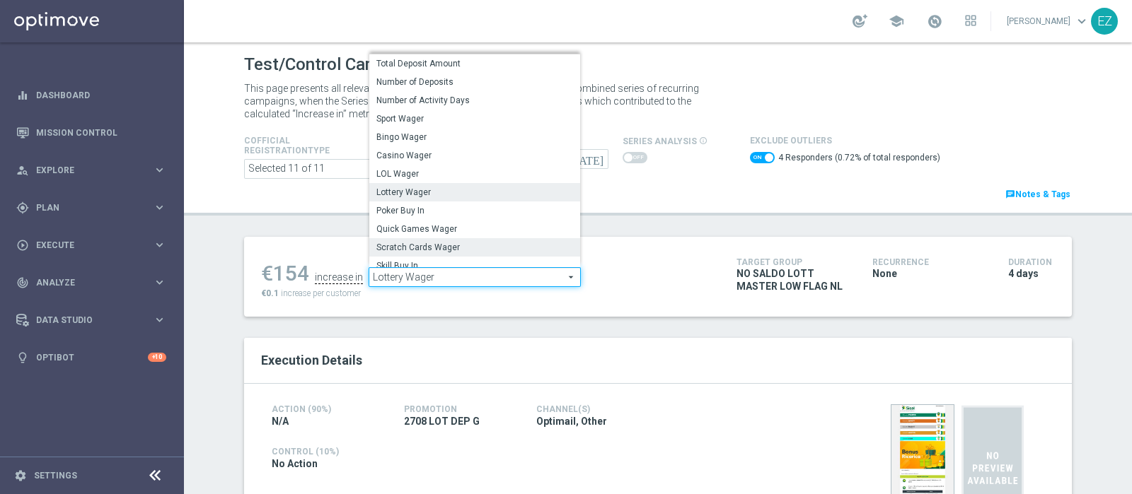
click at [428, 243] on span "Scratch Cards Wager" at bounding box center [474, 247] width 197 height 11
checkbox input "false"
type input "Scratch Cards Wager"
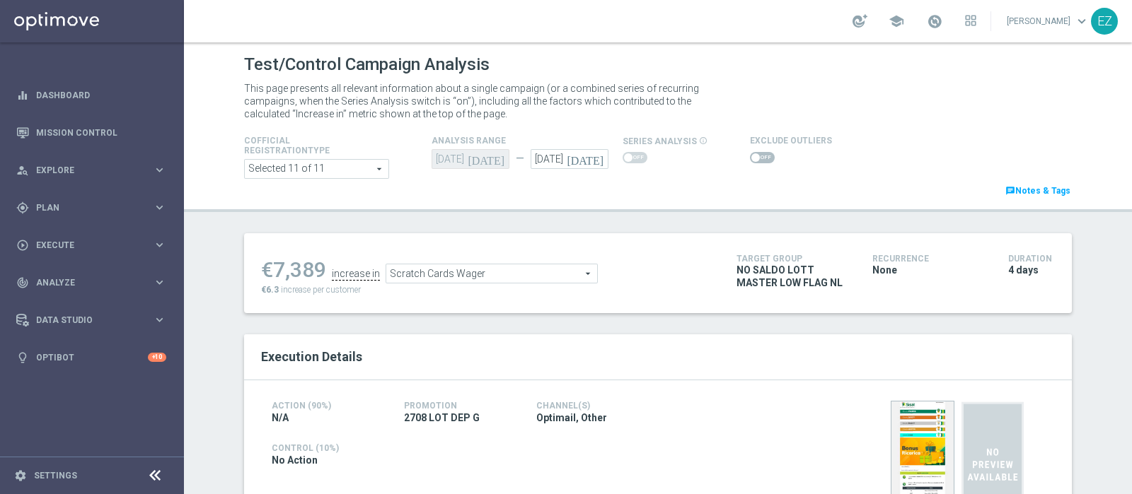
click at [751, 161] on span at bounding box center [755, 157] width 8 height 8
click at [750, 161] on input "checkbox" at bounding box center [762, 157] width 25 height 11
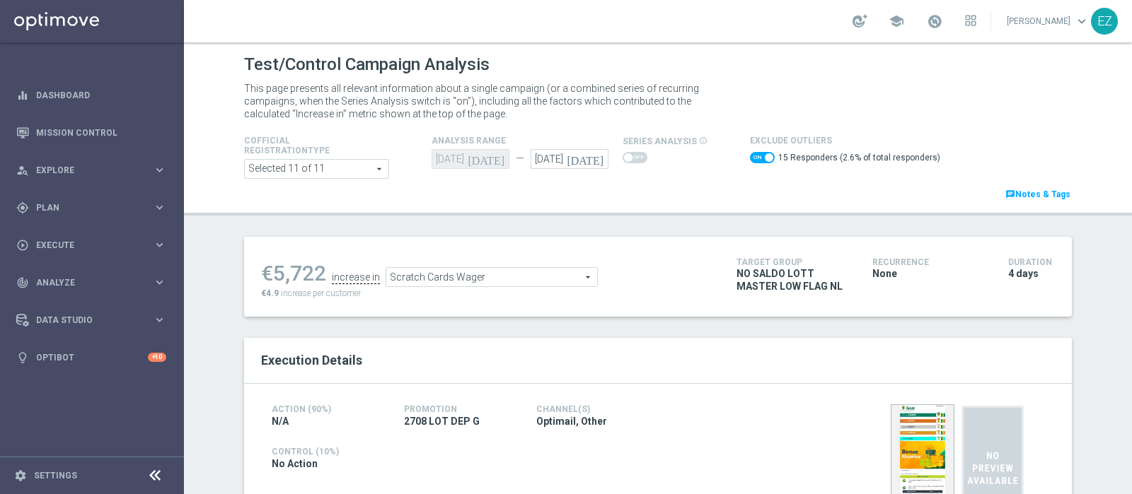
click at [451, 277] on span "Scratch Cards Wager" at bounding box center [491, 277] width 211 height 18
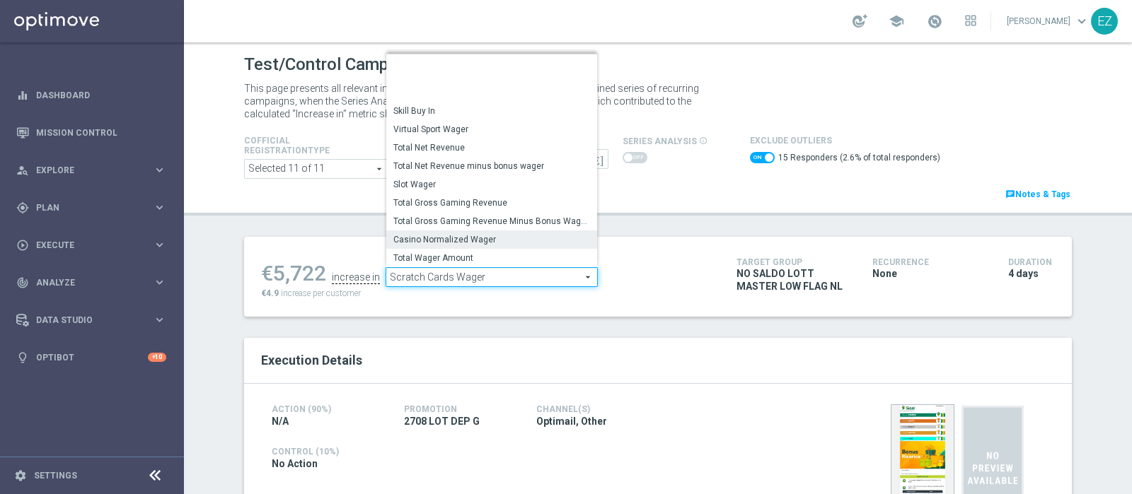
scroll to position [195, 0]
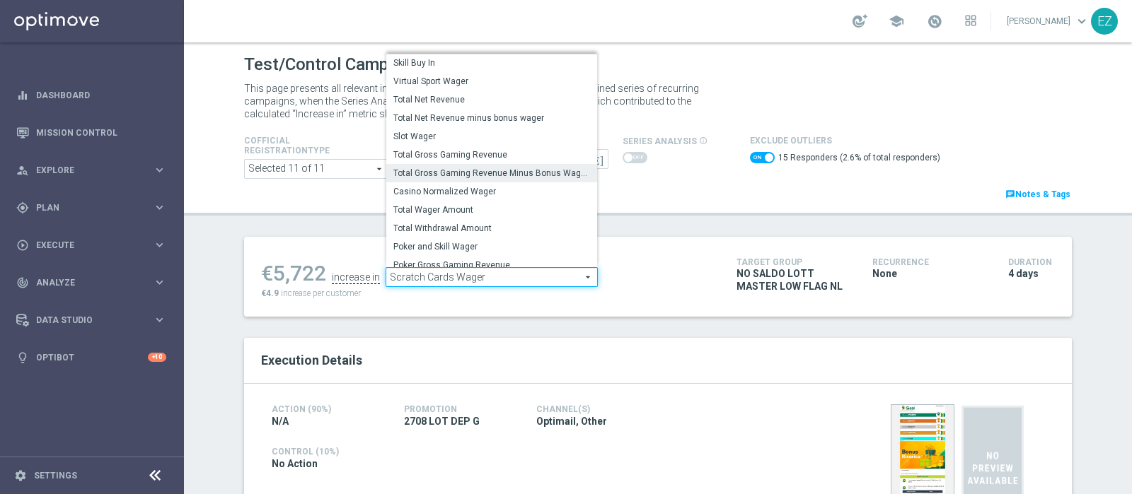
click at [509, 174] on span "Total Gross Gaming Revenue Minus Bonus Wagared" at bounding box center [491, 173] width 197 height 11
checkbox input "false"
type input "Total Gross Gaming Revenue Minus Bonus Wagared"
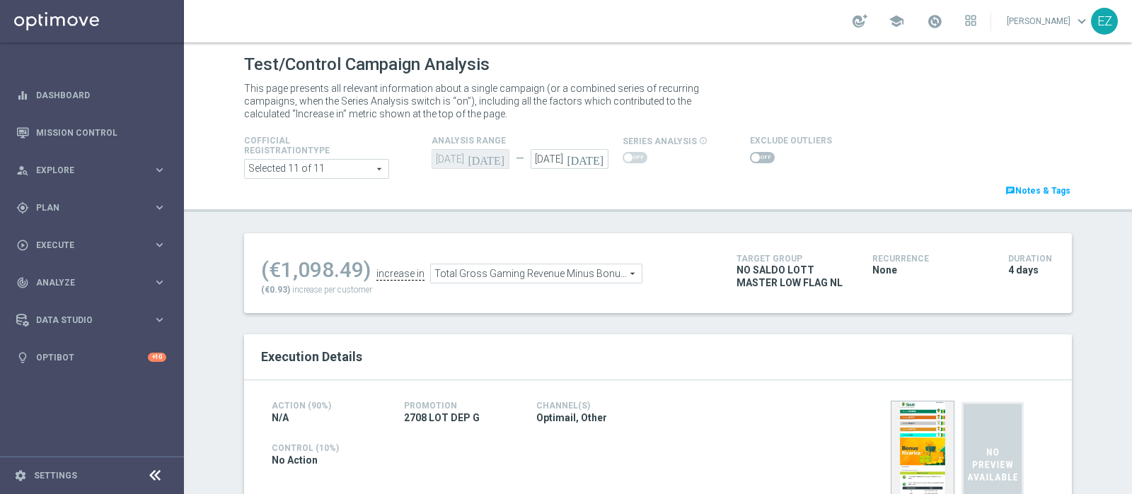
click at [753, 163] on span at bounding box center [762, 157] width 25 height 11
click at [753, 163] on input "checkbox" at bounding box center [762, 157] width 25 height 11
checkbox input "true"
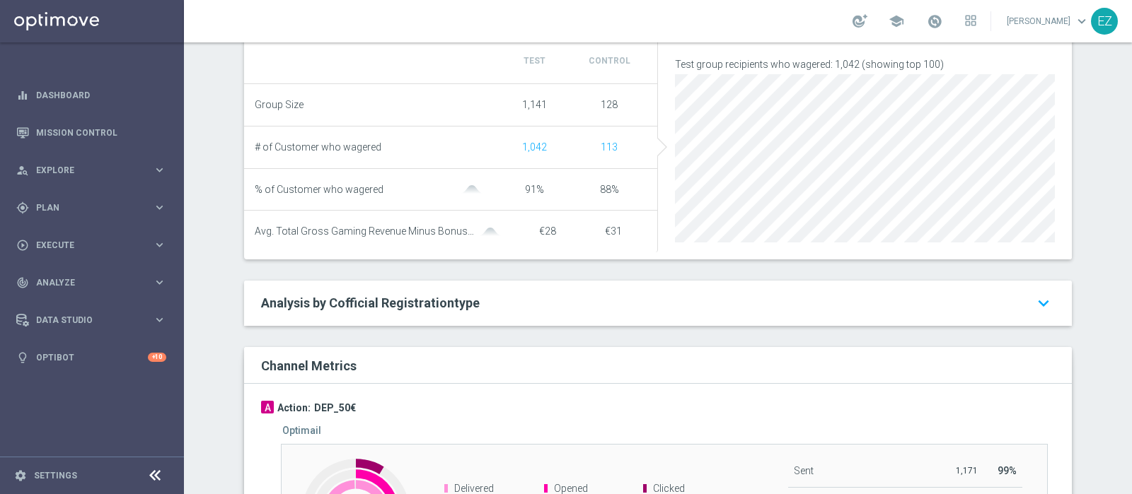
scroll to position [569, 0]
